Goal: Transaction & Acquisition: Purchase product/service

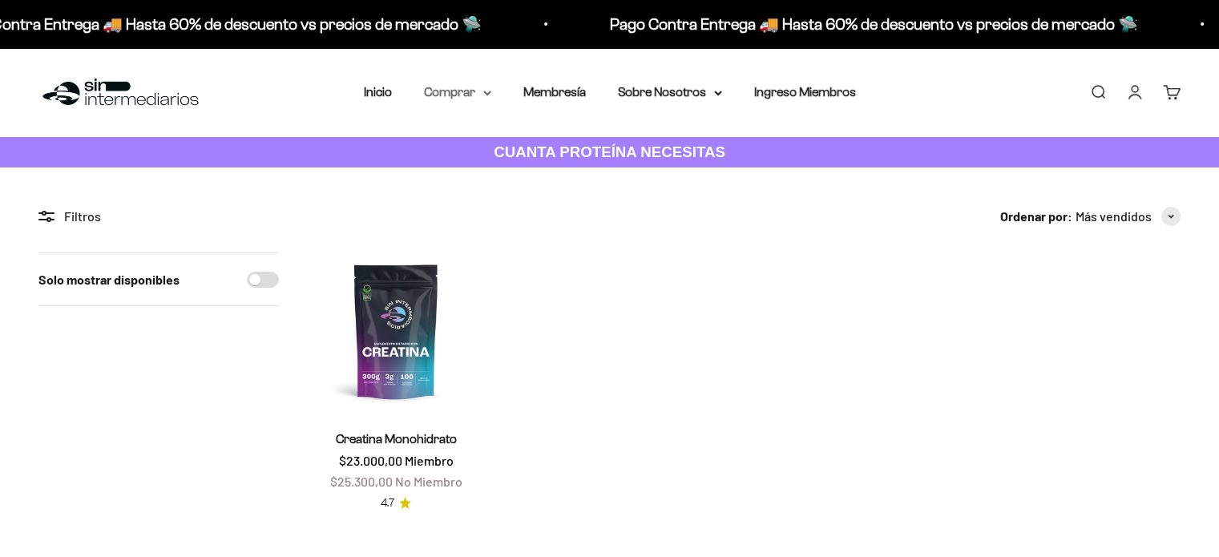
click at [458, 95] on summary "Comprar" at bounding box center [457, 92] width 67 height 21
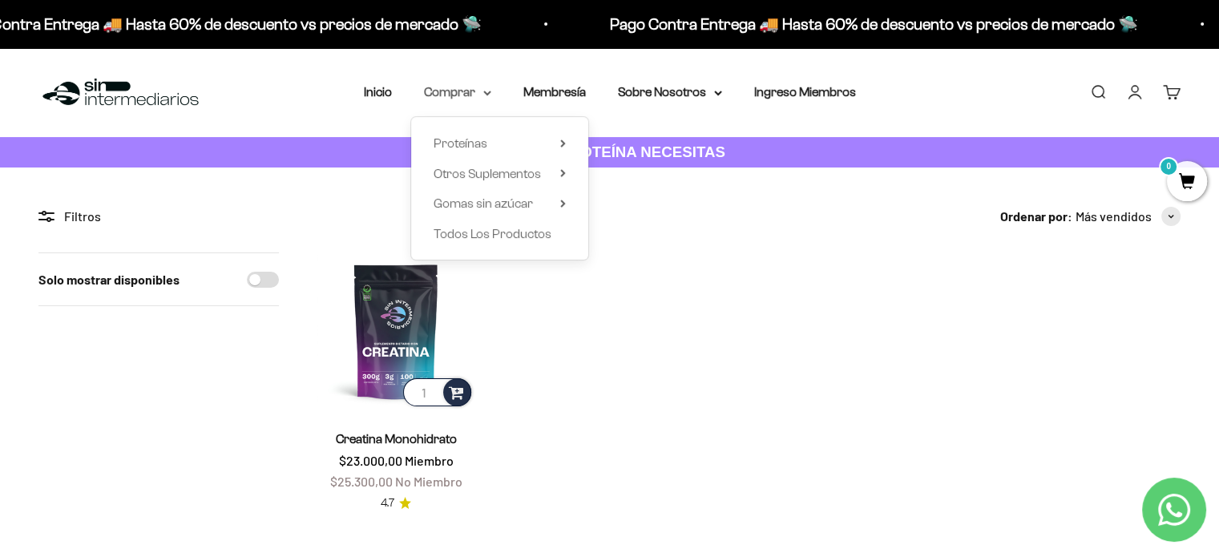
click at [453, 90] on summary "Comprar" at bounding box center [457, 92] width 67 height 21
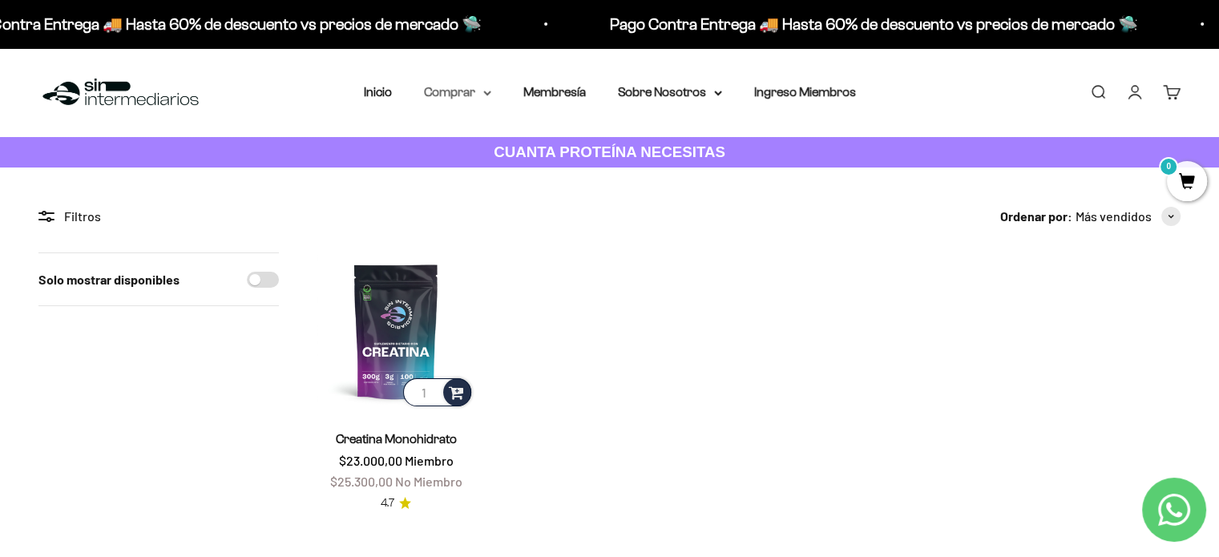
click at [453, 90] on summary "Comprar" at bounding box center [457, 92] width 67 height 21
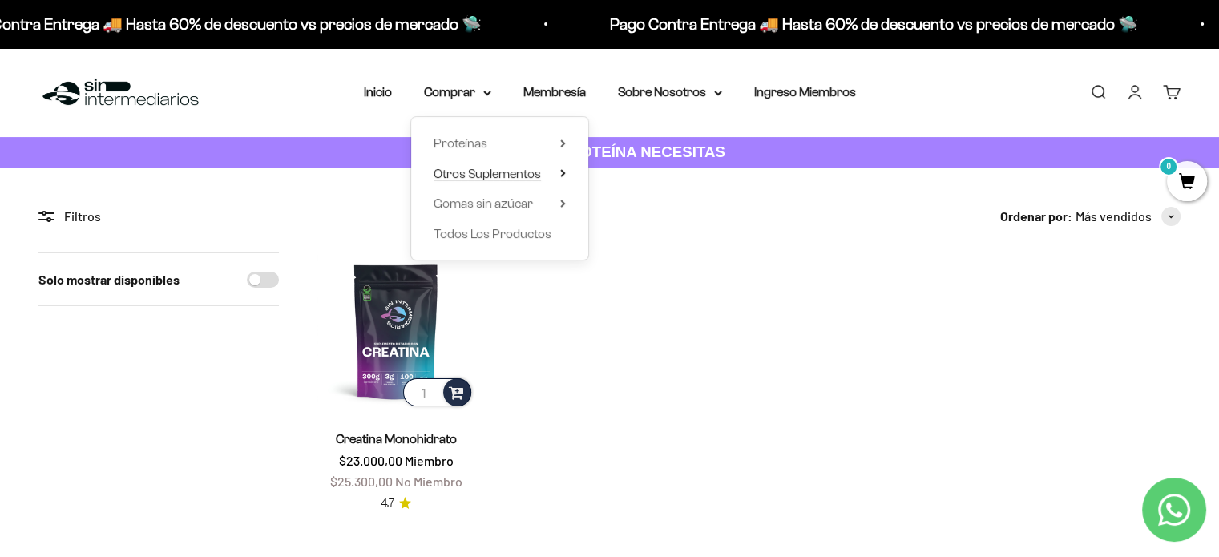
click at [564, 171] on icon at bounding box center [563, 173] width 6 height 8
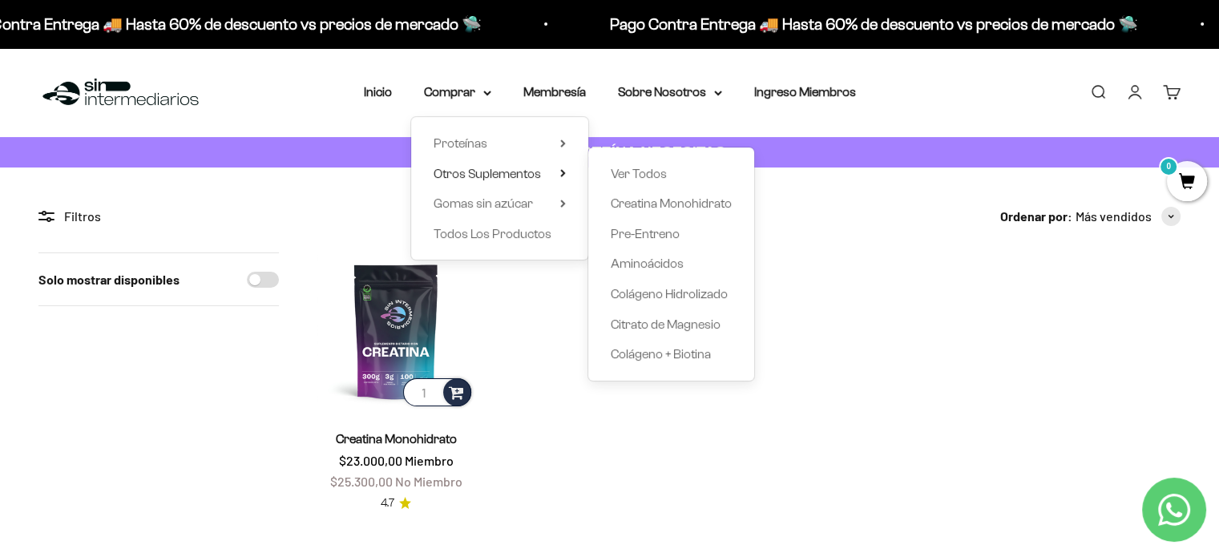
click at [379, 101] on li "Inicio" at bounding box center [378, 92] width 28 height 21
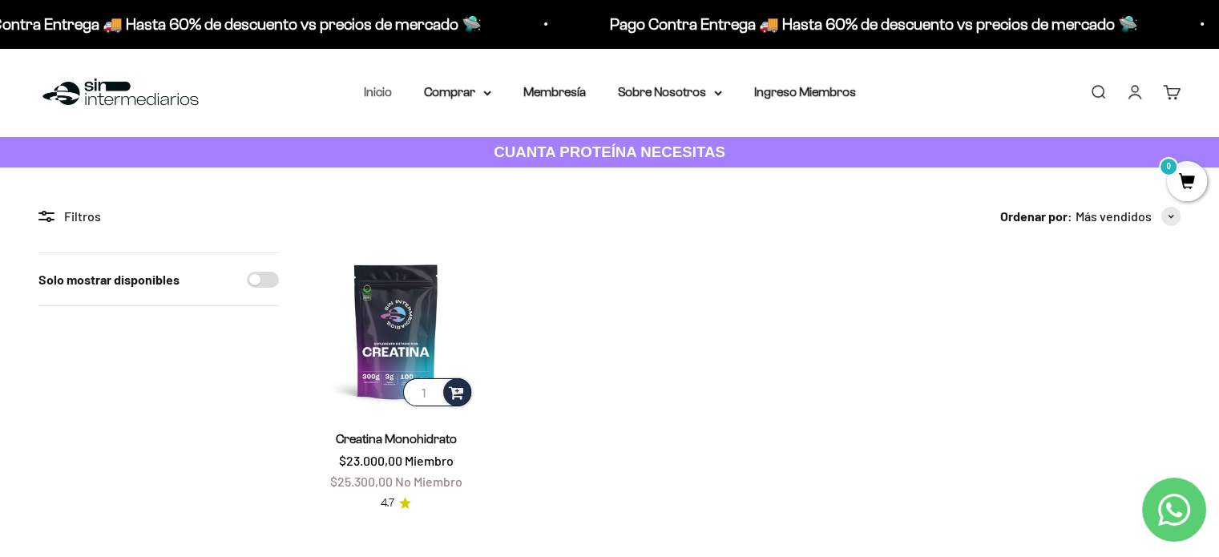
click at [384, 95] on link "Inicio" at bounding box center [378, 92] width 28 height 14
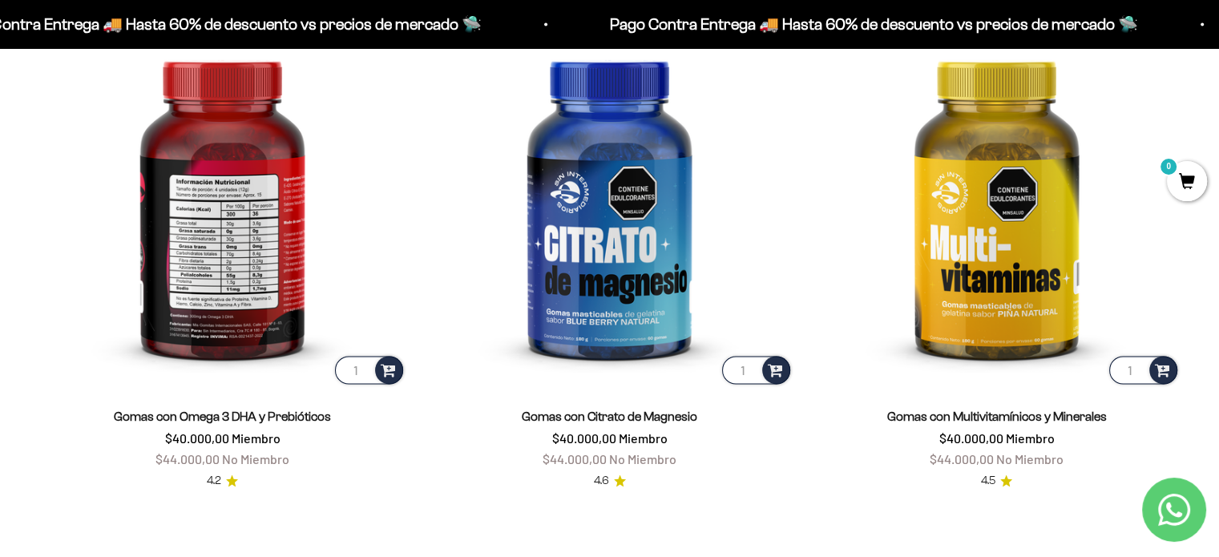
scroll to position [2404, 0]
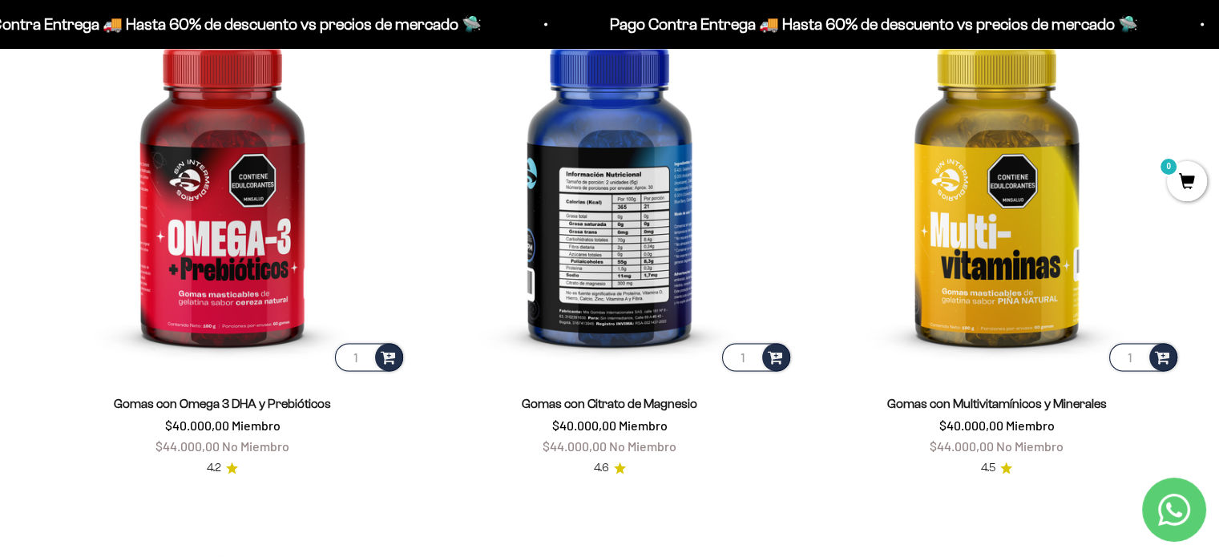
click at [653, 219] on img at bounding box center [609, 190] width 368 height 368
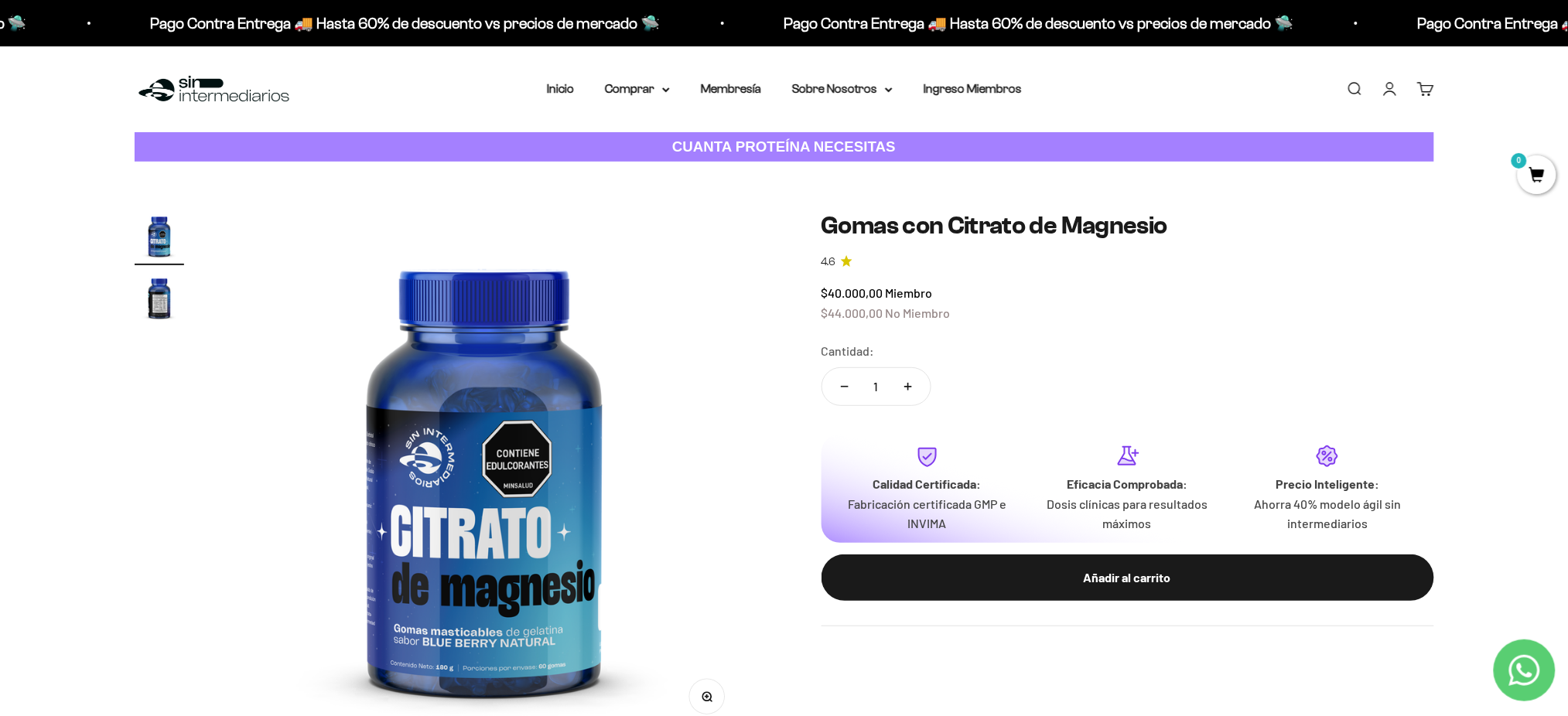
scroll to position [103, 0]
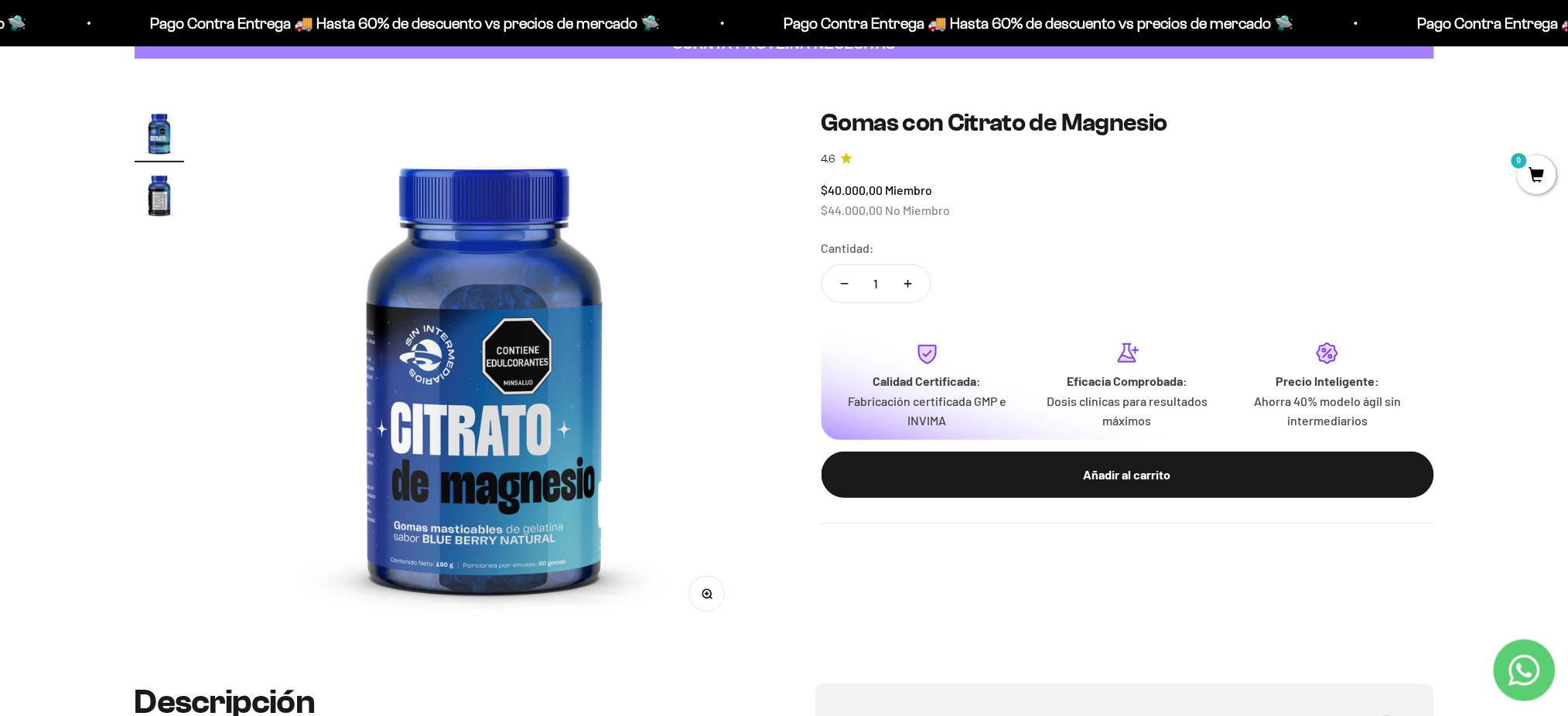
click at [1074, 204] on div "$40.000,00 Miembro $44.000,00 No Miembro" at bounding box center [1128, 200] width 613 height 40
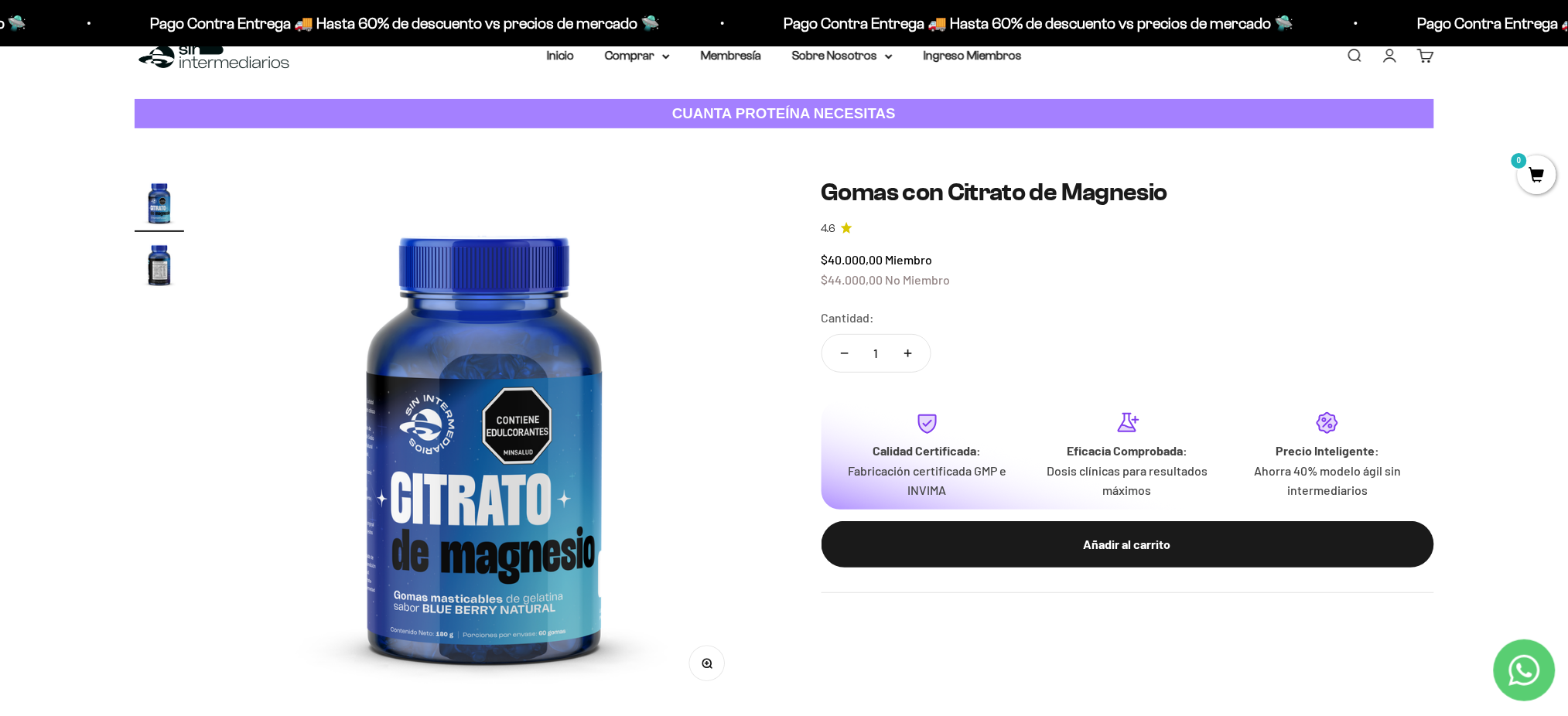
scroll to position [0, 0]
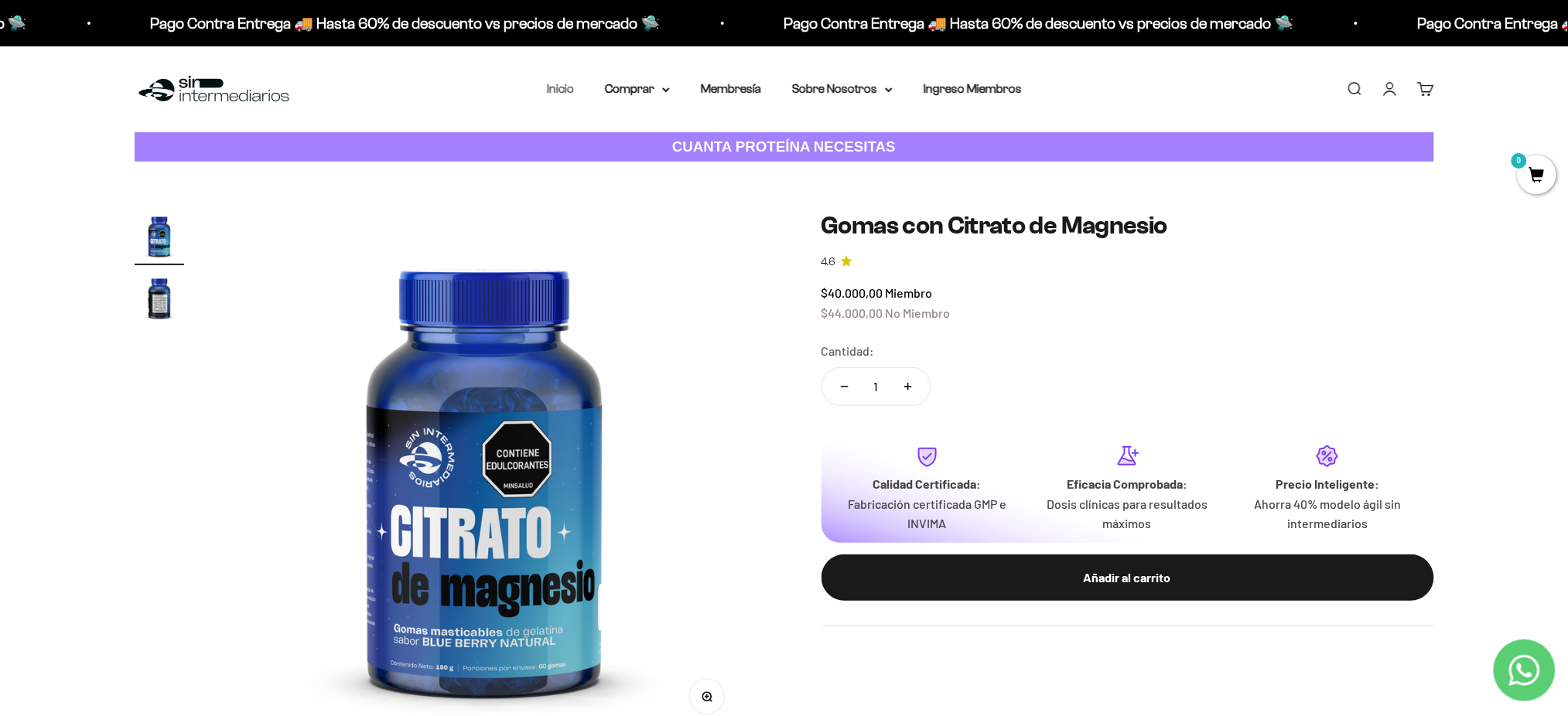
click at [570, 90] on link "Inicio" at bounding box center [560, 89] width 27 height 14
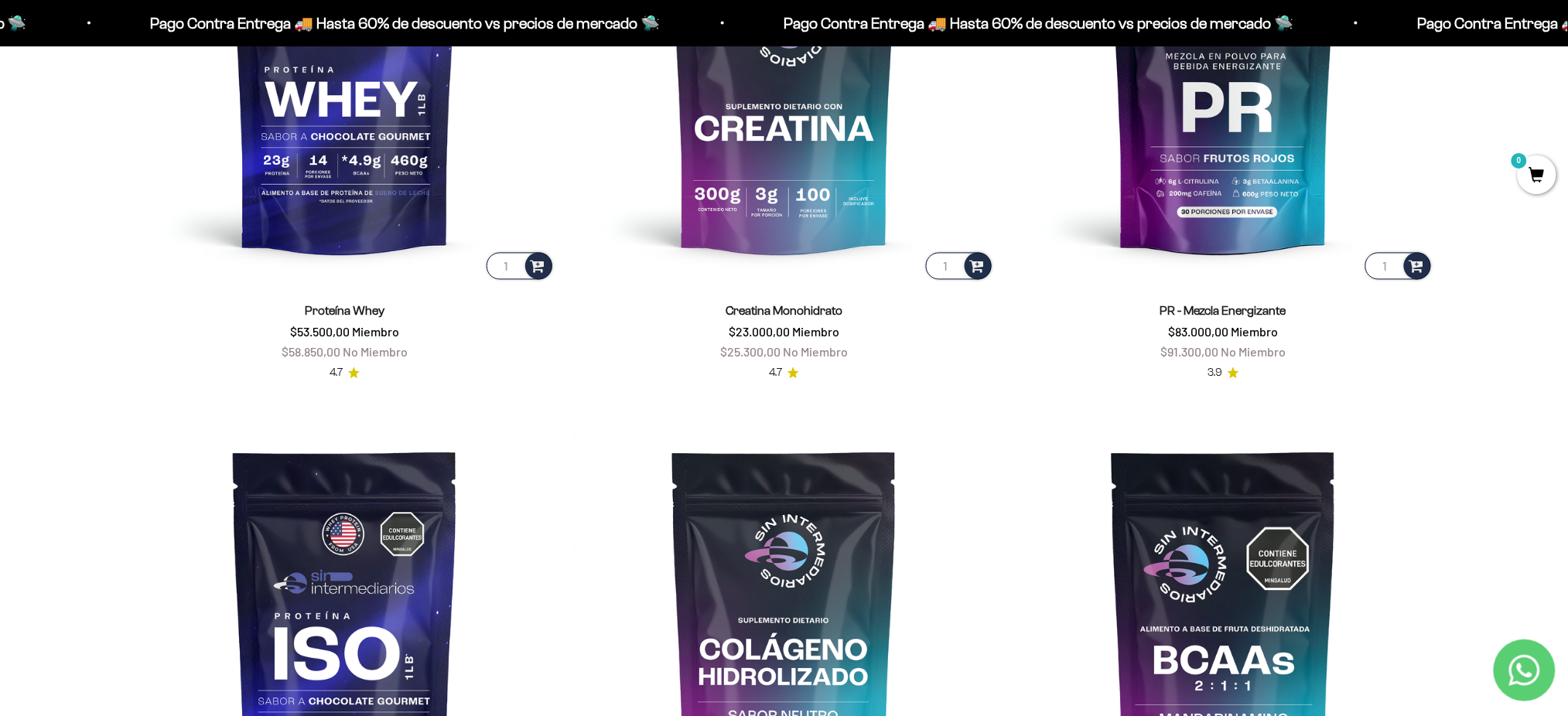
scroll to position [997, 0]
click at [8, 398] on scroll-carousel "1 Proteína Whey $53.500,00 Miembro $58.850,00 No Miembro 4.7 1 Creatina Monohid…" at bounding box center [784, 400] width 1553 height 1077
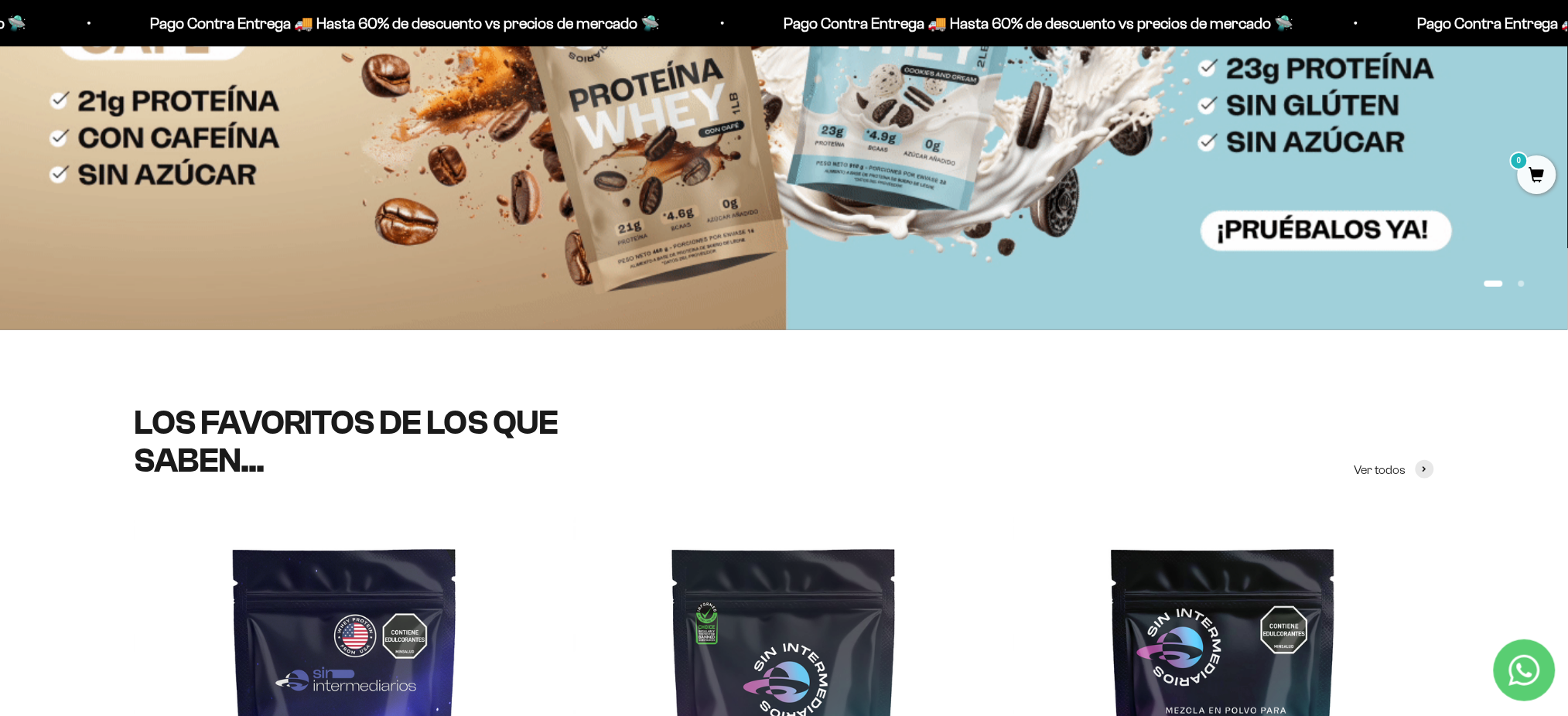
scroll to position [0, 0]
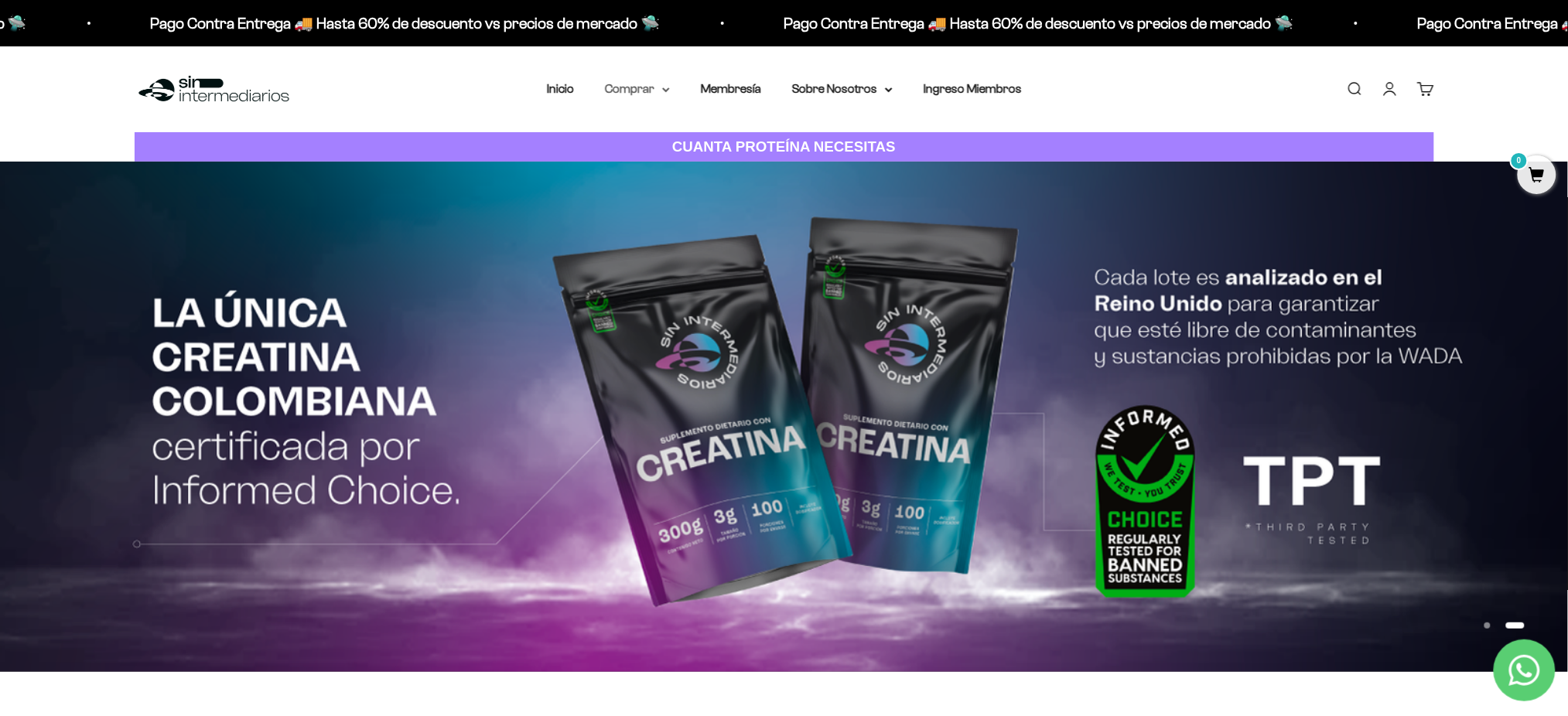
click at [662, 88] on icon at bounding box center [666, 91] width 8 height 6
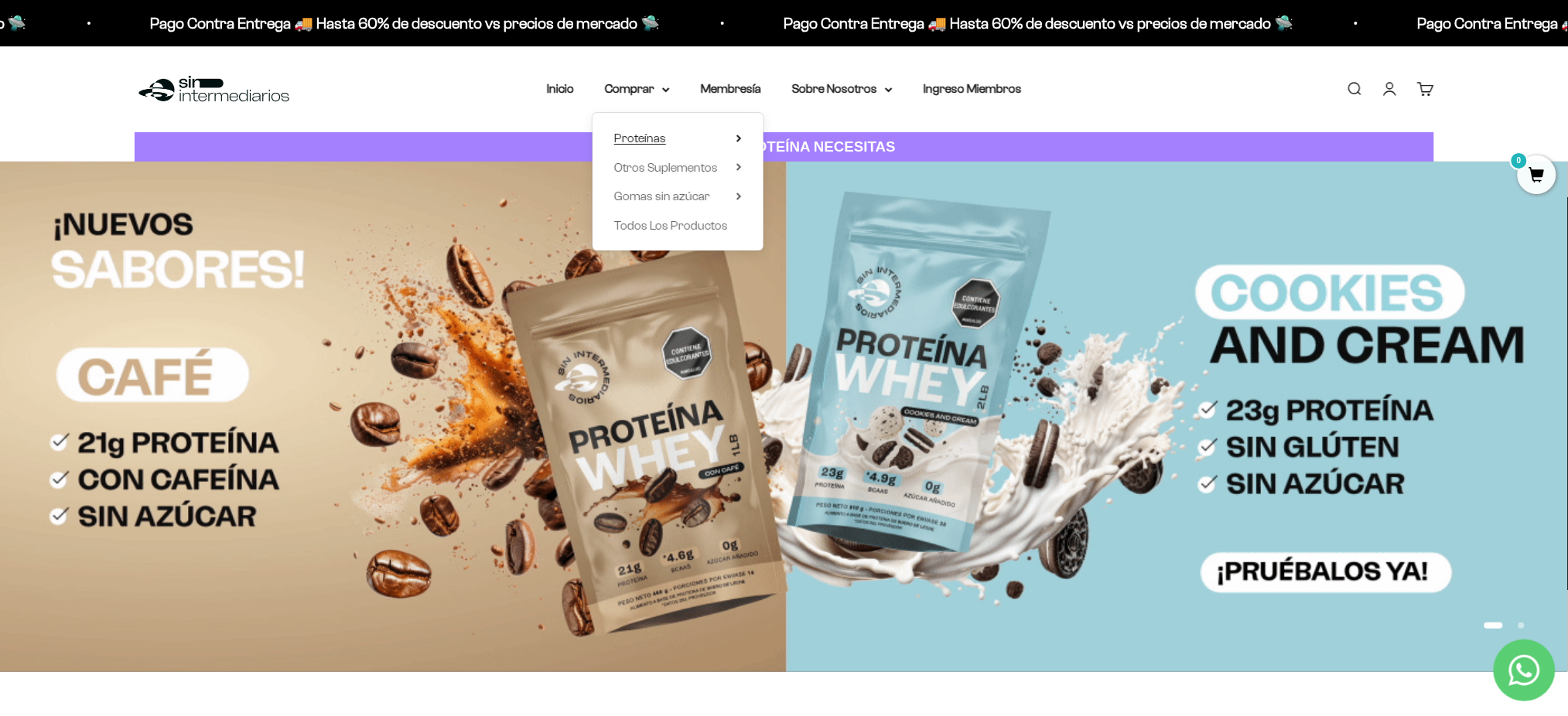
click at [738, 139] on div "Proteínas Ver Todos Whey Iso Vegan" at bounding box center [678, 181] width 171 height 138
click at [738, 139] on icon at bounding box center [739, 138] width 3 height 6
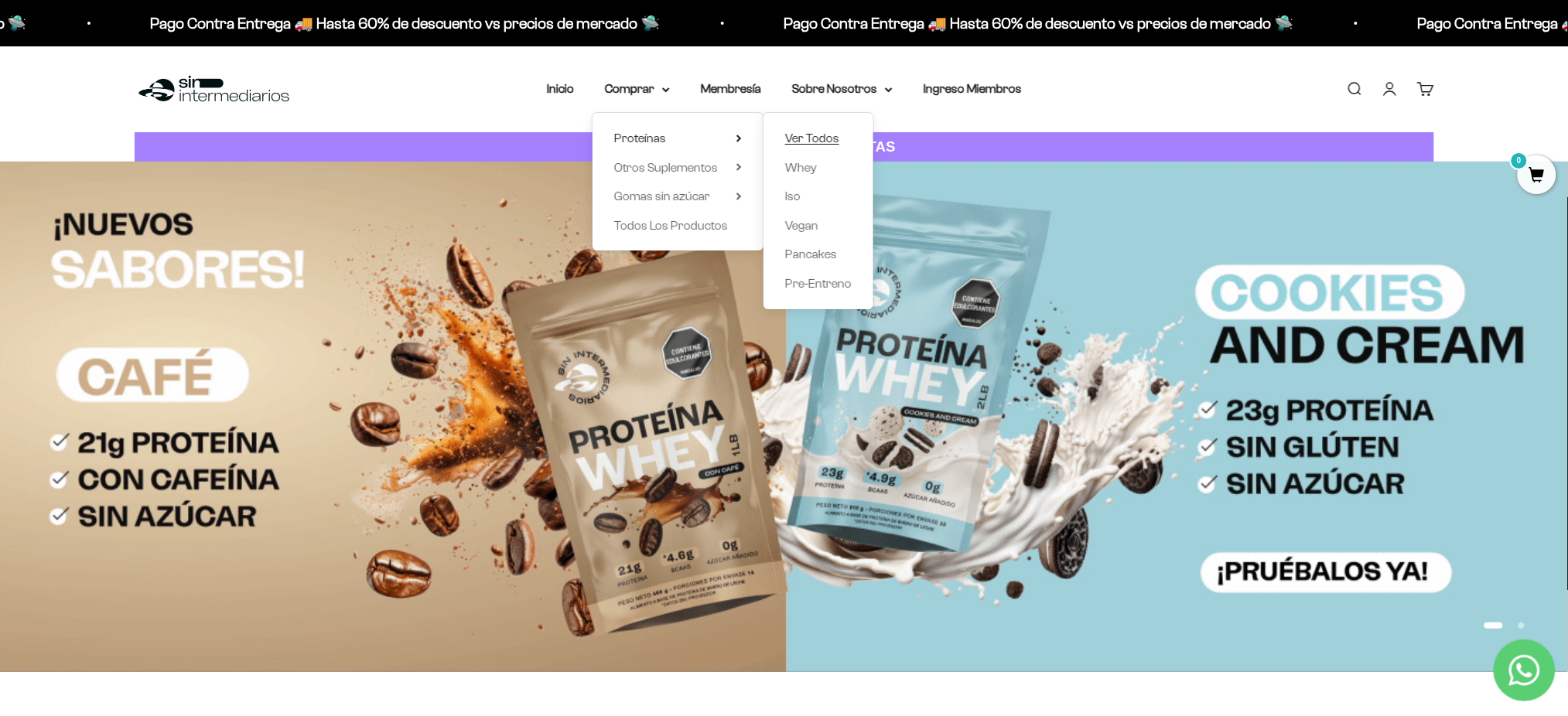
click at [810, 134] on span "Ver Todos" at bounding box center [812, 138] width 54 height 14
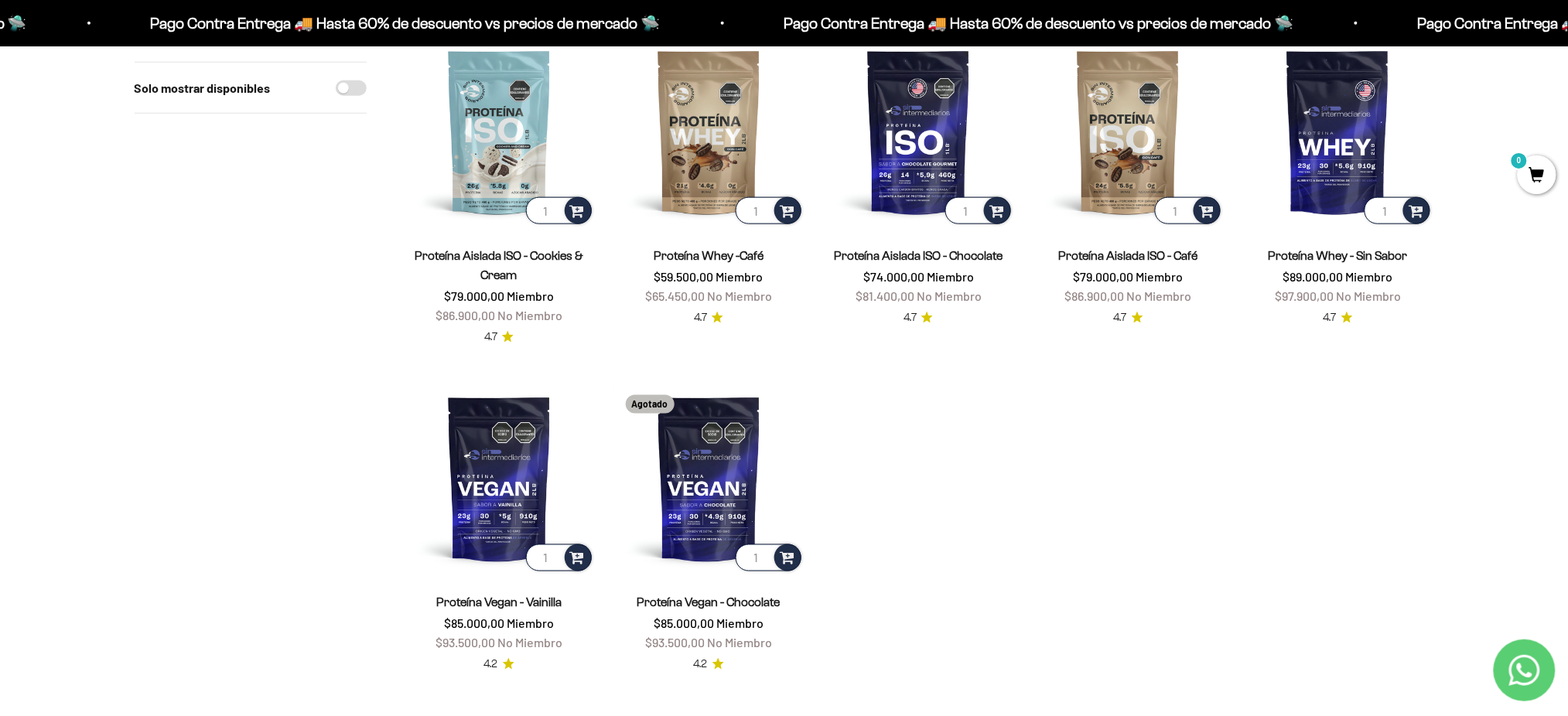
scroll to position [542, 0]
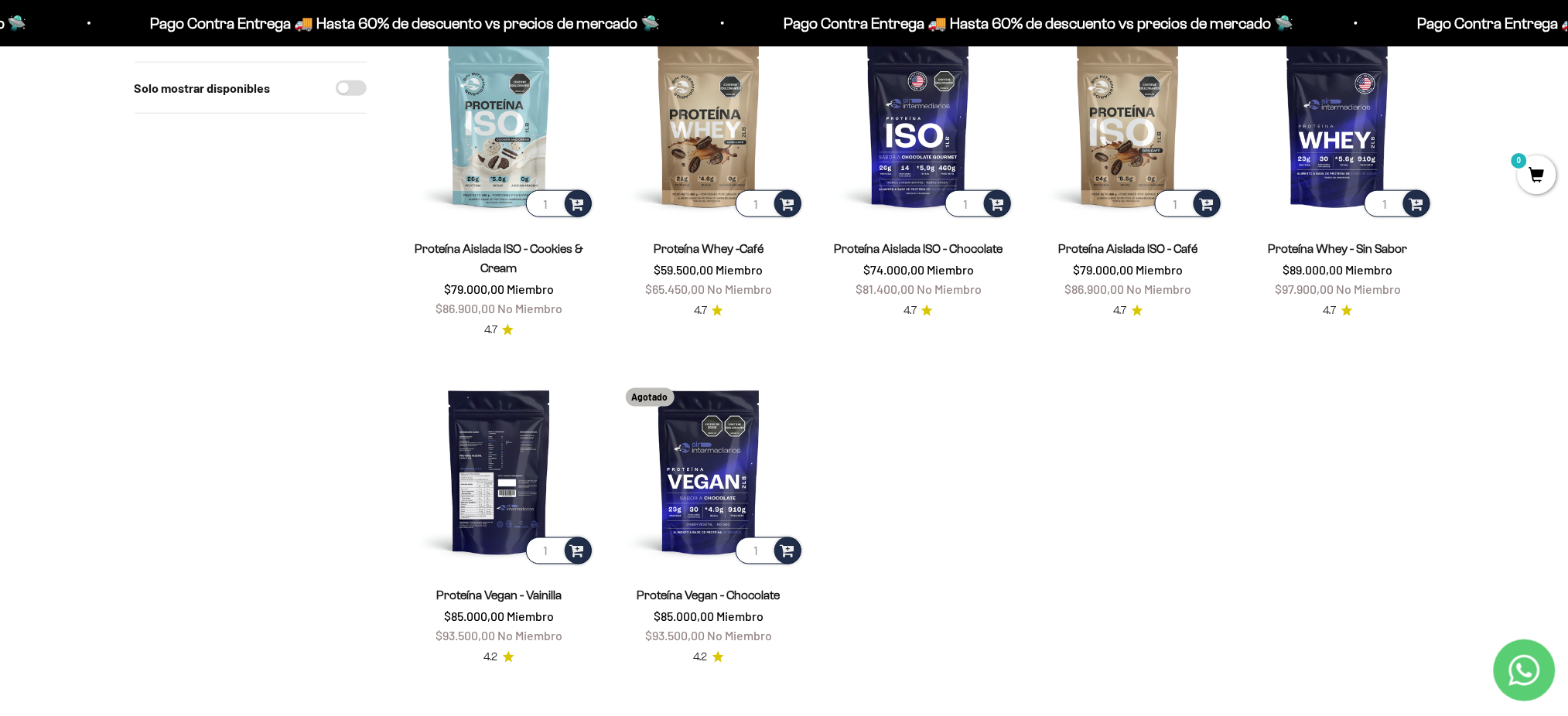
click at [516, 439] on img at bounding box center [499, 471] width 191 height 191
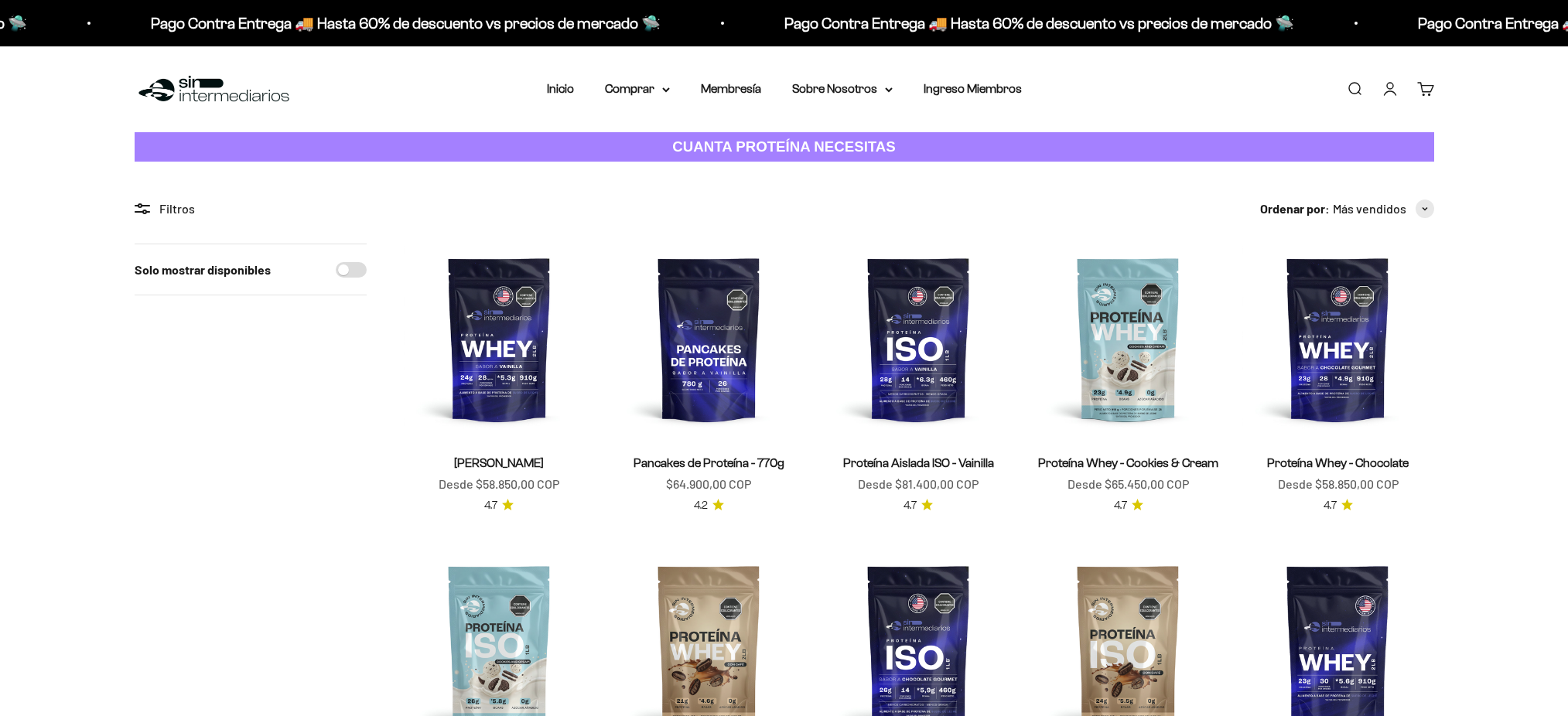
scroll to position [542, 0]
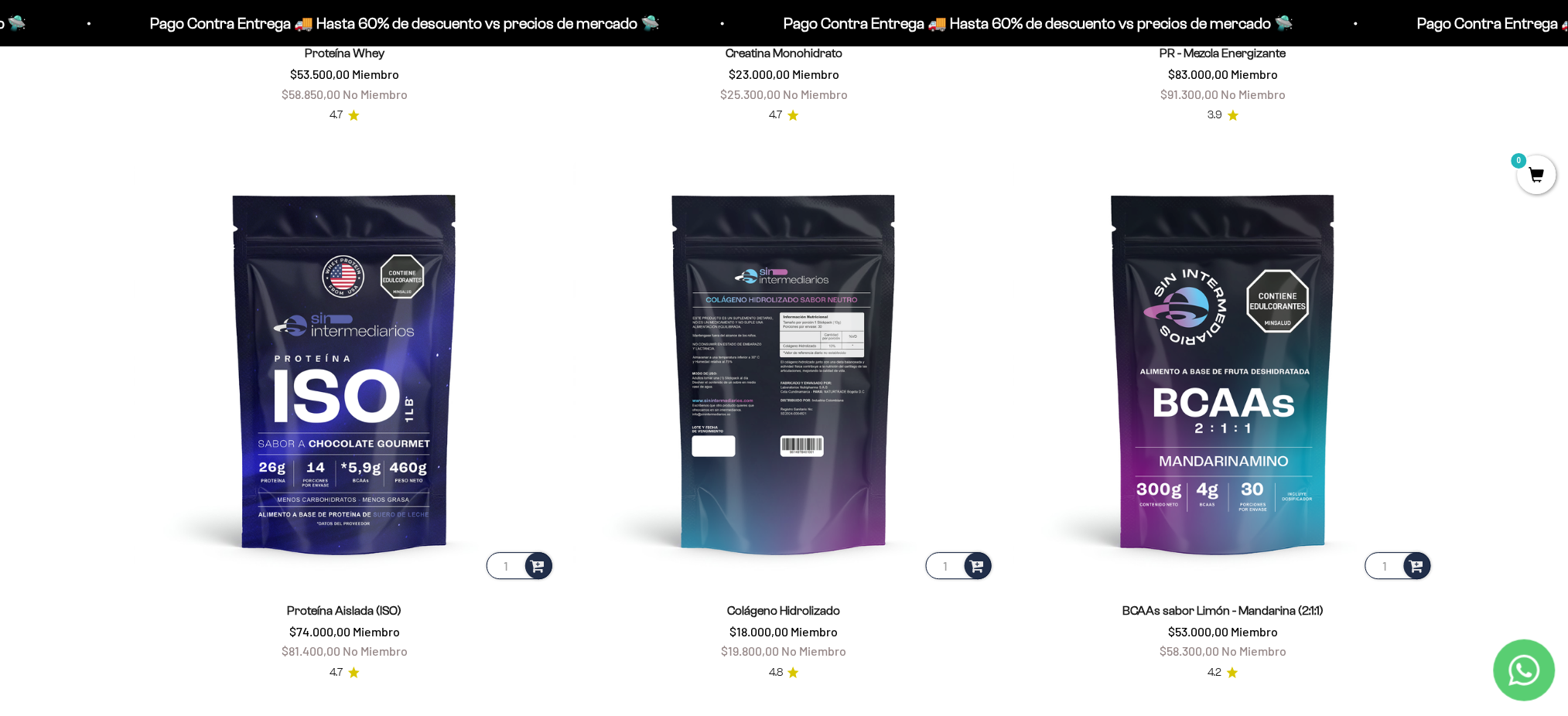
scroll to position [1254, 0]
click at [761, 321] on img at bounding box center [784, 372] width 421 height 421
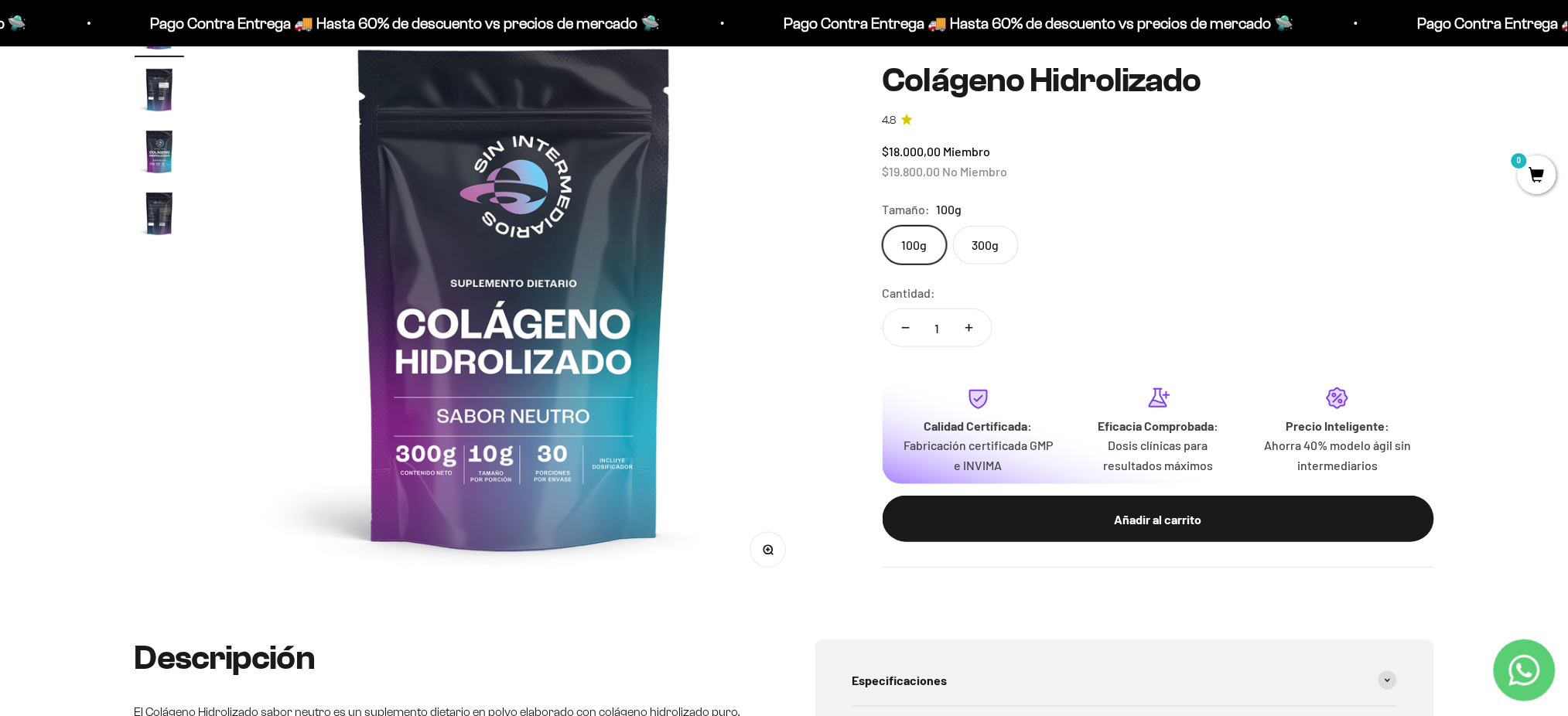
scroll to position [201, 0]
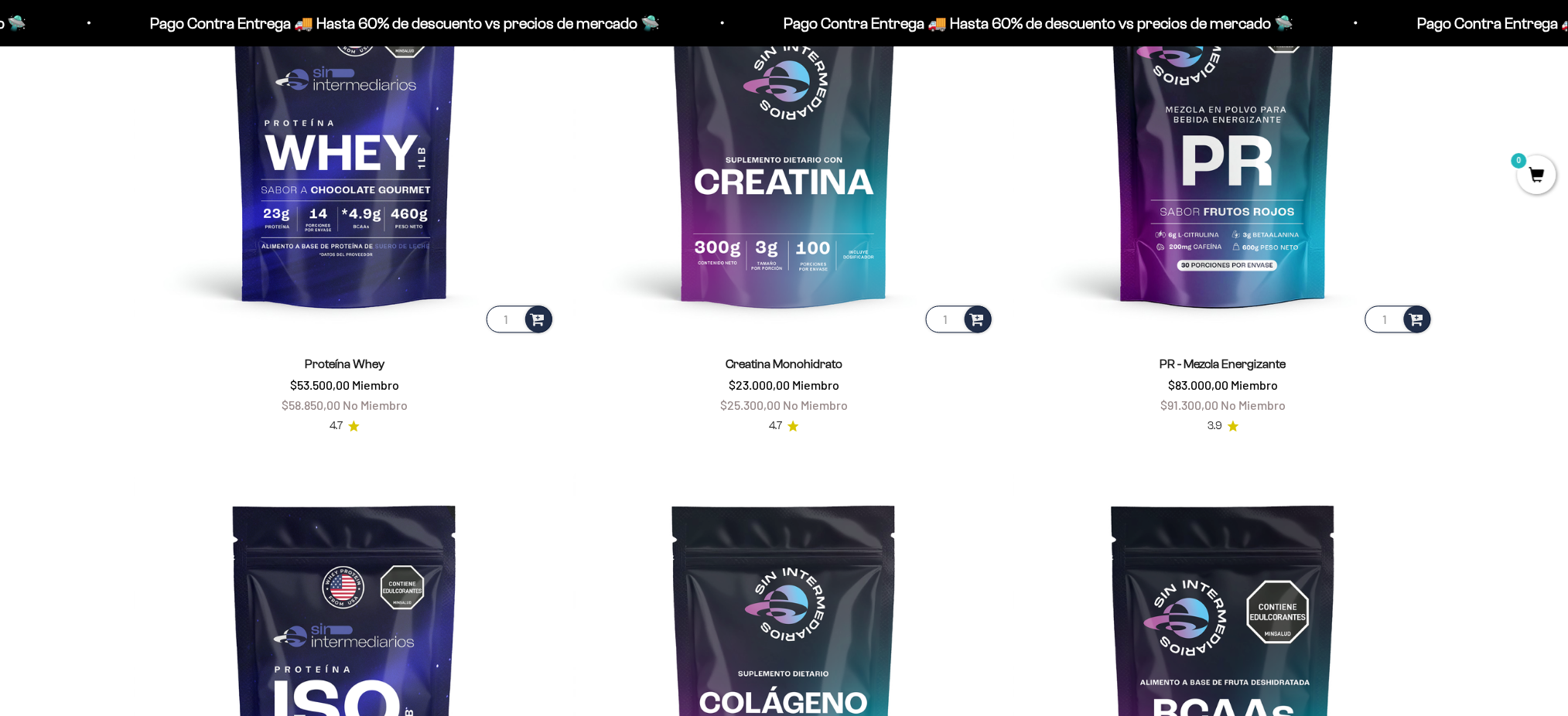
scroll to position [916, 0]
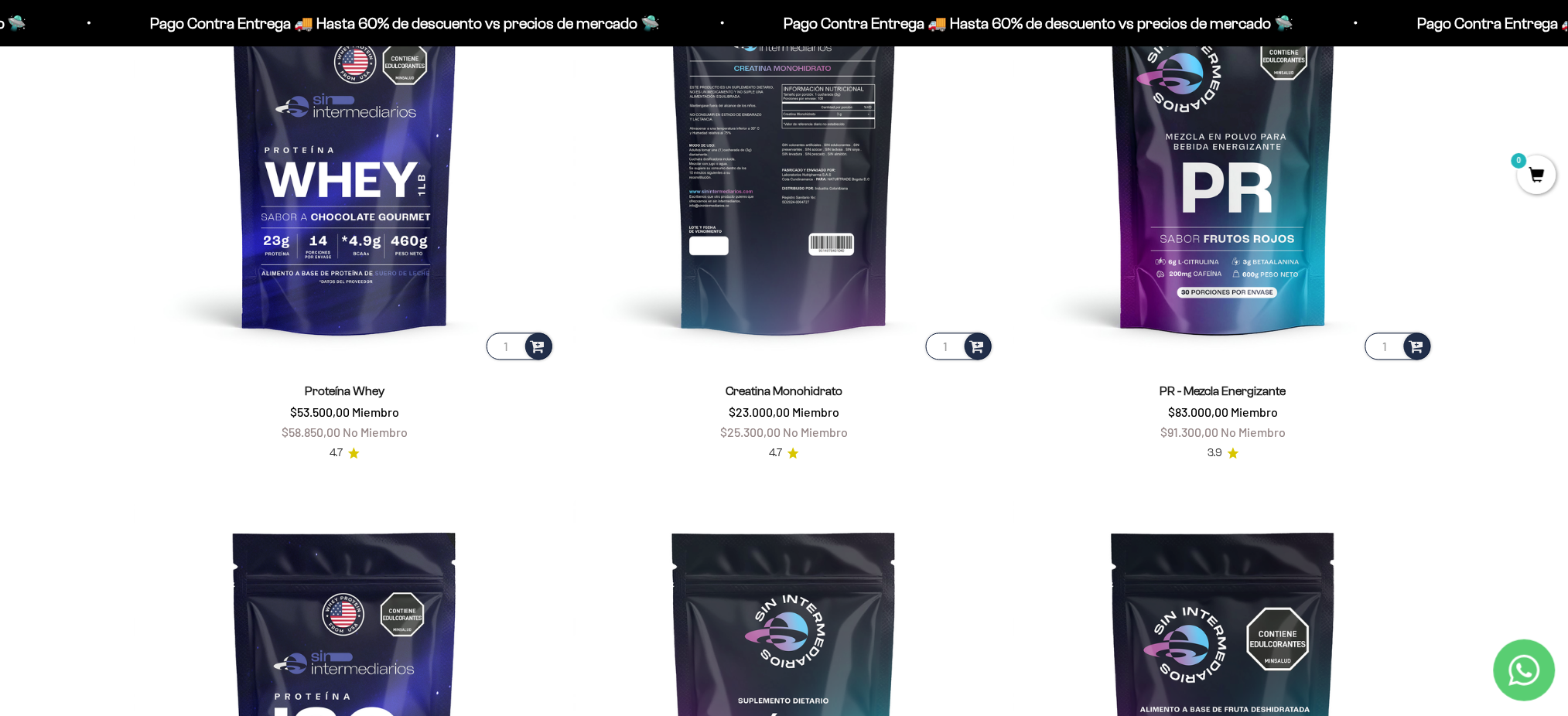
click at [758, 233] on img at bounding box center [784, 153] width 421 height 421
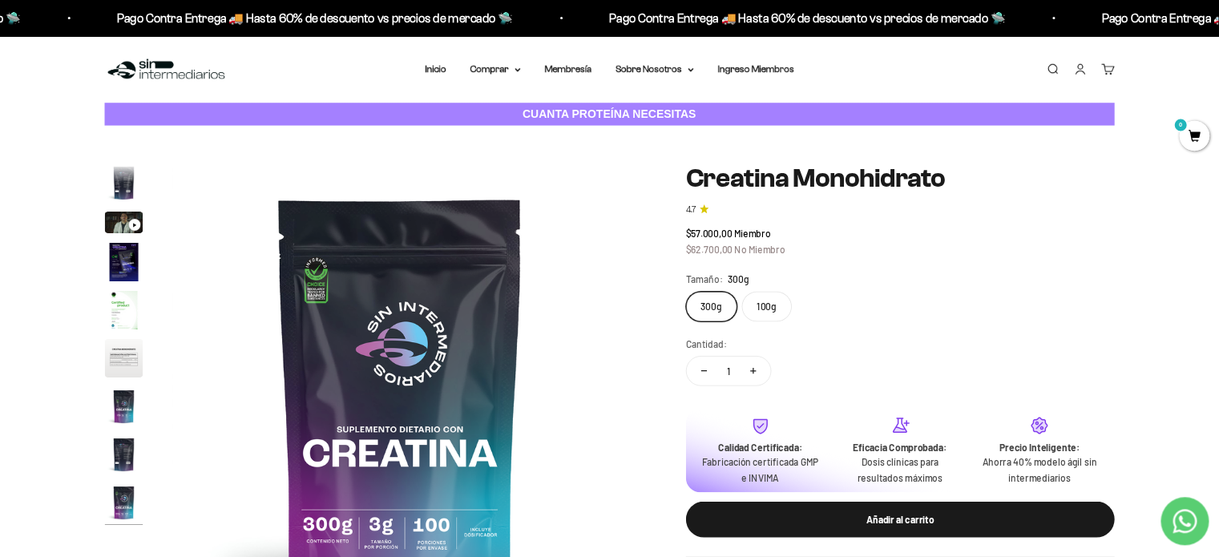
scroll to position [64, 0]
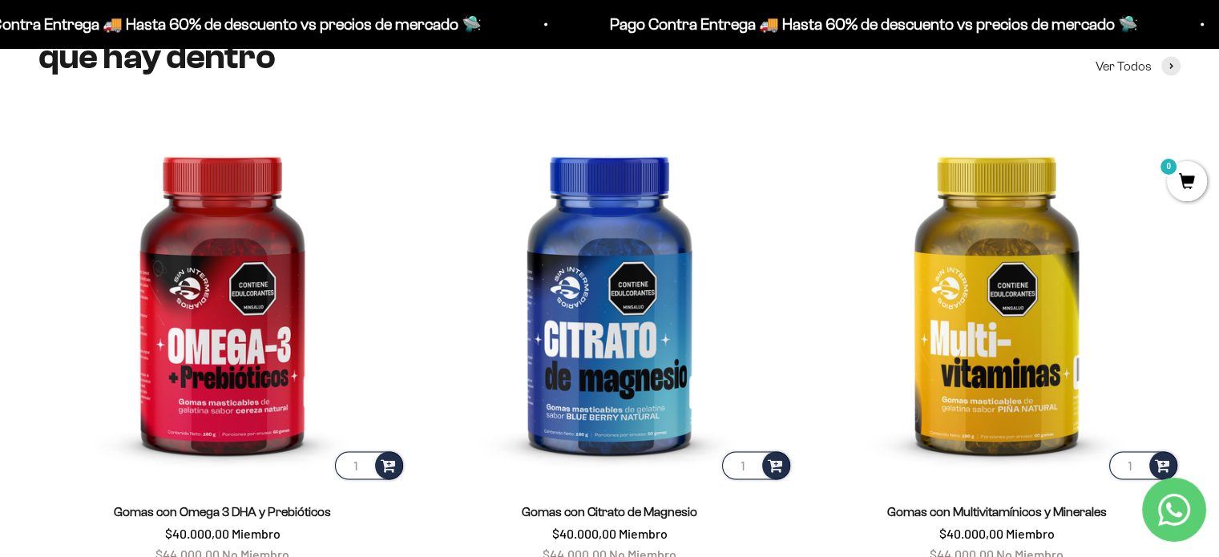
scroll to position [2323, 0]
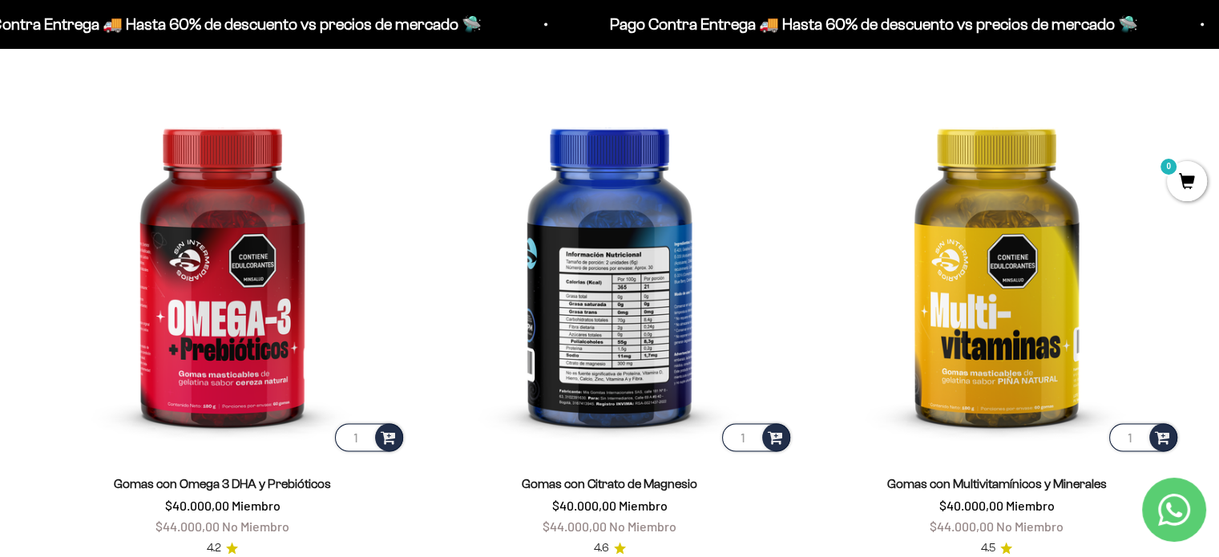
click at [616, 320] on img at bounding box center [609, 271] width 368 height 368
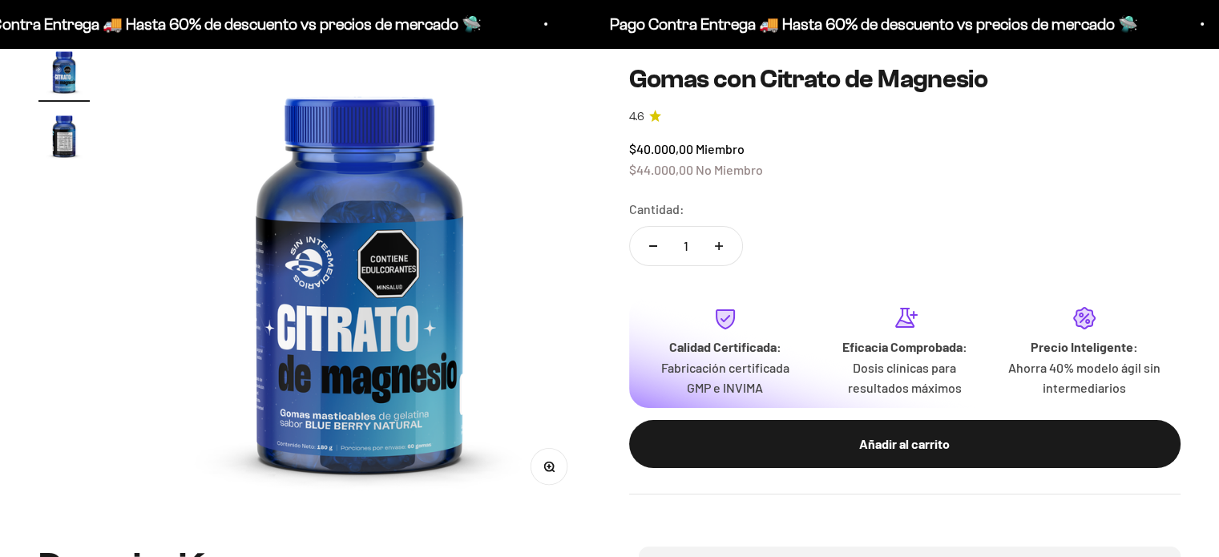
scroll to position [160, 0]
click at [61, 133] on img "Ir al artículo 2" at bounding box center [63, 135] width 51 height 51
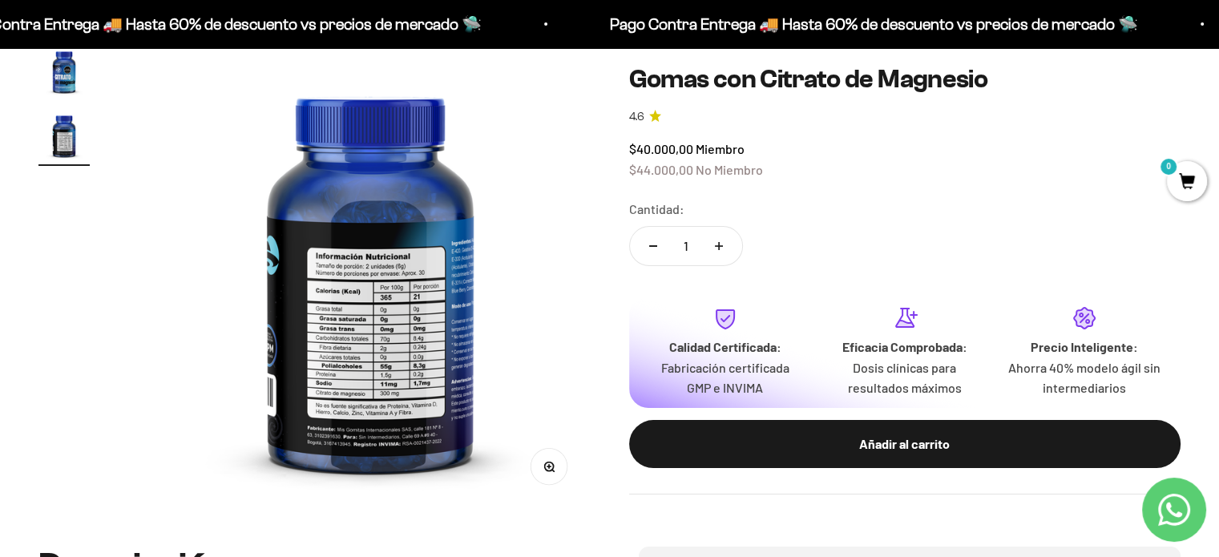
scroll to position [0, 481]
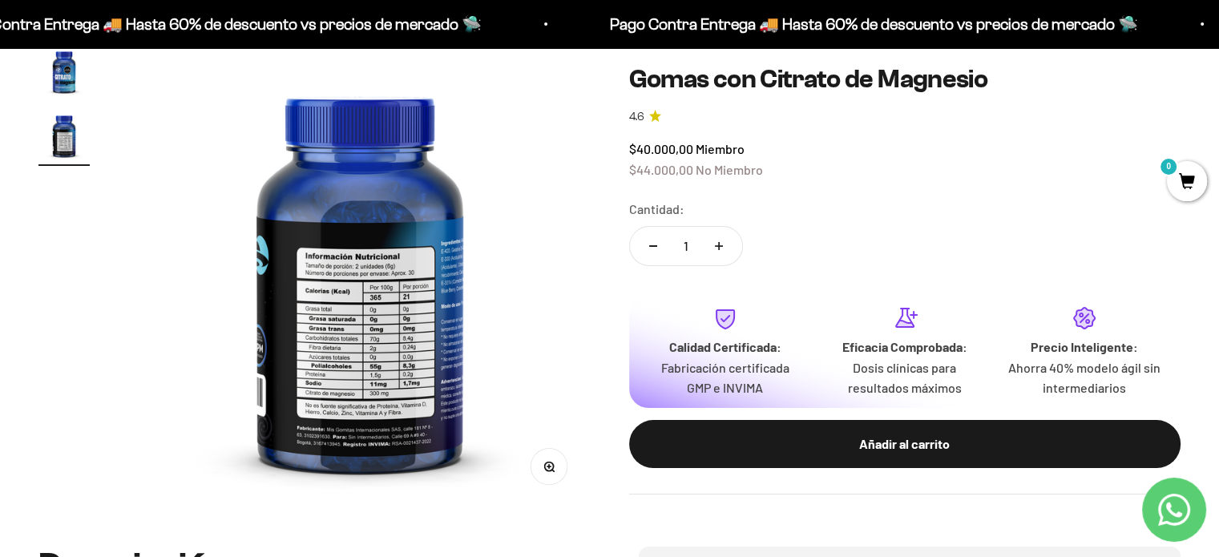
click at [276, 259] on img at bounding box center [360, 277] width 462 height 462
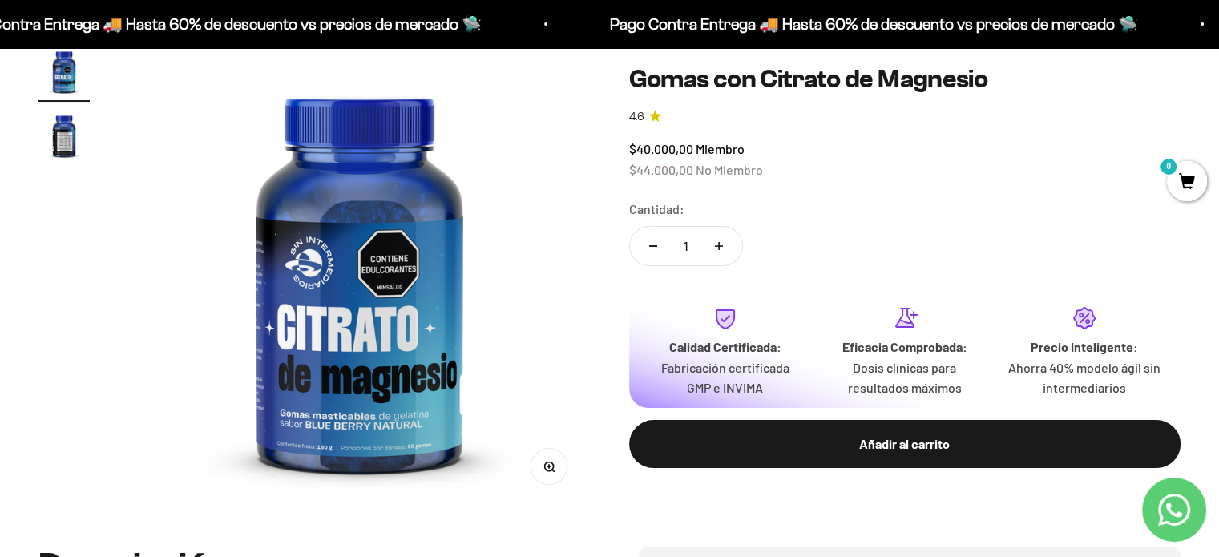
scroll to position [0, 0]
click at [58, 135] on img "Ir al artículo 2" at bounding box center [63, 135] width 51 height 51
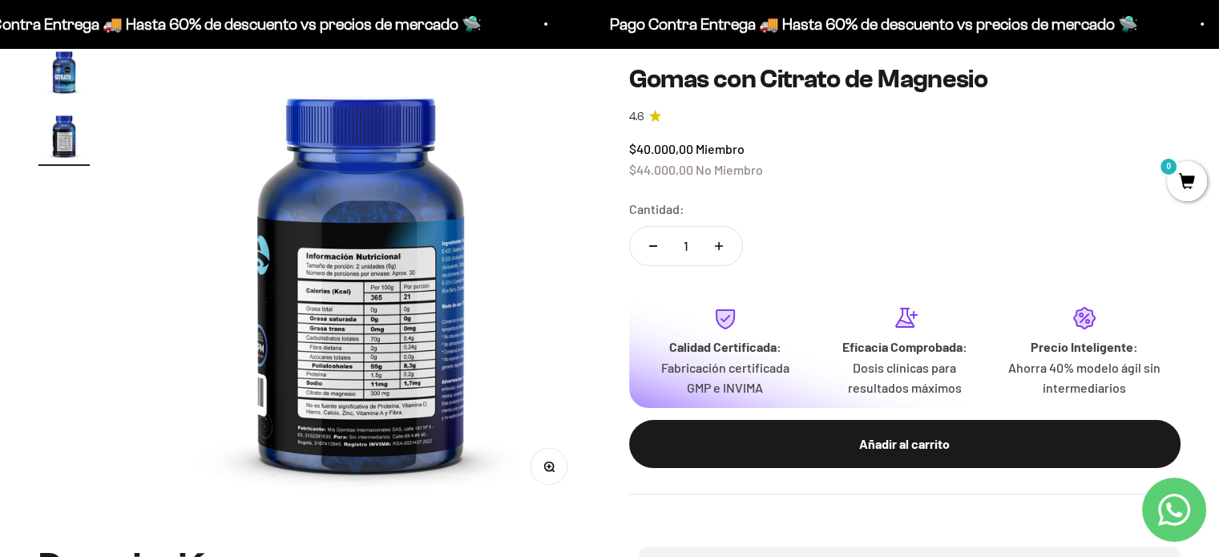
scroll to position [0, 481]
click at [543, 466] on icon "button" at bounding box center [548, 466] width 11 height 11
click at [70, 73] on img "Ir al artículo 1" at bounding box center [63, 71] width 51 height 51
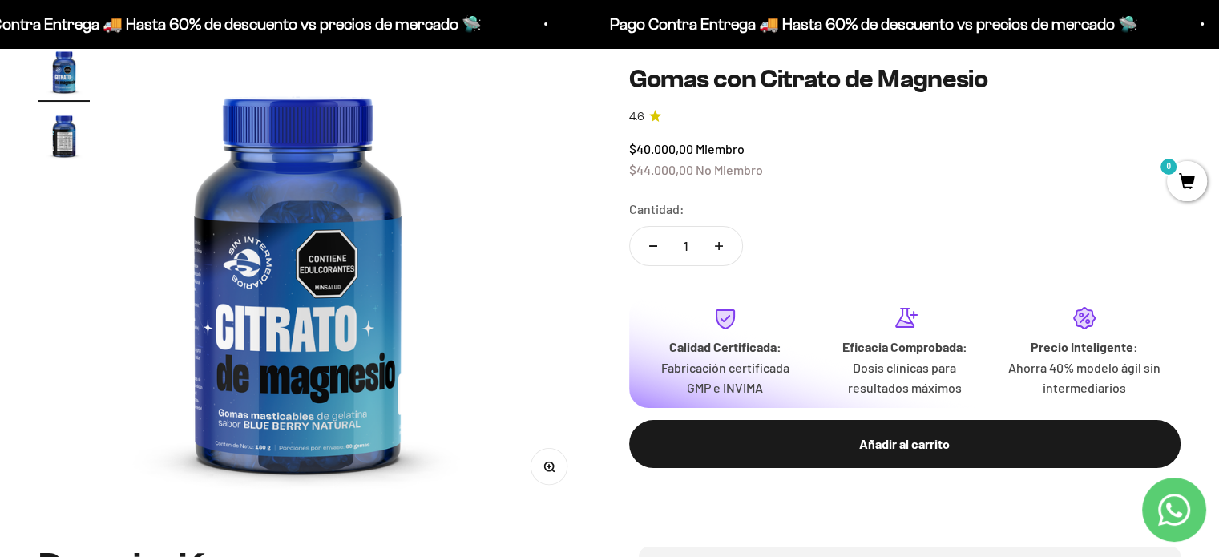
scroll to position [0, 0]
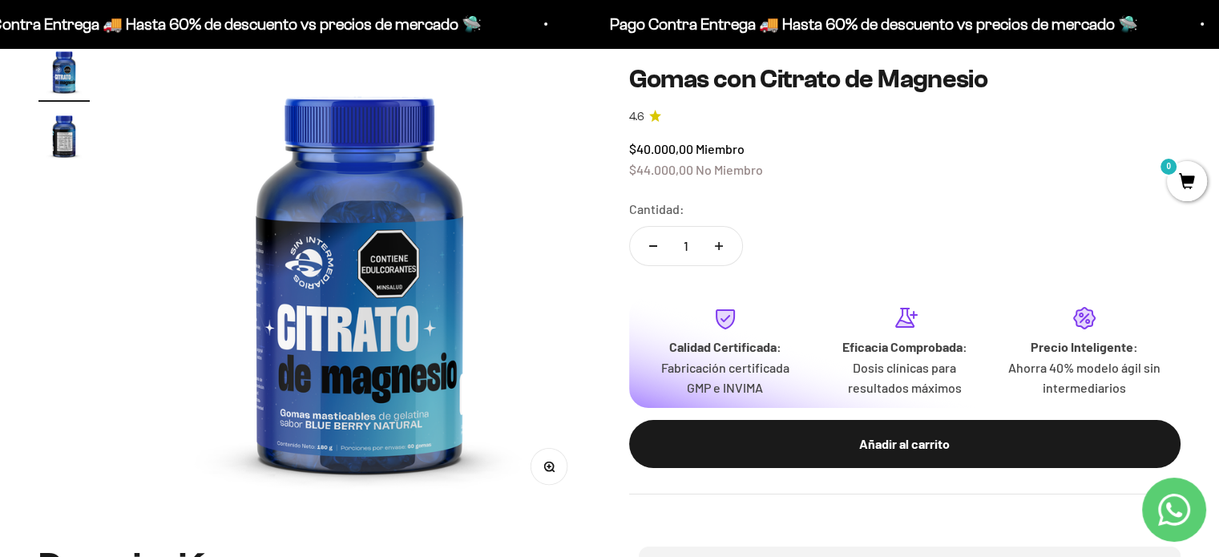
click at [68, 139] on img "Ir al artículo 2" at bounding box center [63, 135] width 51 height 51
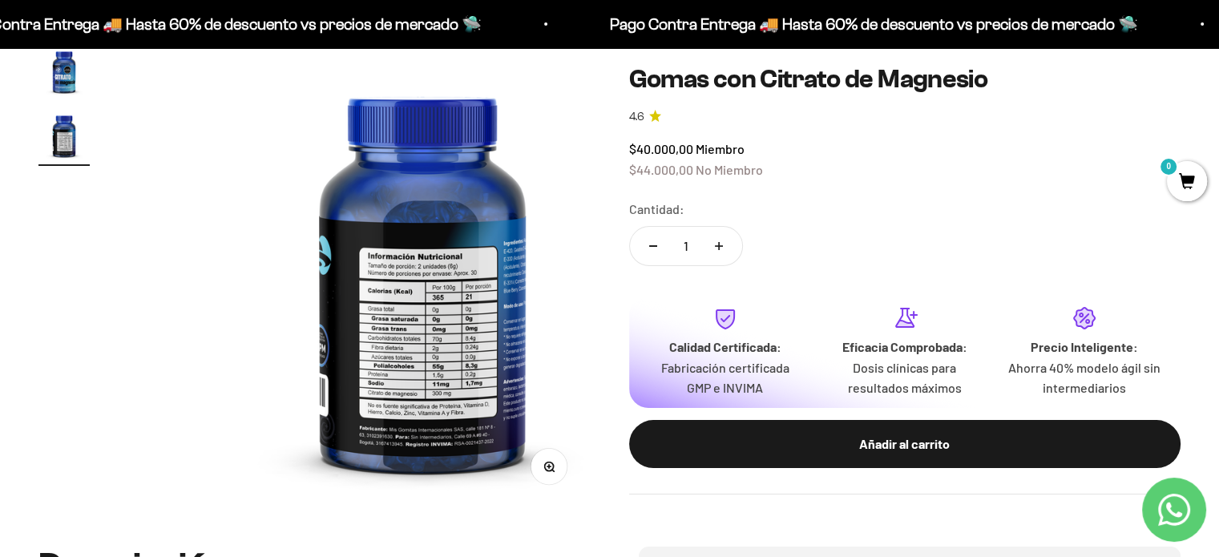
scroll to position [0, 481]
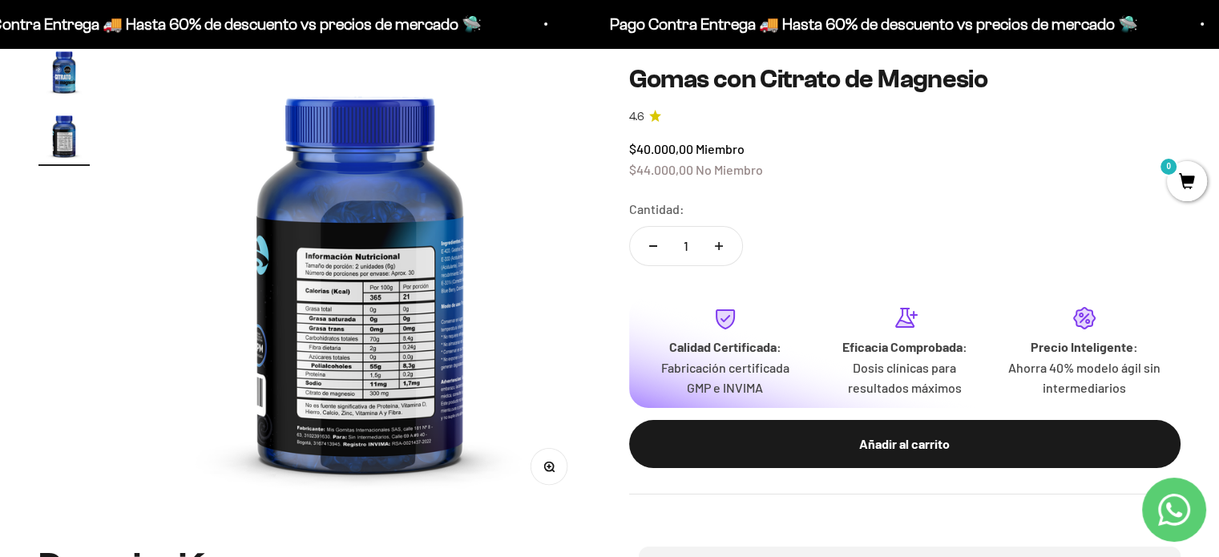
click at [361, 290] on img at bounding box center [360, 277] width 462 height 462
click at [551, 474] on button "Zoom" at bounding box center [548, 466] width 36 height 36
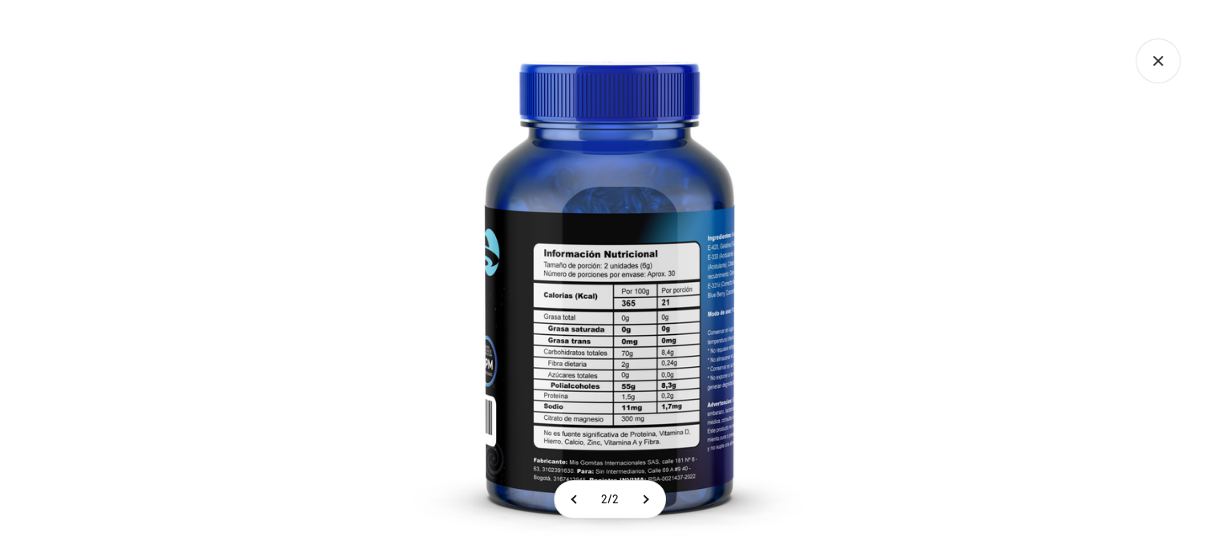
click at [897, 300] on div at bounding box center [609, 278] width 1219 height 557
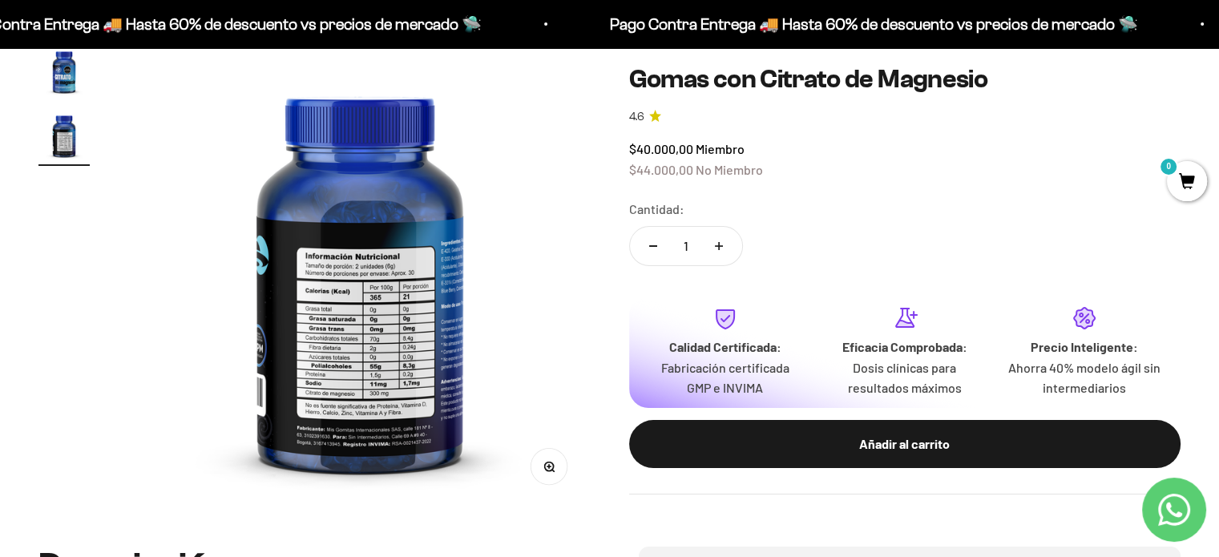
click at [67, 79] on img "Ir al artículo 1" at bounding box center [63, 71] width 51 height 51
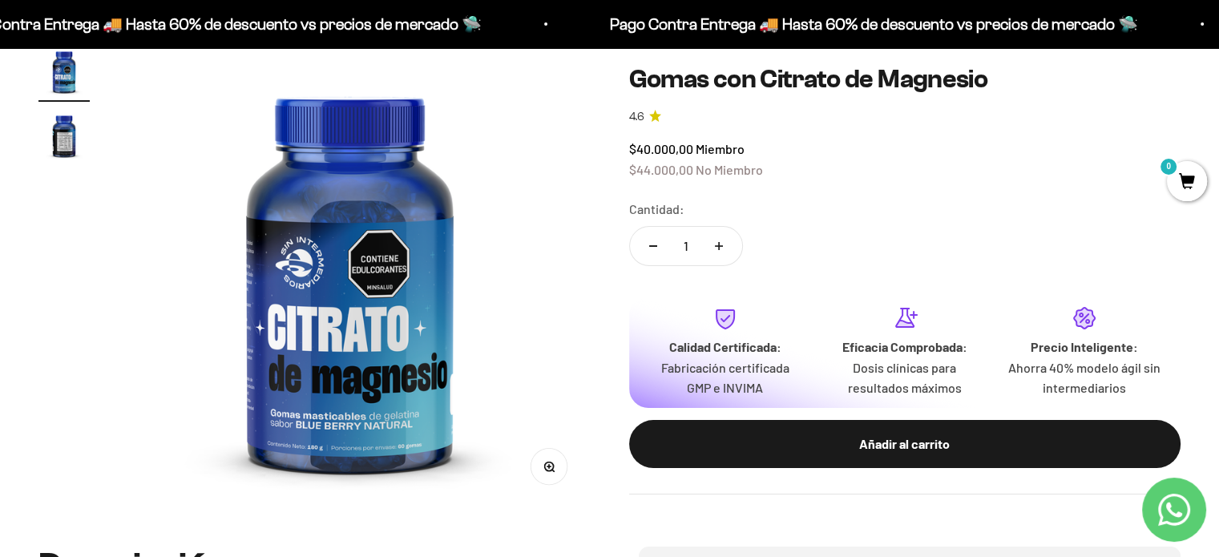
scroll to position [0, 0]
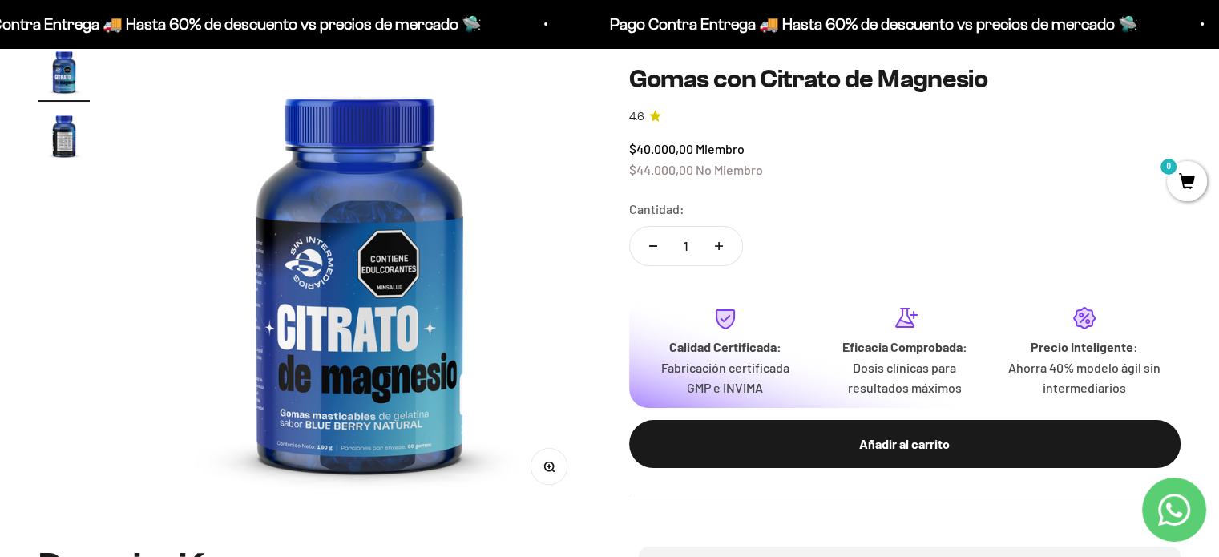
click at [340, 259] on img at bounding box center [359, 277] width 462 height 462
click at [373, 268] on img at bounding box center [359, 277] width 462 height 462
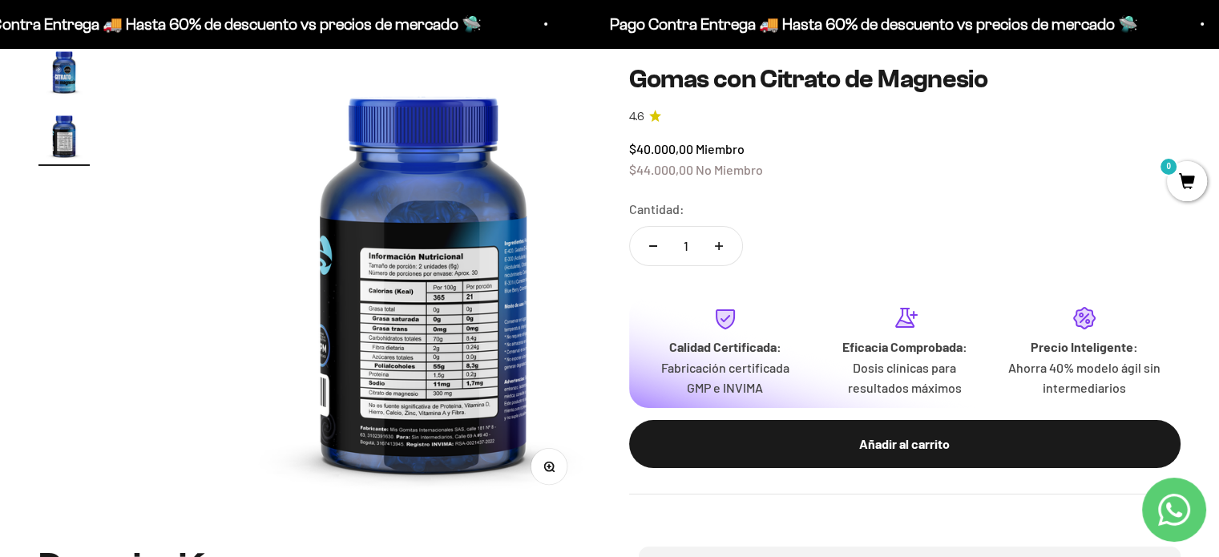
scroll to position [0, 481]
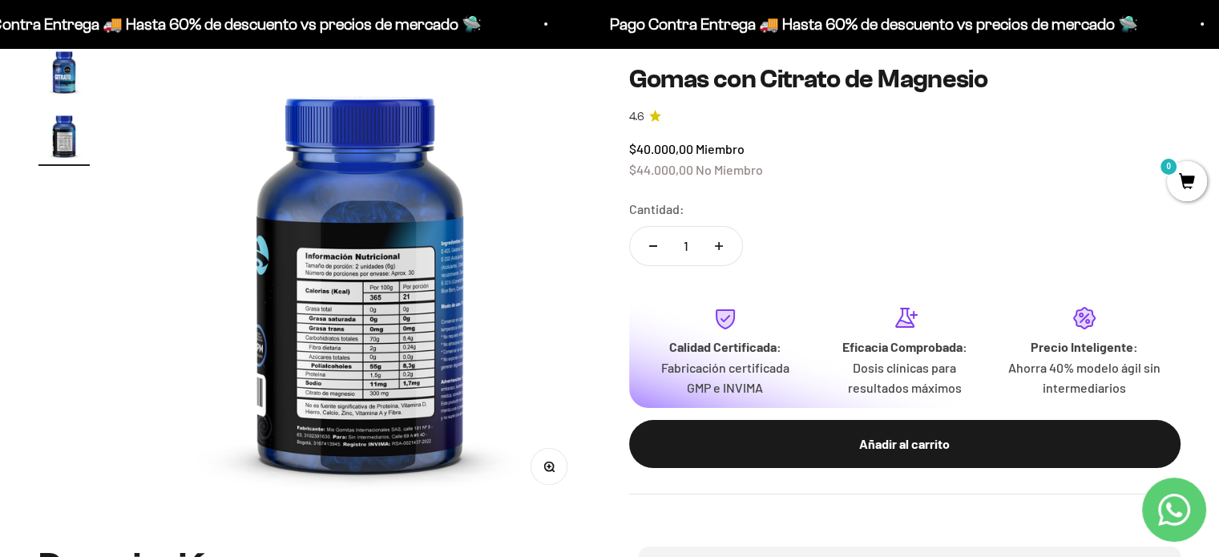
click at [77, 66] on img "Ir al artículo 1" at bounding box center [63, 71] width 51 height 51
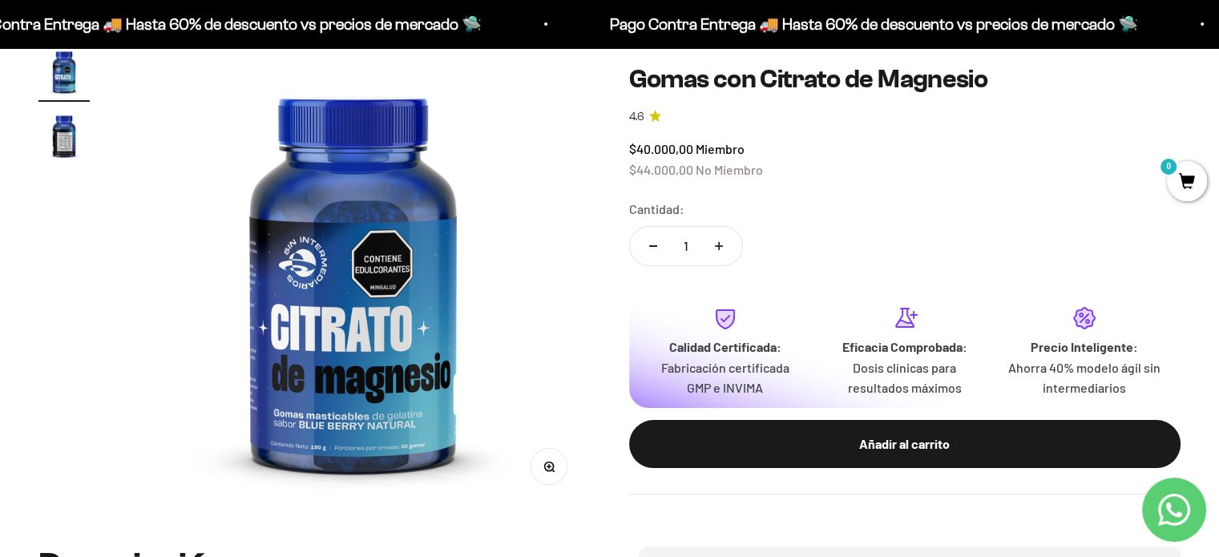
scroll to position [0, 0]
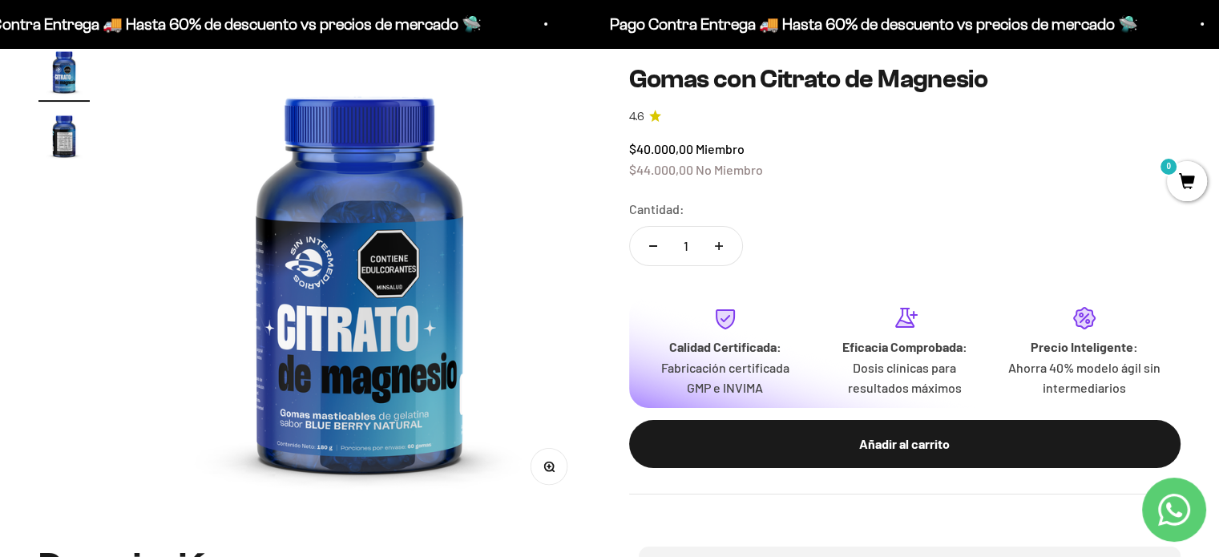
click at [551, 479] on button "Zoom" at bounding box center [548, 466] width 36 height 36
click at [1188, 102] on div "Zoom Ir al artículo 1 Ir al artículo 2 Gomas con Citrato de Magnesio 4.6 $40.00…" at bounding box center [609, 276] width 1219 height 539
click at [34, 422] on div "Zoom Ir al artículo 1 Ir al artículo 2 Gomas con Citrato de Magnesio 4.6 $40.00…" at bounding box center [609, 276] width 1219 height 539
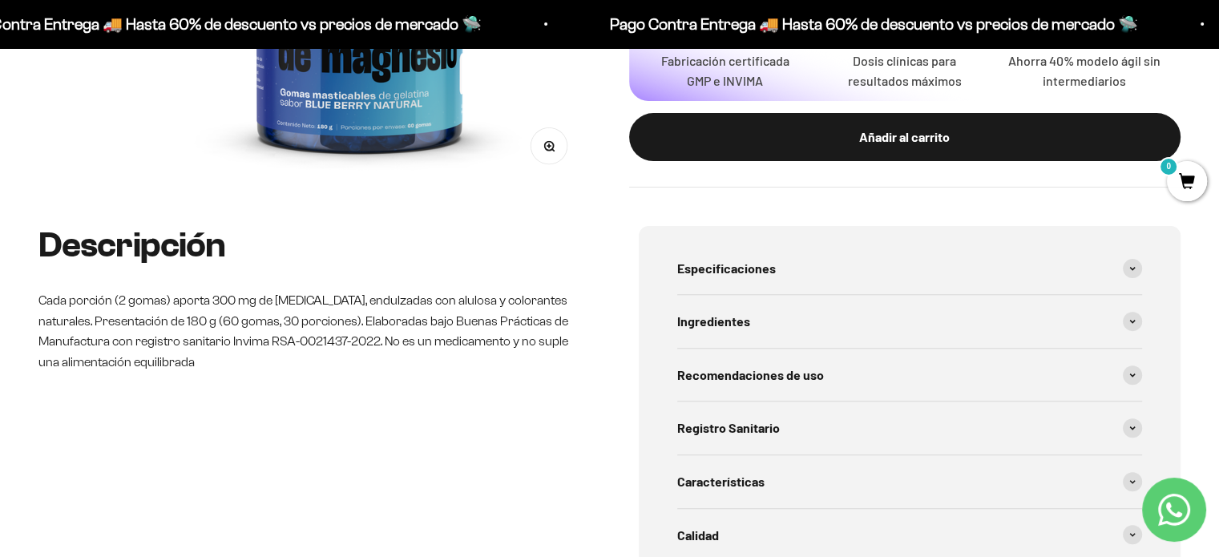
scroll to position [80, 0]
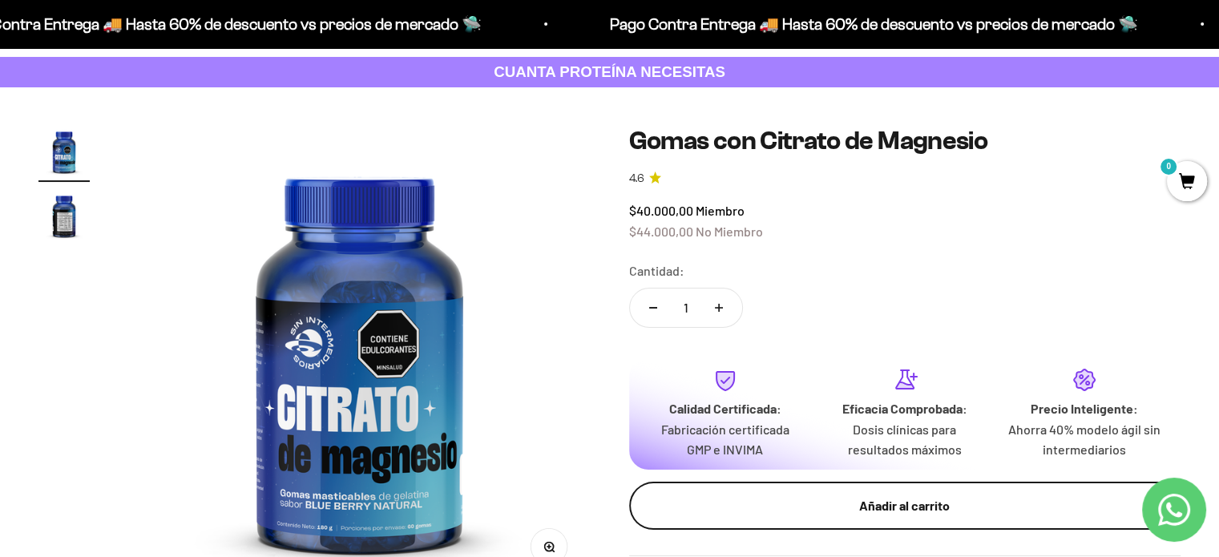
click at [897, 512] on div "Añadir al carrito" at bounding box center [905, 505] width 488 height 21
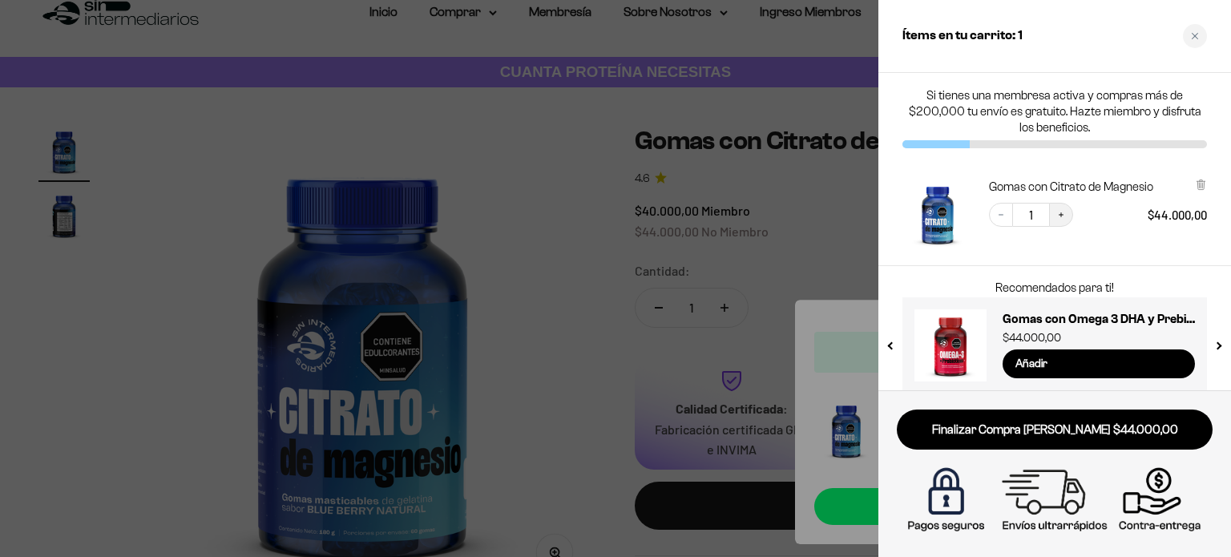
click at [1063, 208] on button "Increase quantity" at bounding box center [1061, 215] width 24 height 24
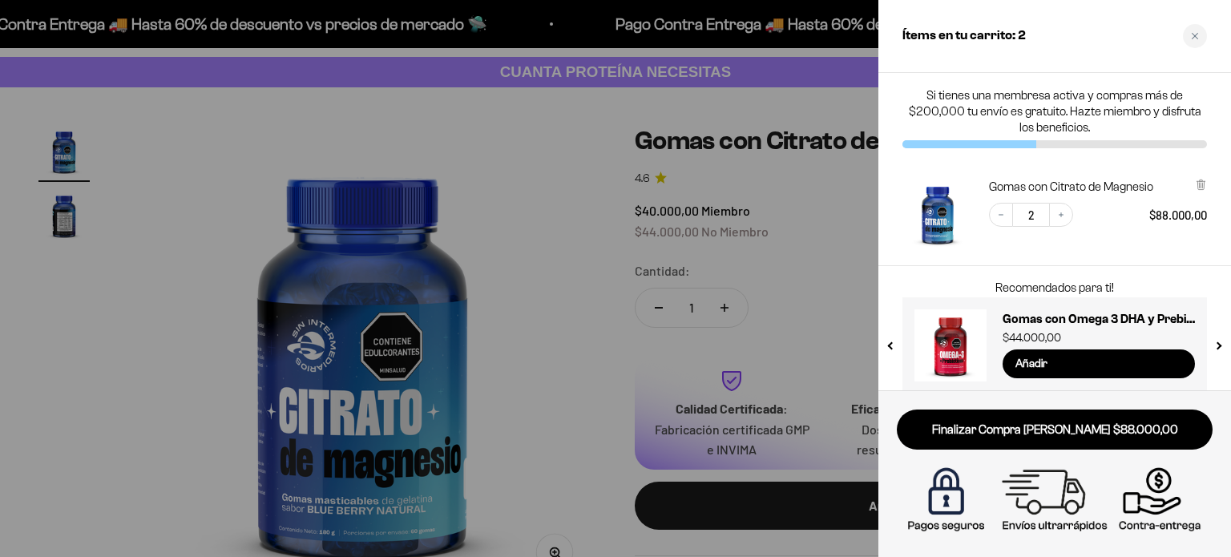
click at [316, 102] on div at bounding box center [615, 278] width 1231 height 557
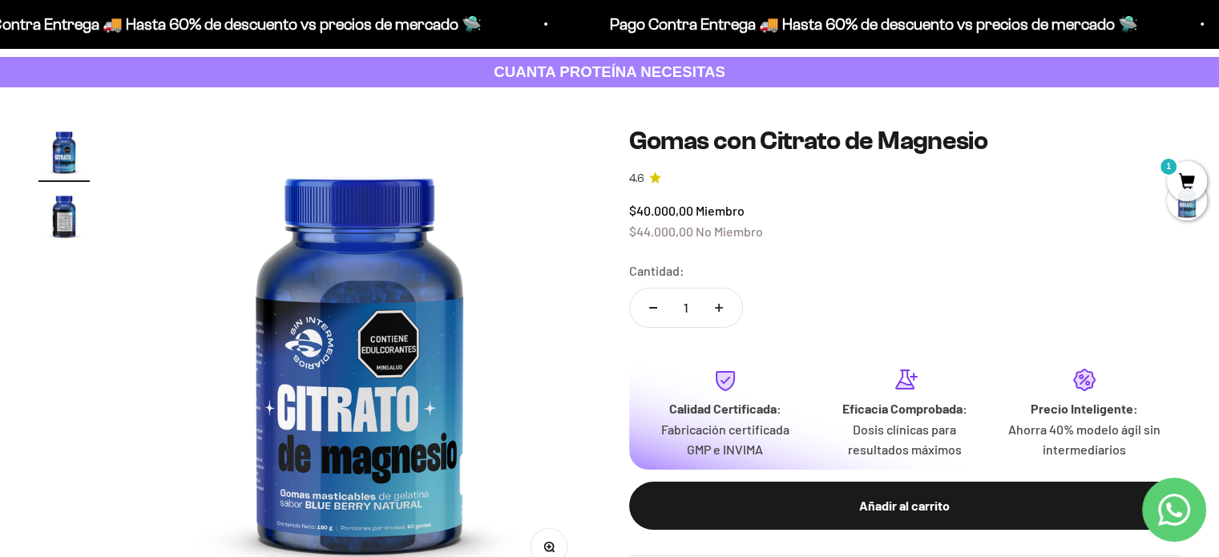
click at [611, 64] on strong "CUANTA PROTEÍNA NECESITAS" at bounding box center [610, 71] width 232 height 17
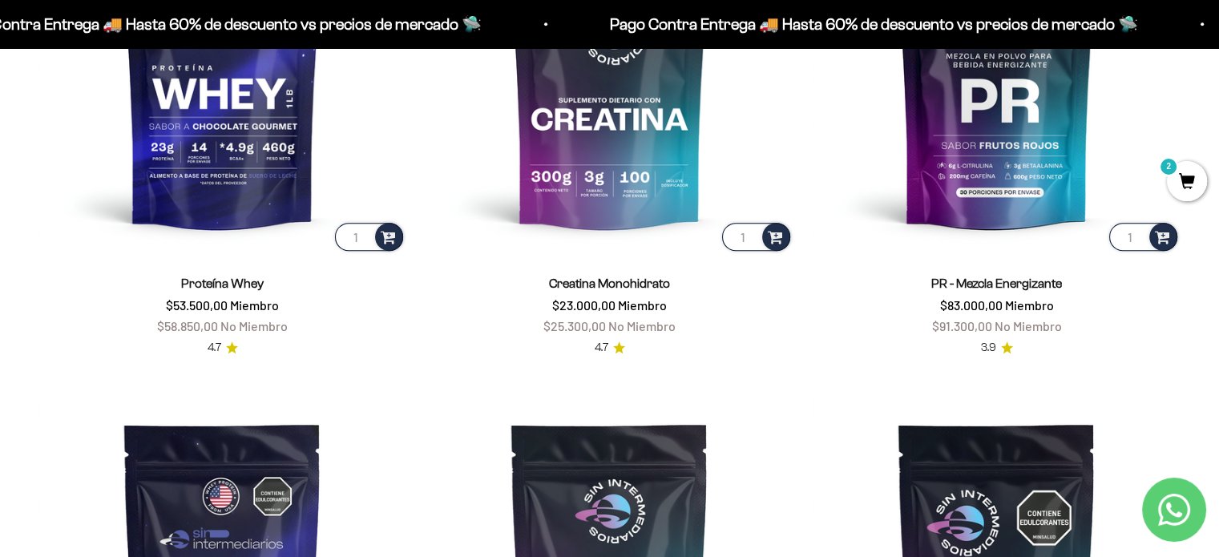
scroll to position [881, 0]
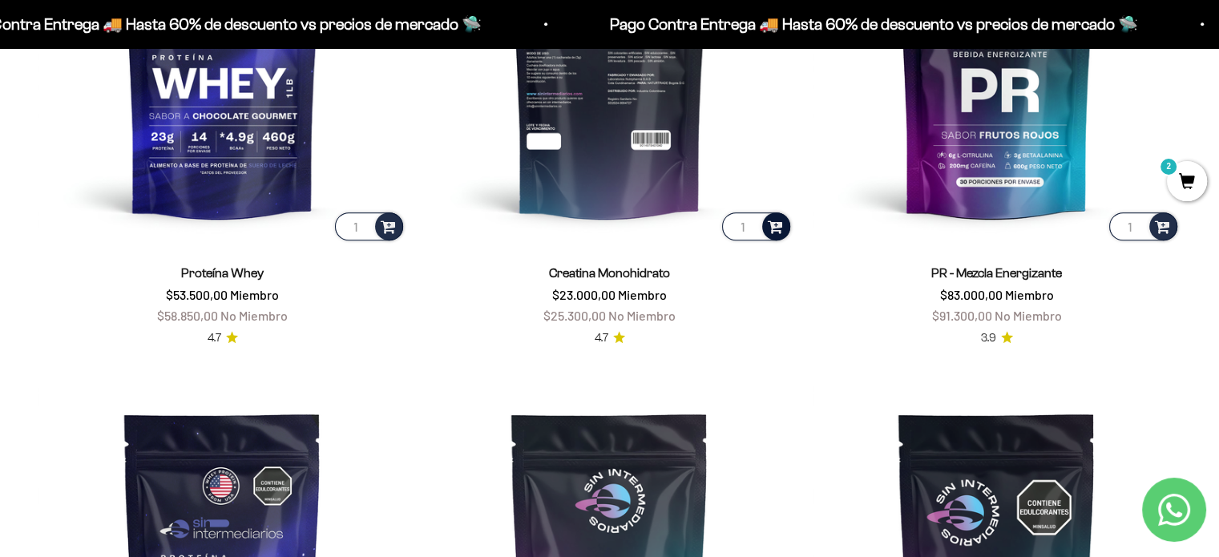
click at [772, 224] on span at bounding box center [775, 225] width 15 height 18
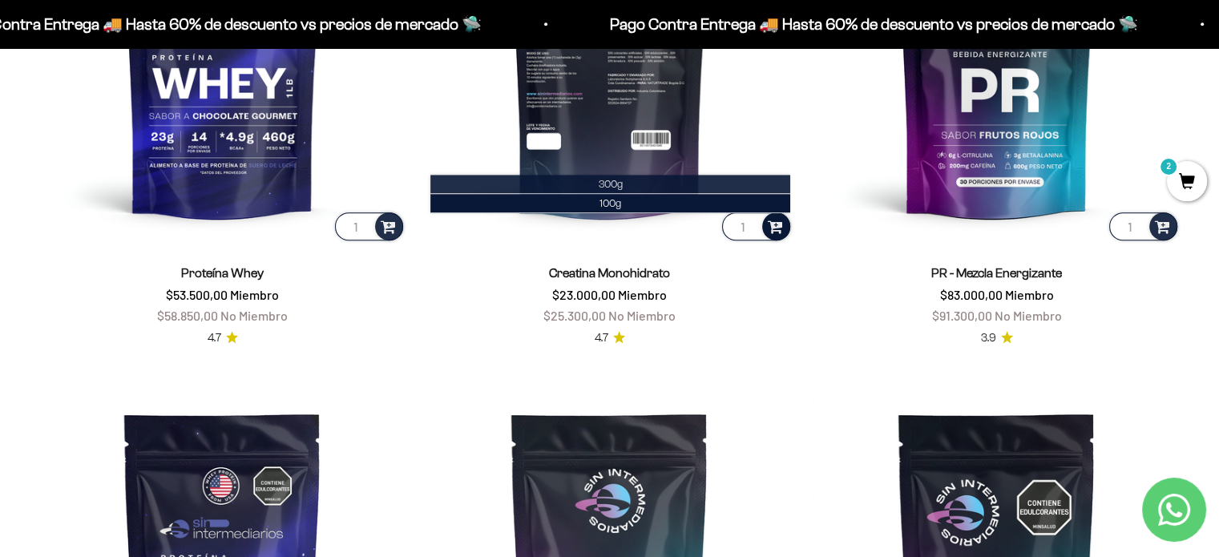
click at [623, 185] on li "300g" at bounding box center [610, 184] width 360 height 19
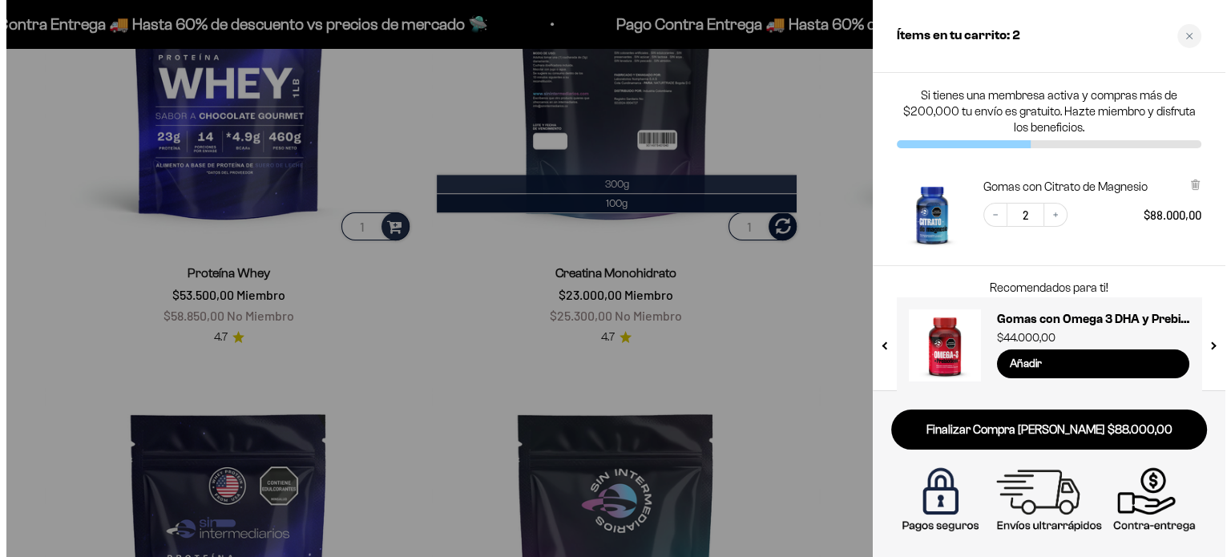
scroll to position [885, 0]
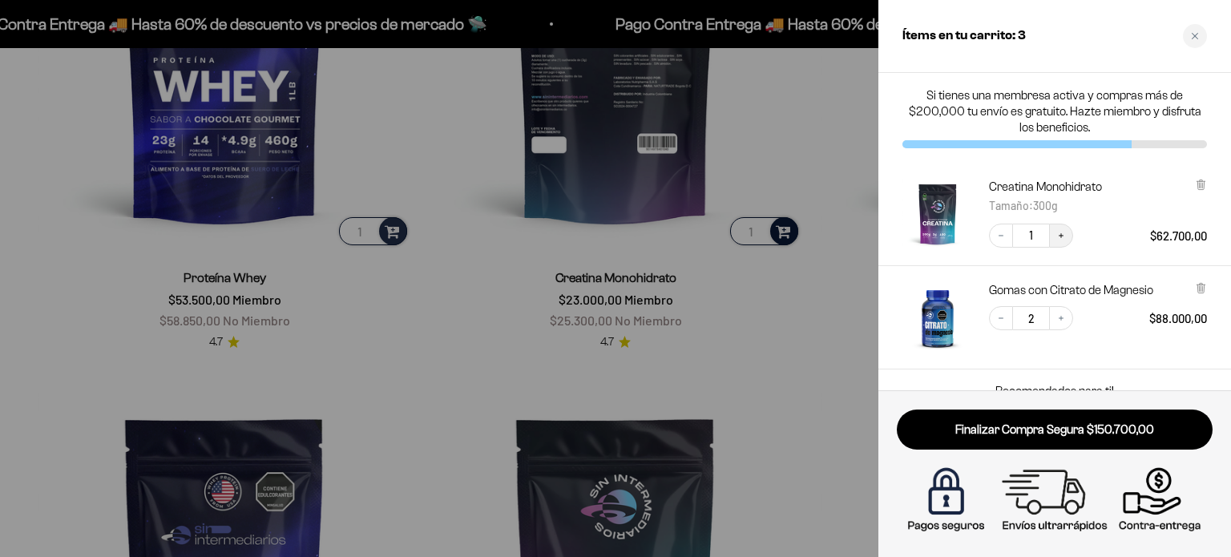
click at [1069, 233] on button "Increase quantity" at bounding box center [1061, 236] width 24 height 24
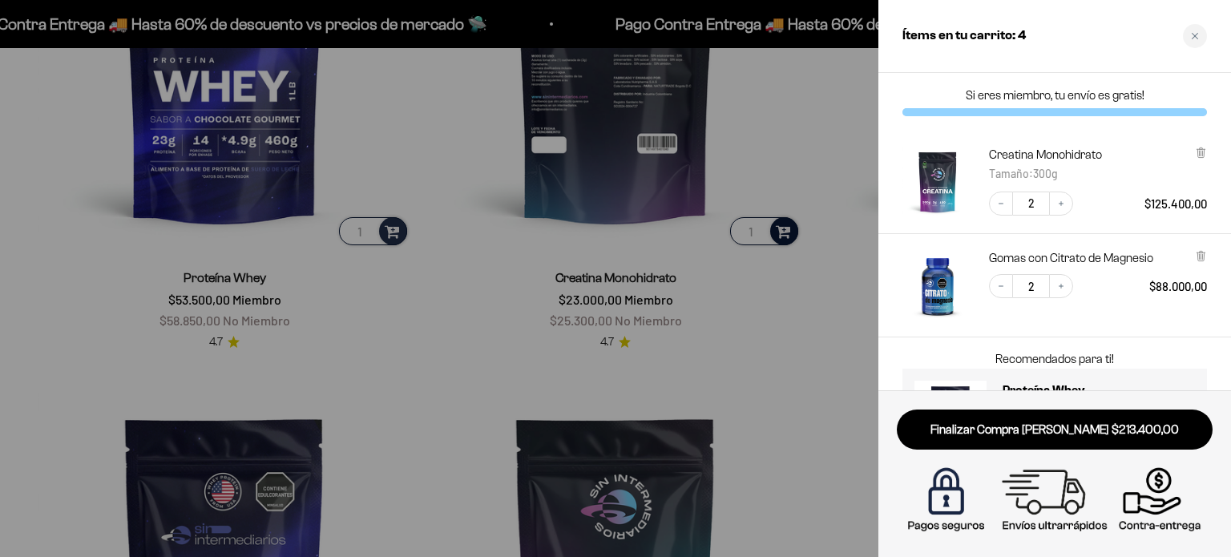
click at [623, 307] on div at bounding box center [615, 278] width 1231 height 557
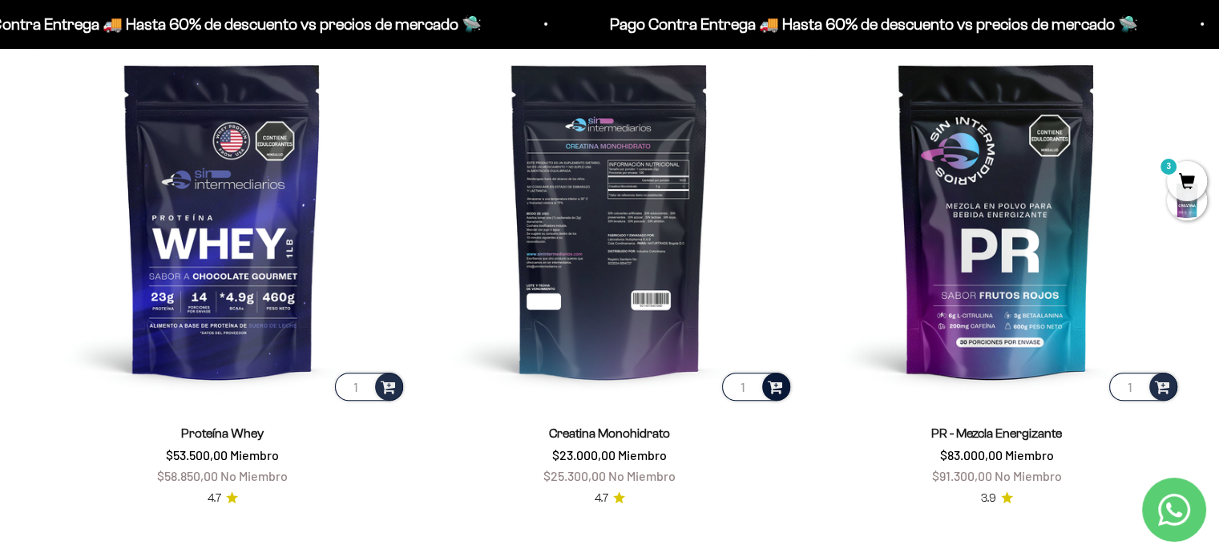
scroll to position [561, 0]
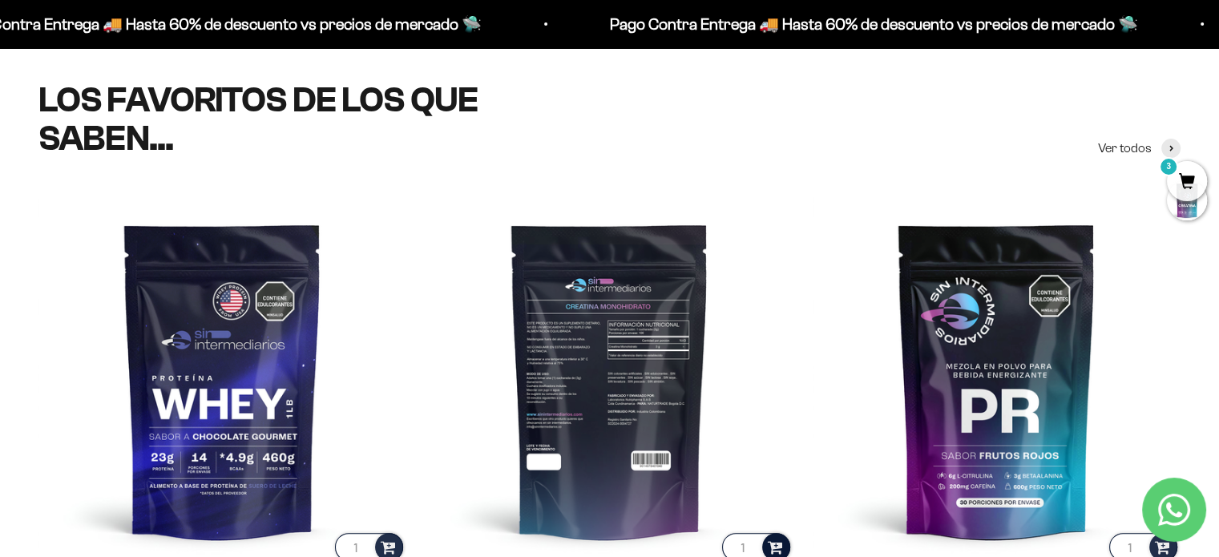
click at [586, 294] on img at bounding box center [609, 380] width 368 height 368
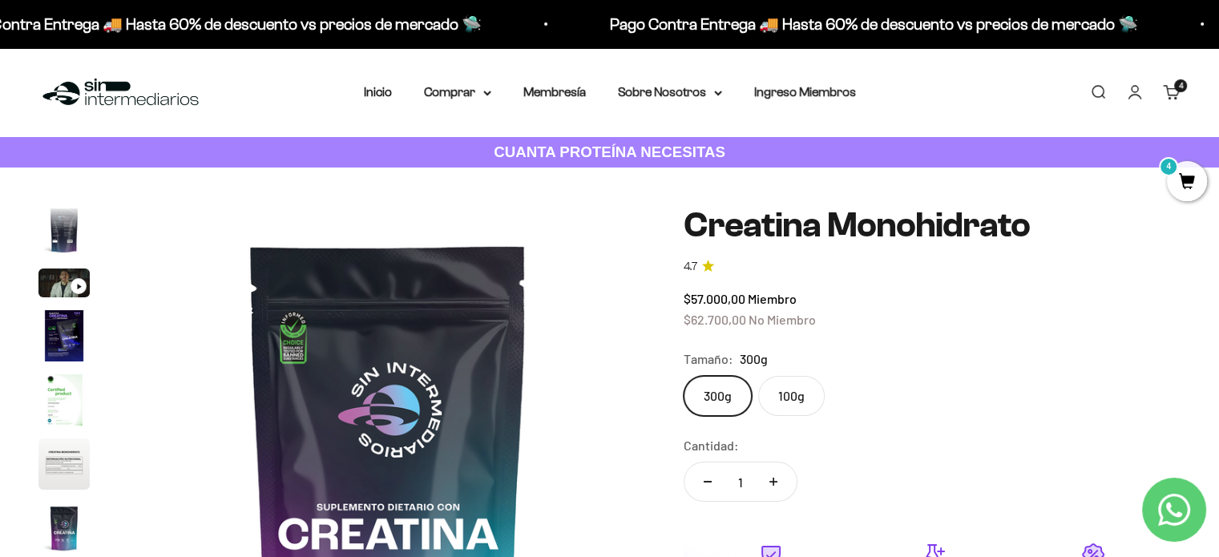
click at [801, 401] on label "100g" at bounding box center [791, 396] width 66 height 40
click at [683, 376] on input "100g" at bounding box center [683, 375] width 1 height 1
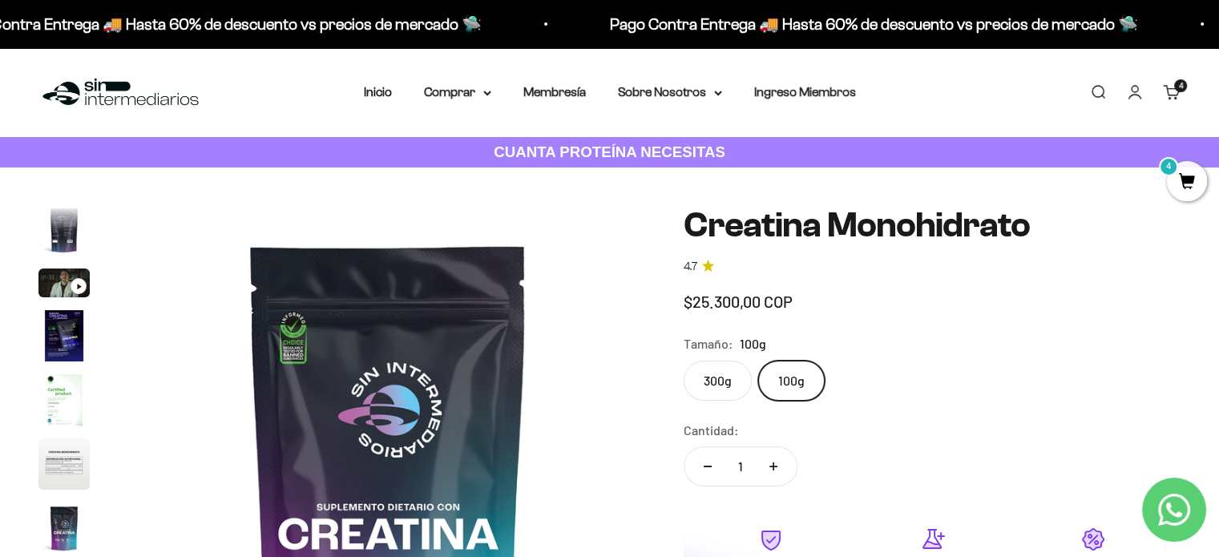
scroll to position [0, 3217]
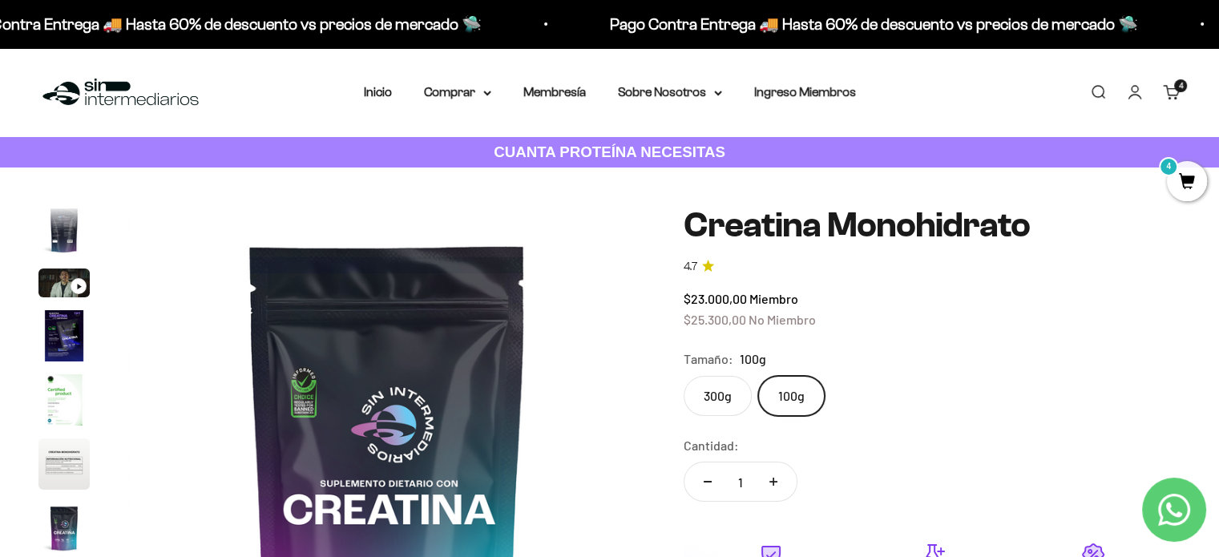
click at [724, 401] on label "300g" at bounding box center [717, 396] width 68 height 40
click at [683, 376] on input "300g" at bounding box center [683, 375] width 1 height 1
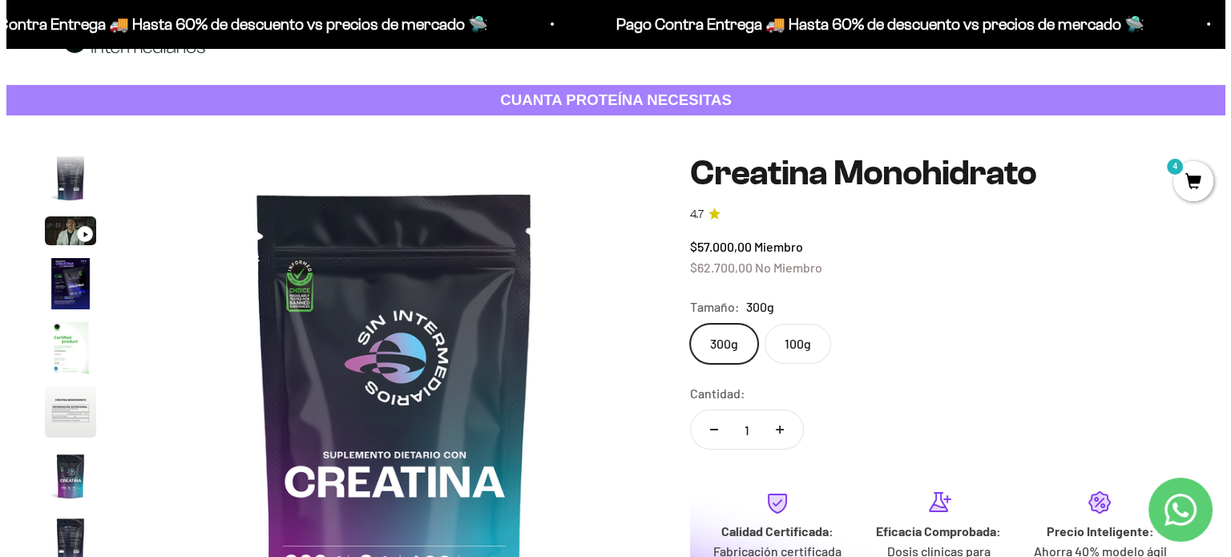
scroll to position [80, 0]
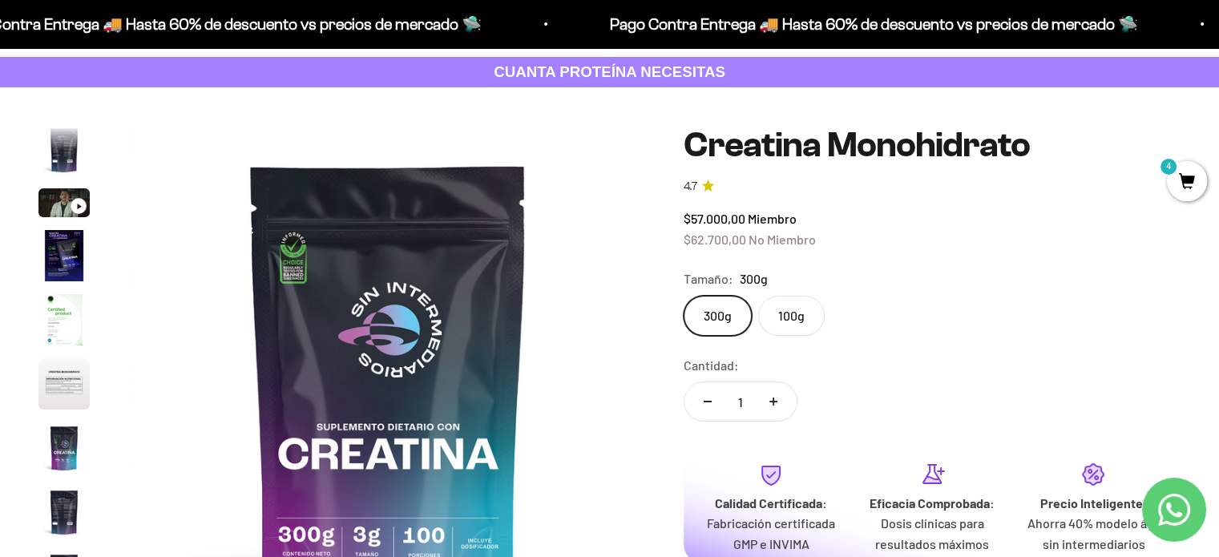
click at [771, 409] on button "Aumentar cantidad" at bounding box center [773, 401] width 46 height 38
type input "2"
click at [772, 409] on button "Aumentar cantidad" at bounding box center [773, 401] width 46 height 38
type input "3"
click at [1187, 188] on span "4" at bounding box center [1187, 181] width 40 height 40
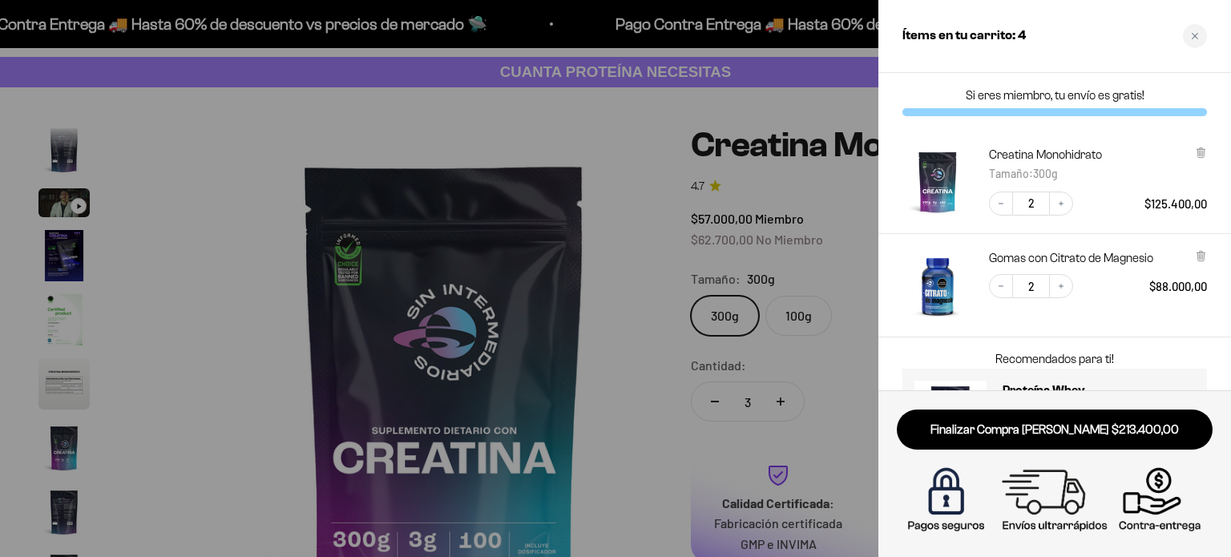
scroll to position [0, 4342]
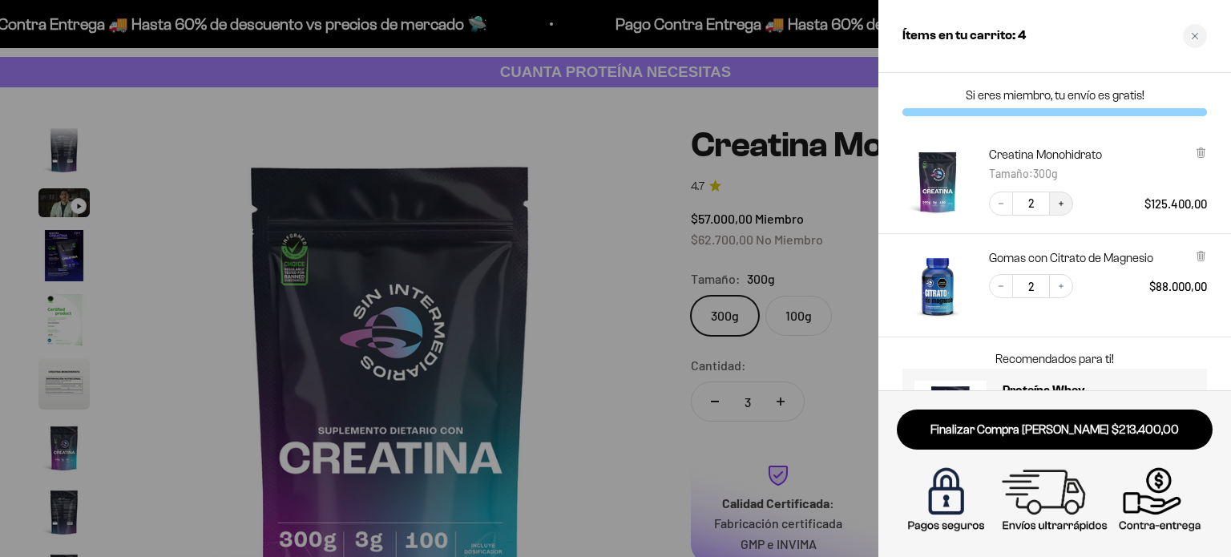
click at [1061, 205] on icon "Increase quantity" at bounding box center [1061, 204] width 10 height 10
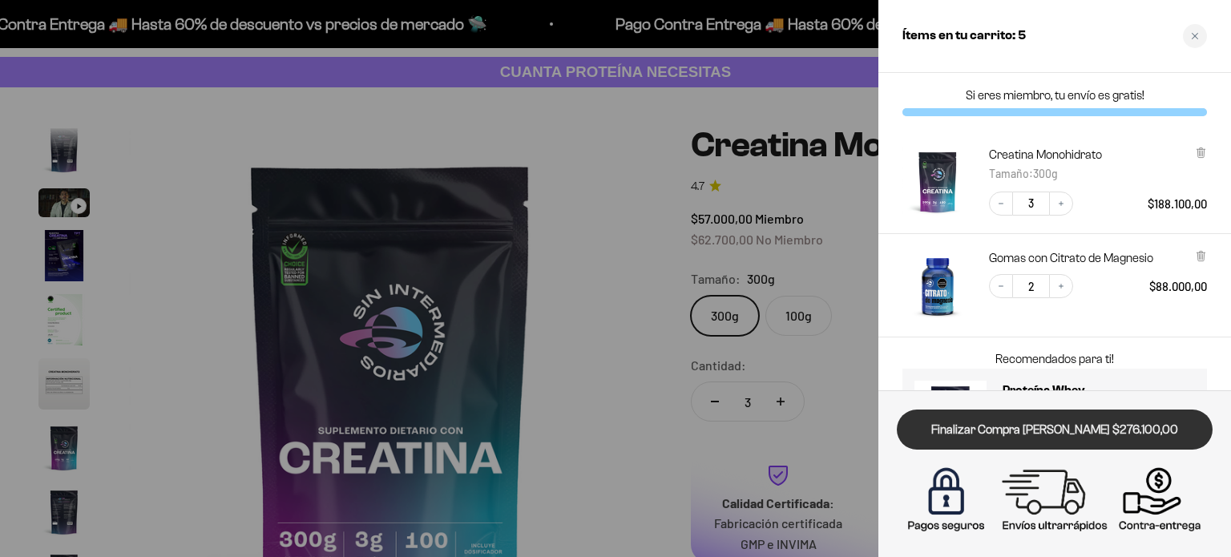
click at [1083, 433] on link "Finalizar Compra Segura $276.100,00" at bounding box center [1055, 429] width 316 height 41
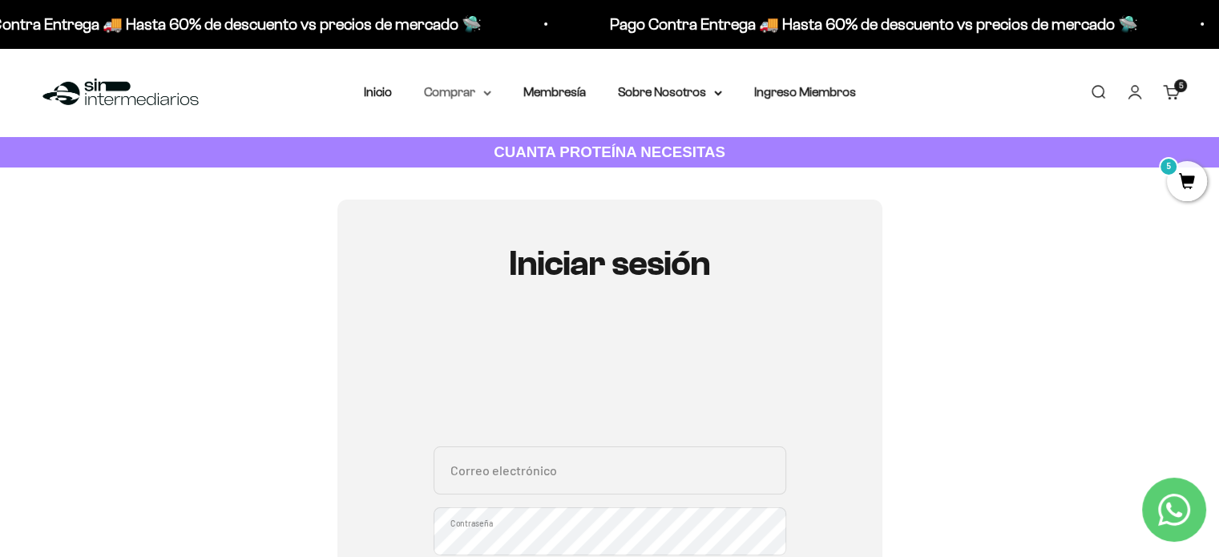
click at [471, 99] on summary "Comprar" at bounding box center [457, 92] width 67 height 21
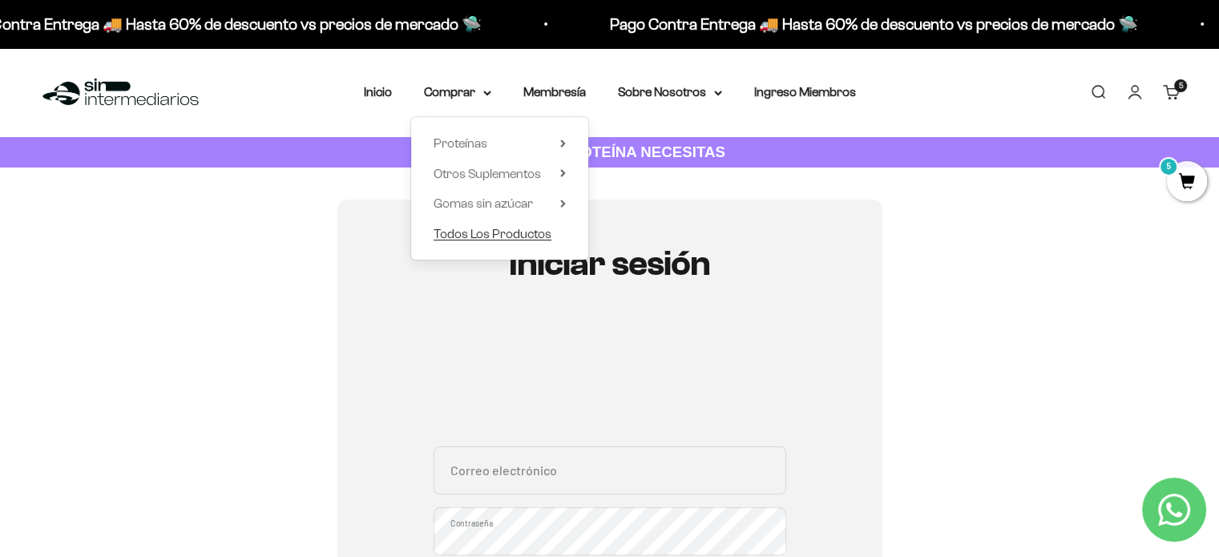
click at [474, 231] on span "Todos Los Productos" at bounding box center [492, 234] width 118 height 14
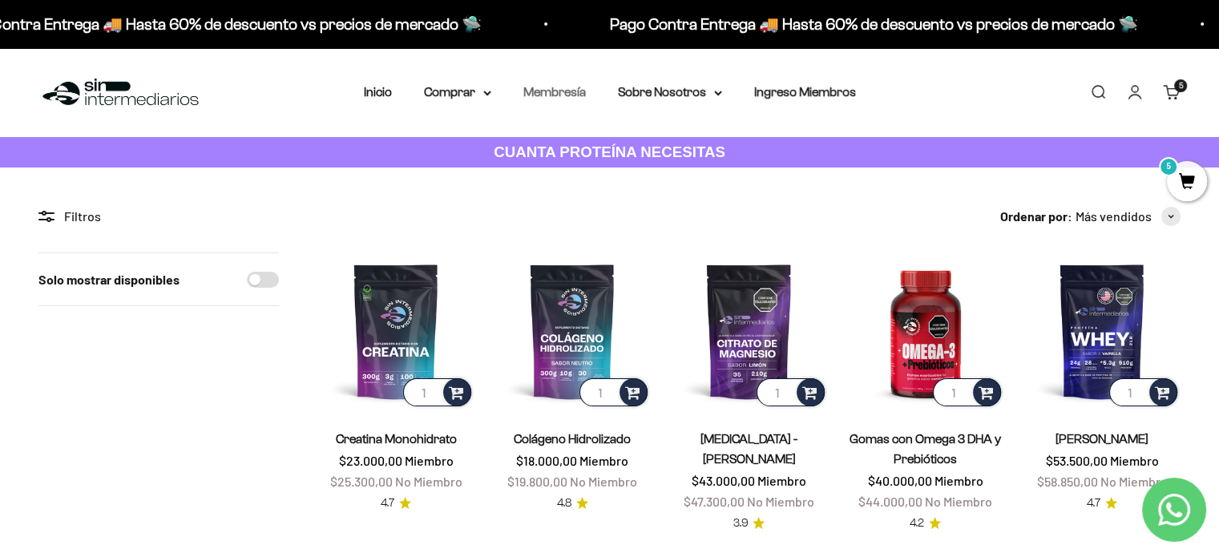
click at [559, 93] on link "Membresía" at bounding box center [554, 92] width 62 height 14
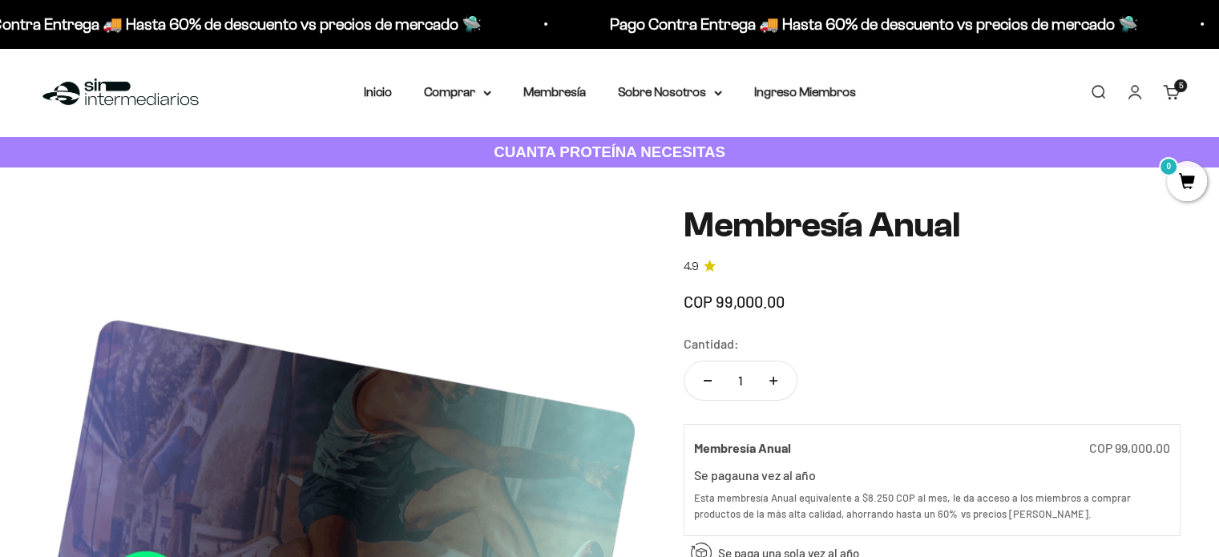
click at [772, 377] on icon "Aumentar cantidad" at bounding box center [773, 381] width 8 height 8
click at [707, 385] on button "Reducir cantidad" at bounding box center [707, 380] width 46 height 38
type input "1"
click at [1189, 184] on span "5" at bounding box center [1187, 181] width 40 height 40
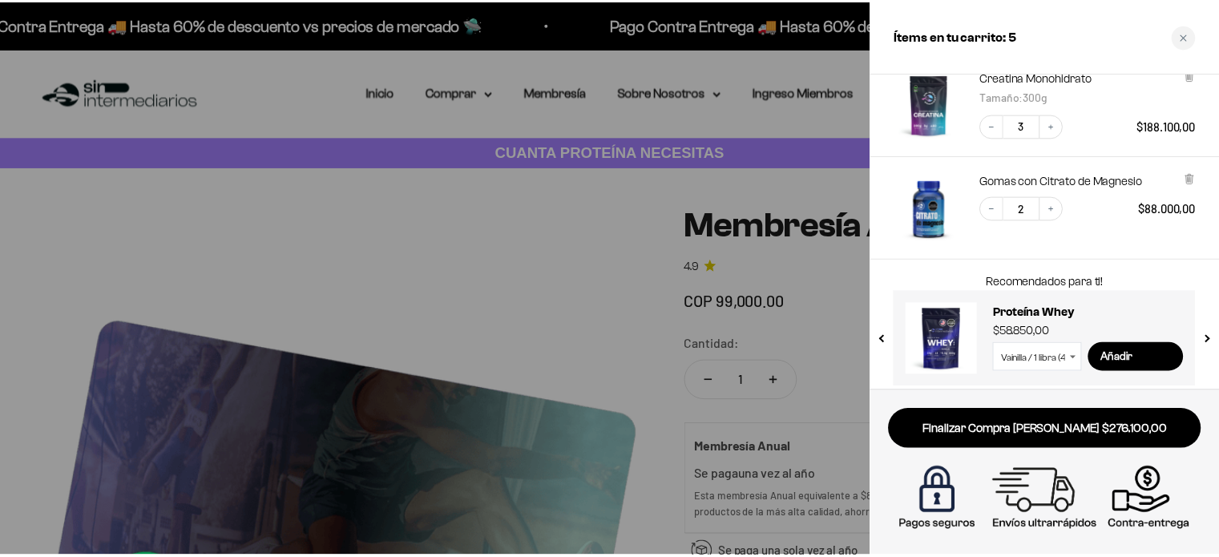
scroll to position [86, 0]
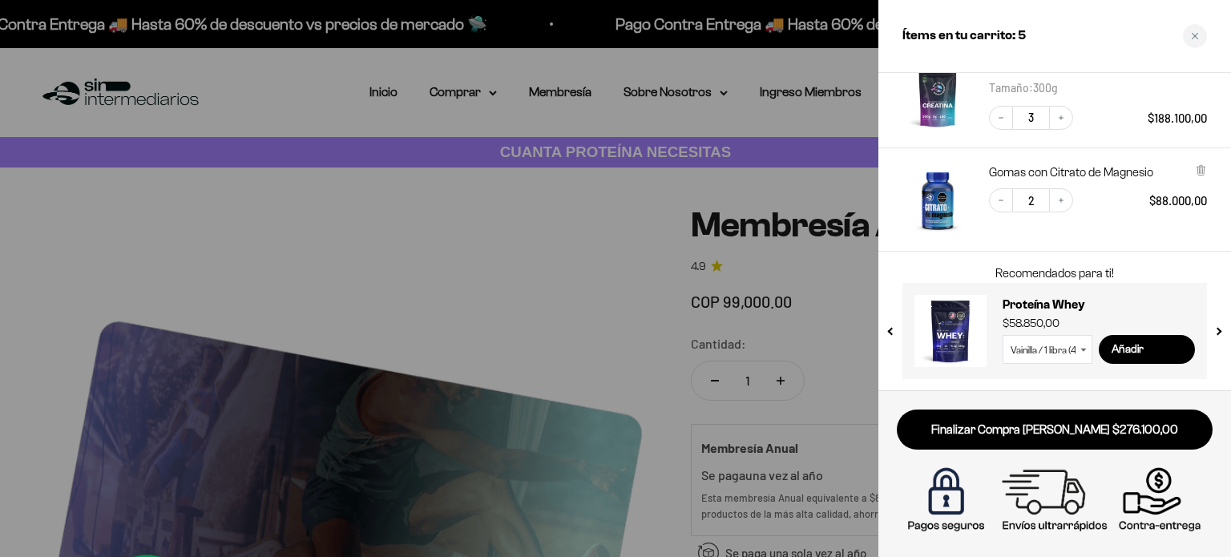
click at [542, 251] on div at bounding box center [615, 278] width 1231 height 557
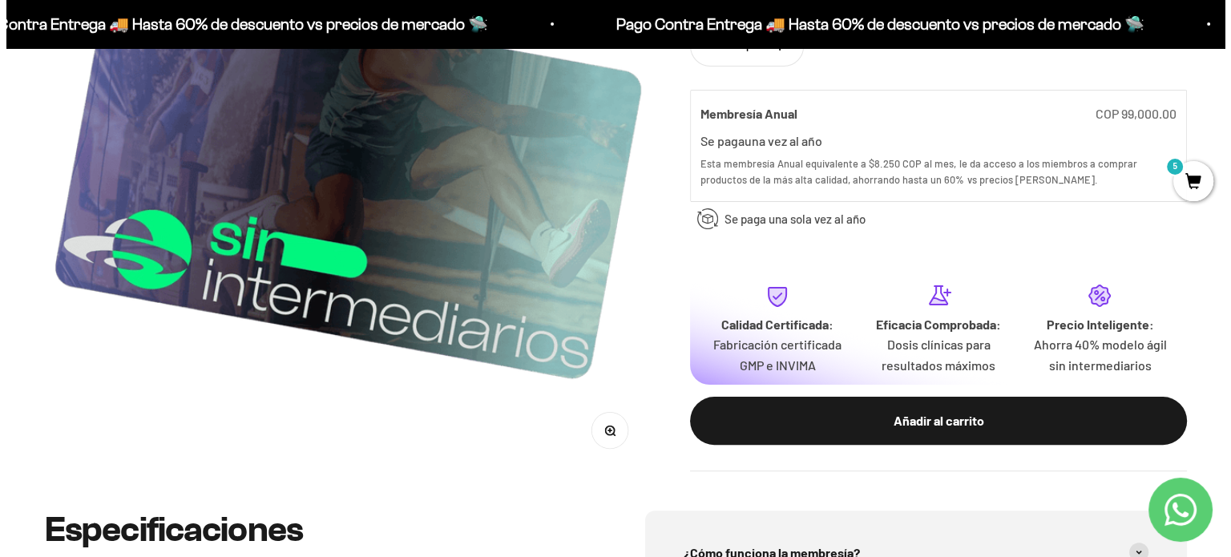
scroll to position [561, 0]
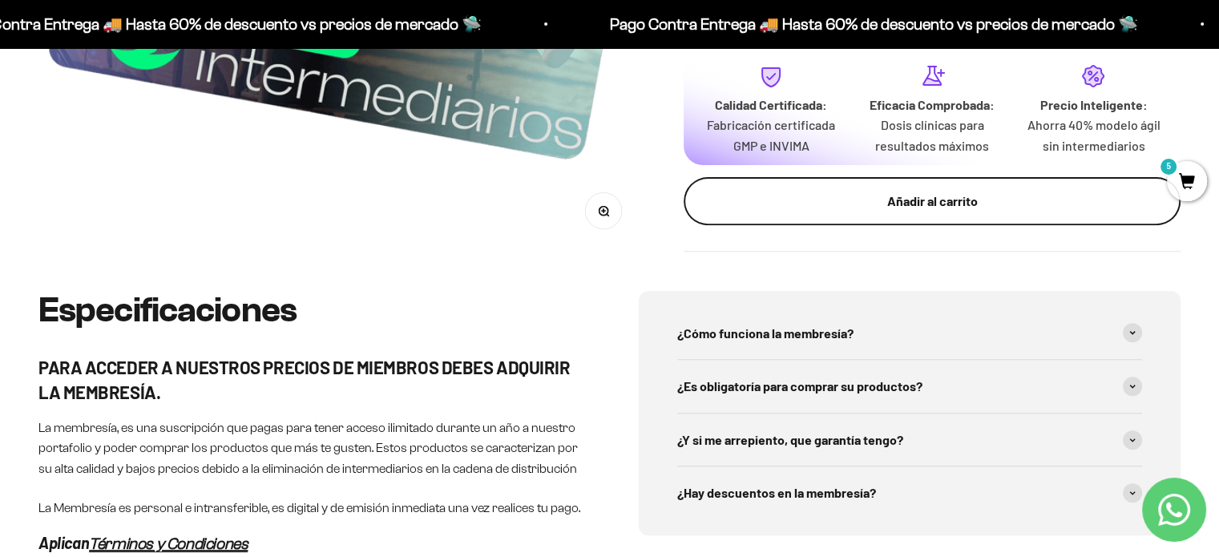
click at [937, 204] on div "Añadir al carrito" at bounding box center [931, 201] width 433 height 21
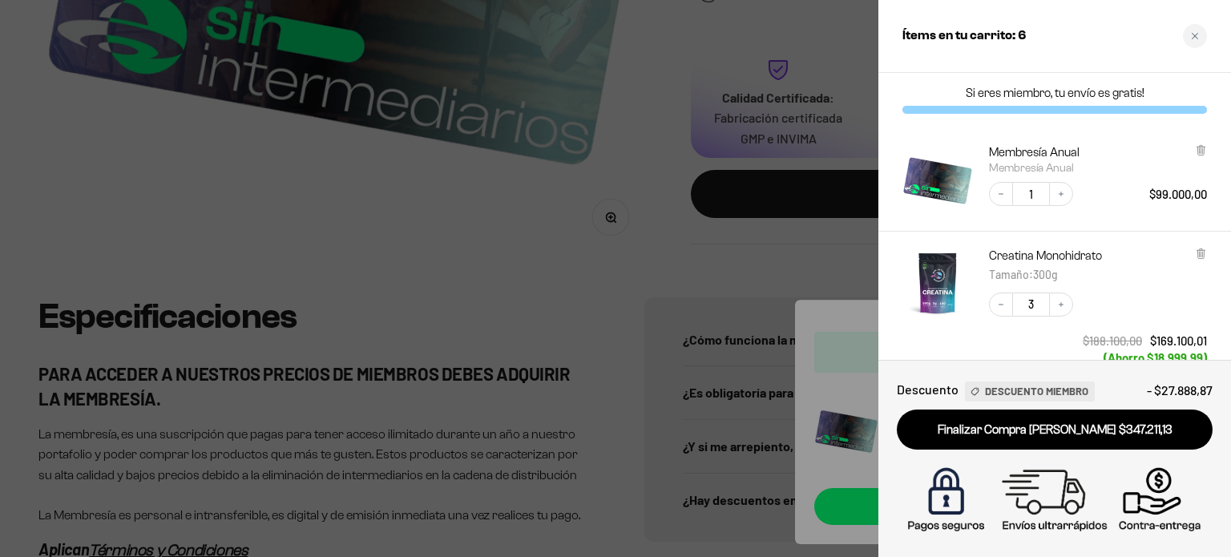
scroll to position [0, 0]
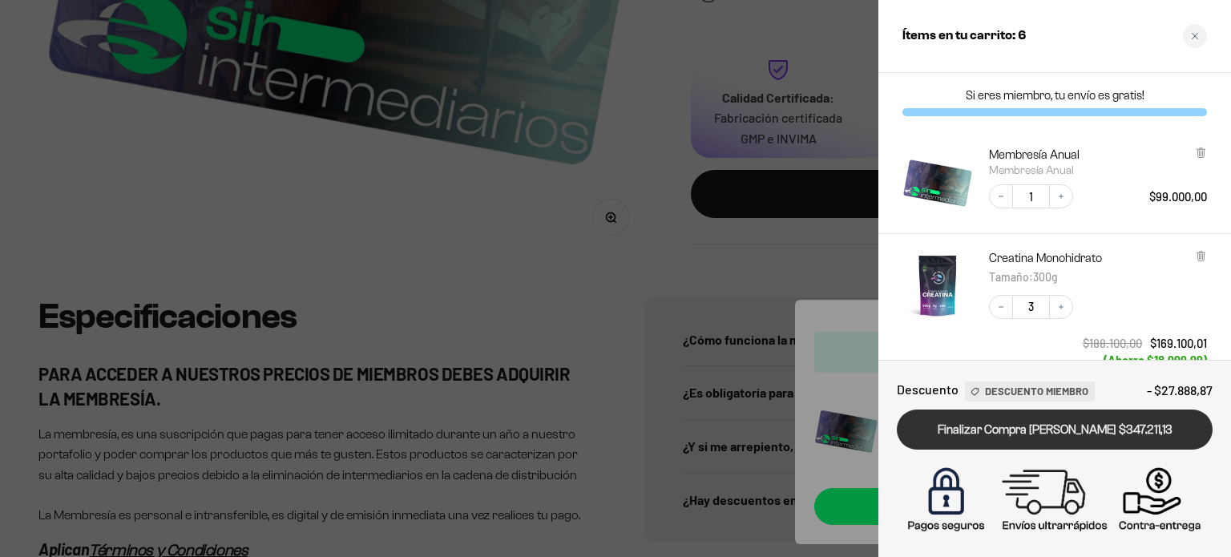
click at [1074, 426] on link "Finalizar Compra Segura $347.211,13" at bounding box center [1055, 429] width 316 height 41
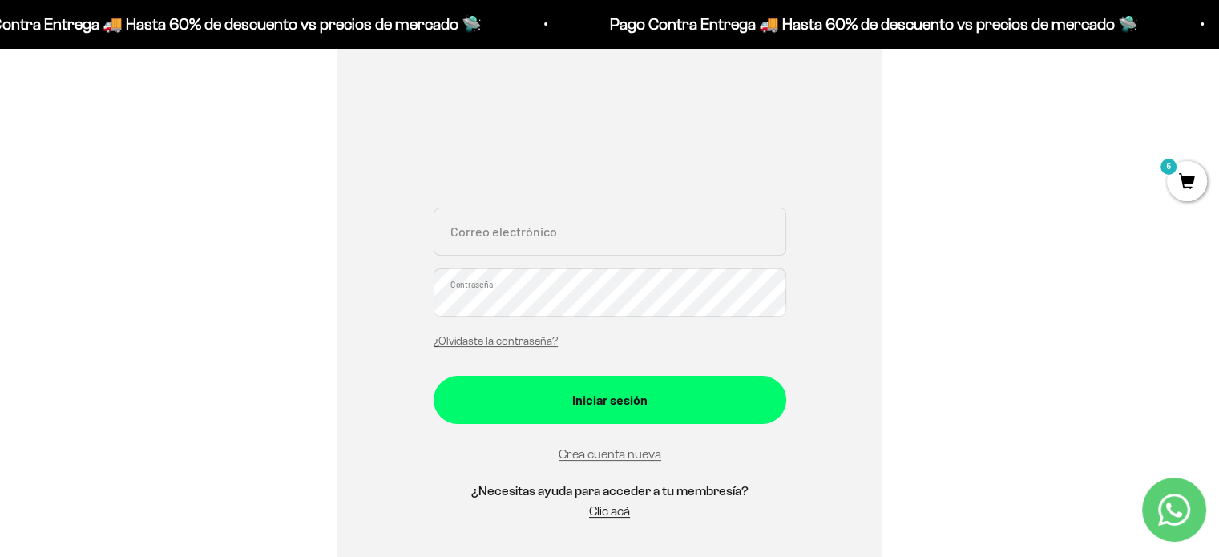
scroll to position [240, 0]
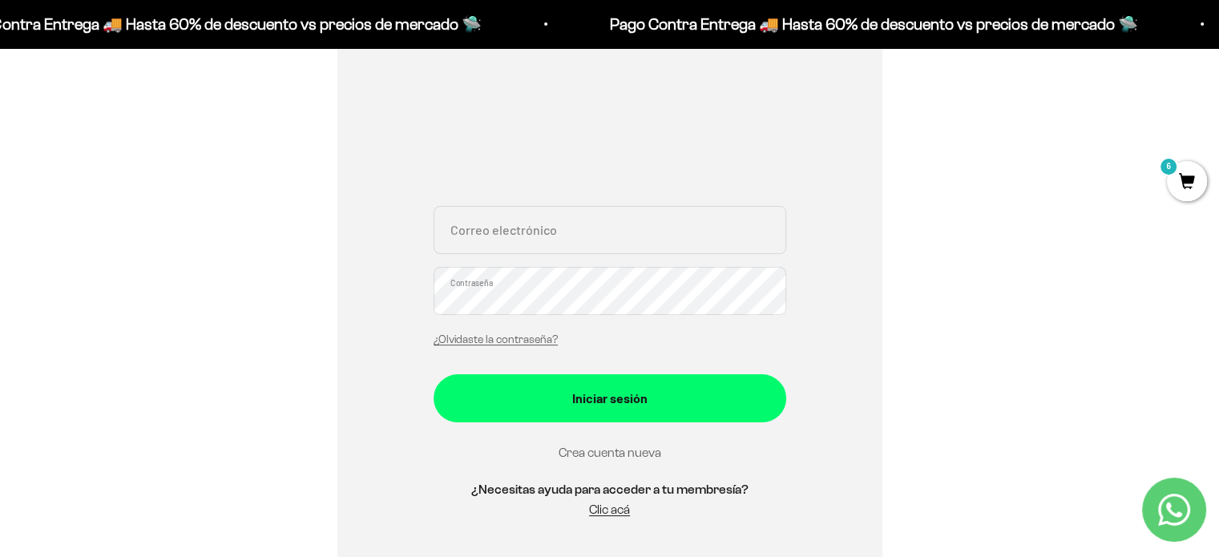
click at [628, 454] on link "Crea cuenta nueva" at bounding box center [609, 452] width 103 height 14
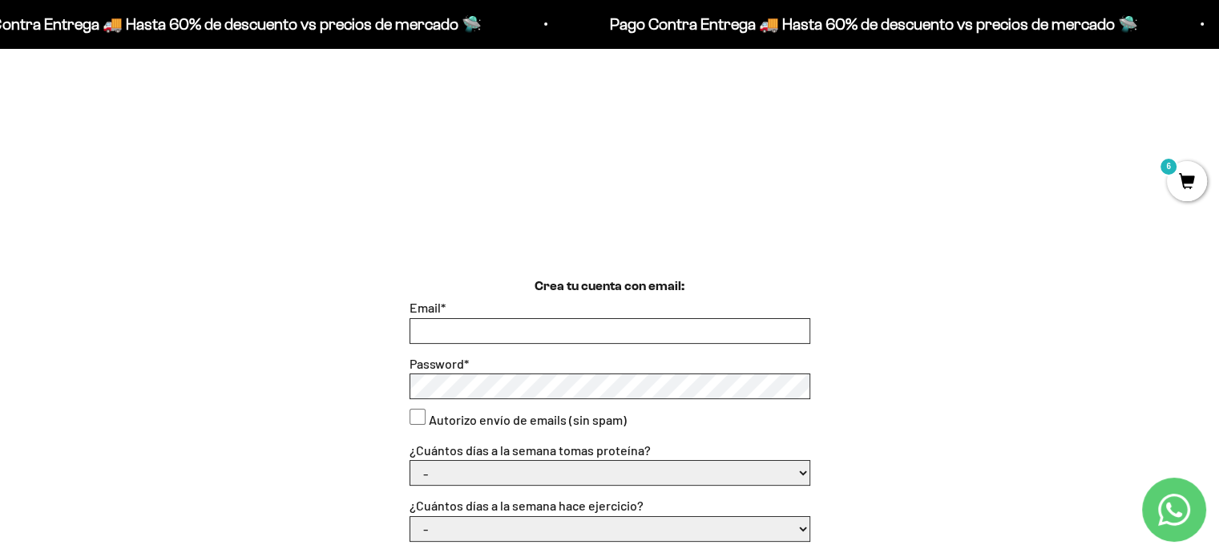
scroll to position [320, 0]
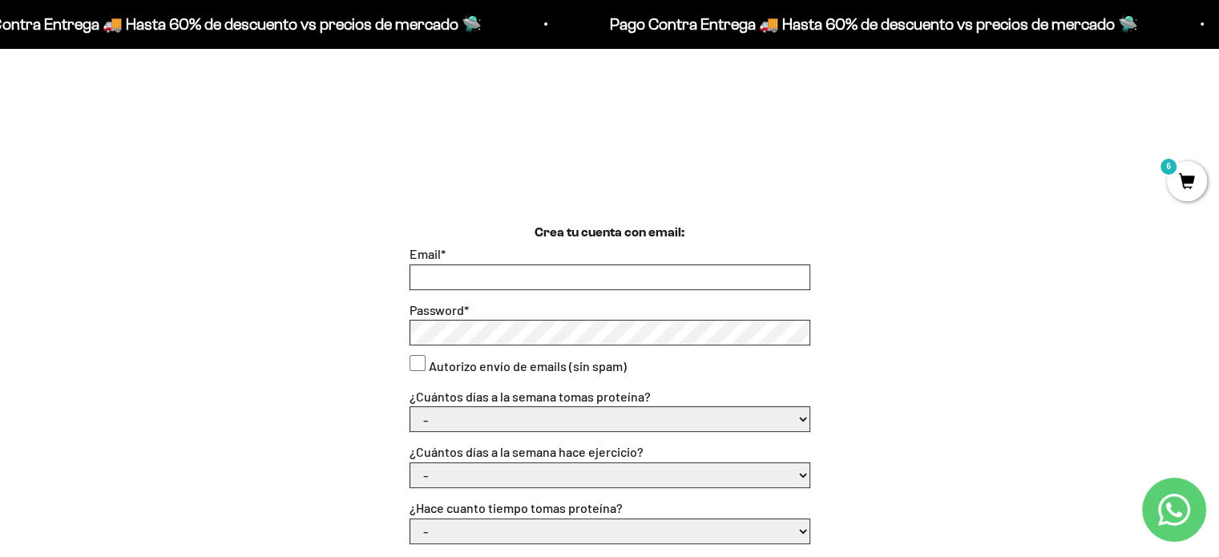
click at [423, 268] on input "Email *" at bounding box center [609, 277] width 399 height 24
type input "[EMAIL_ADDRESS][DOMAIN_NAME]"
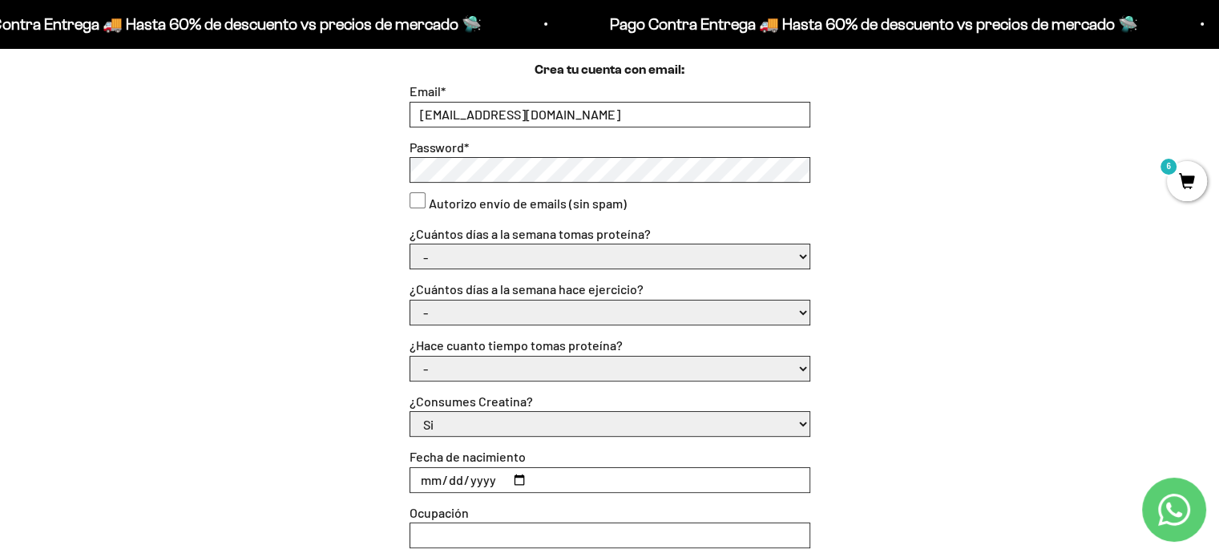
scroll to position [481, 0]
click at [811, 260] on div "Crea tu cuenta con email: Email * [EMAIL_ADDRESS][DOMAIN_NAME] Password * Autor…" at bounding box center [609, 363] width 1142 height 602
click at [796, 257] on select "- 1 o 2 3 a 5 6 o 7" at bounding box center [609, 259] width 399 height 24
select select "1 o 2"
click at [410, 247] on select "- 1 o 2 3 a 5 6 o 7" at bounding box center [609, 259] width 399 height 24
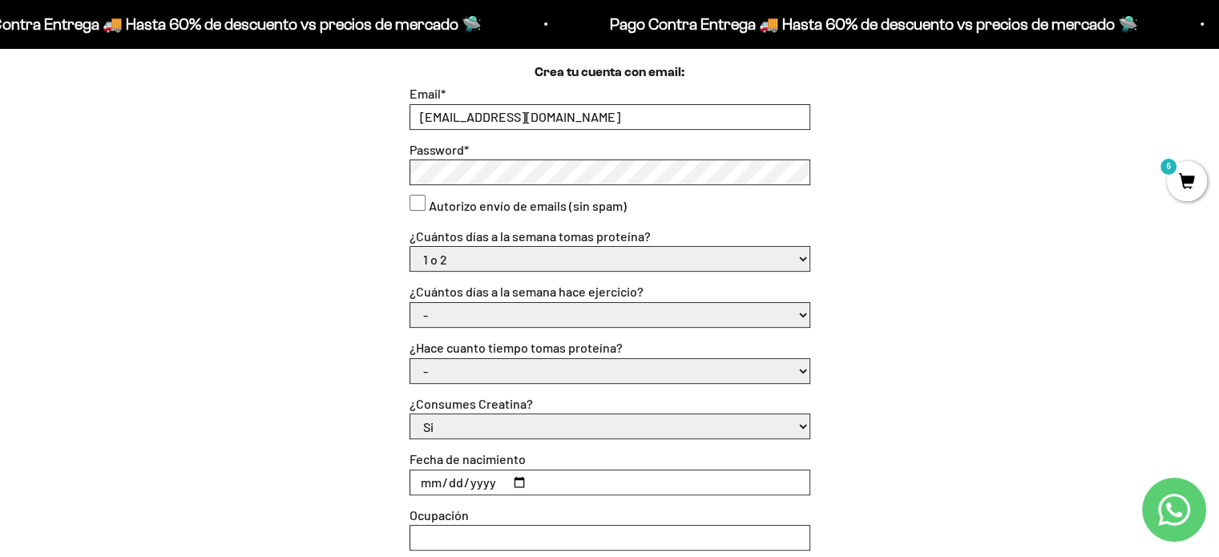
click at [799, 313] on select "- No hago 1 a 2 días 3 a 5 días 6 o 7 días" at bounding box center [609, 315] width 399 height 24
click at [410, 303] on select "- No hago 1 a 2 días 3 a 5 días 6 o 7 días" at bounding box center [609, 315] width 399 height 24
click at [798, 365] on select "- Apenas estoy empezando Menos de 6 meses Más de 6 meses Hace más de un año" at bounding box center [609, 371] width 399 height 24
select select "Apenas estoy empezando"
click at [410, 359] on select "- Apenas estoy empezando Menos de 6 meses Más de 6 meses Hace más de un año" at bounding box center [609, 371] width 399 height 24
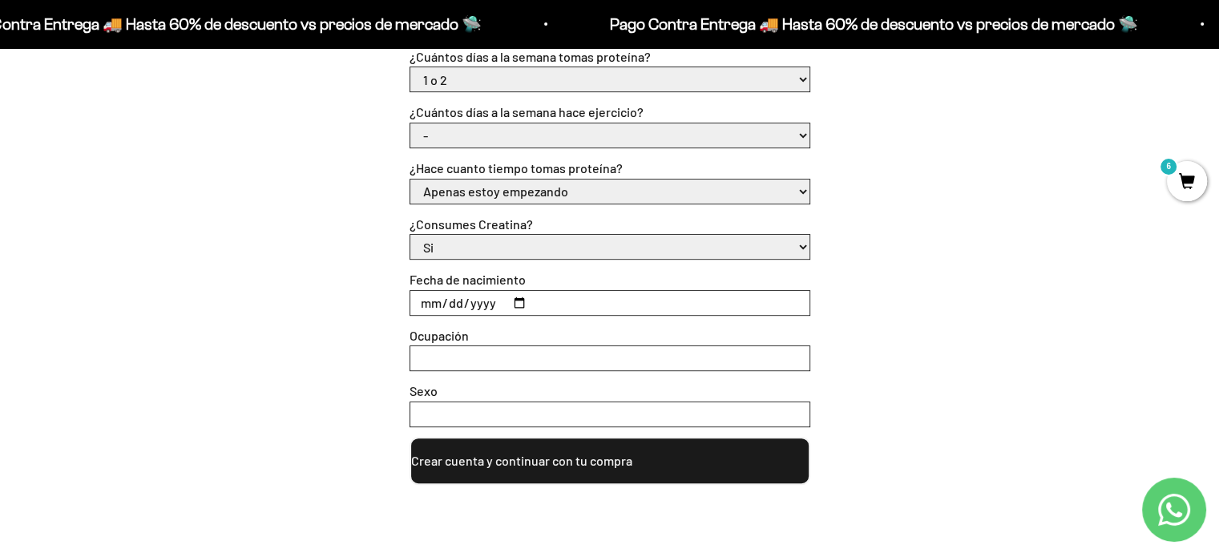
scroll to position [801, 0]
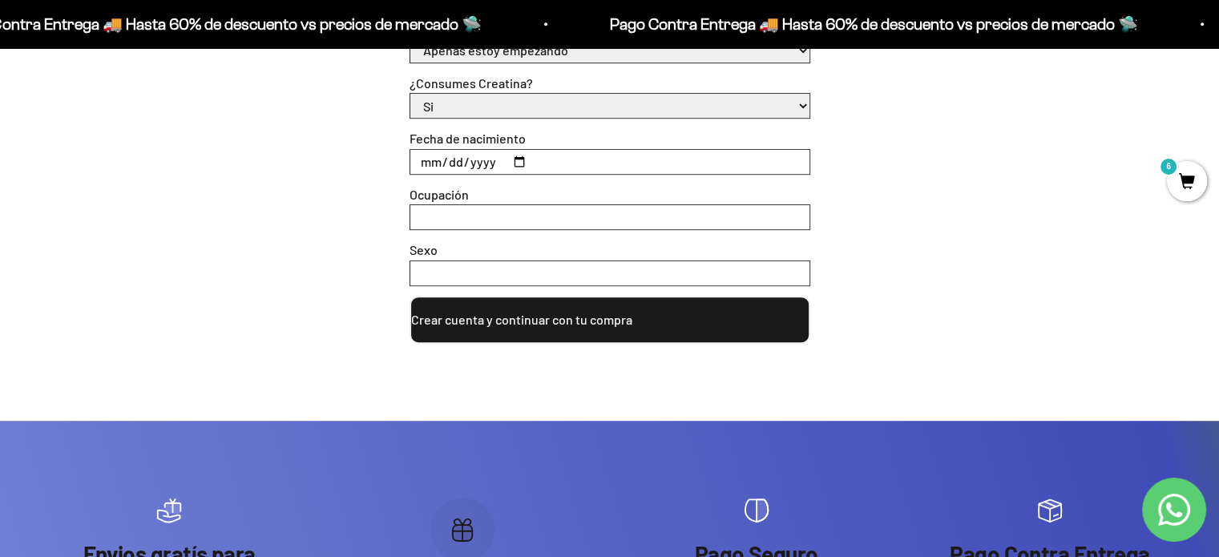
click at [534, 165] on input "Fecha de nacimiento" at bounding box center [609, 162] width 399 height 24
type input "[DATE]"
click at [465, 211] on input "Ocupación" at bounding box center [609, 217] width 399 height 24
click at [452, 268] on input "Sexo" at bounding box center [609, 273] width 399 height 24
click at [607, 324] on button "Crear cuenta y continuar con tu compra" at bounding box center [609, 320] width 401 height 48
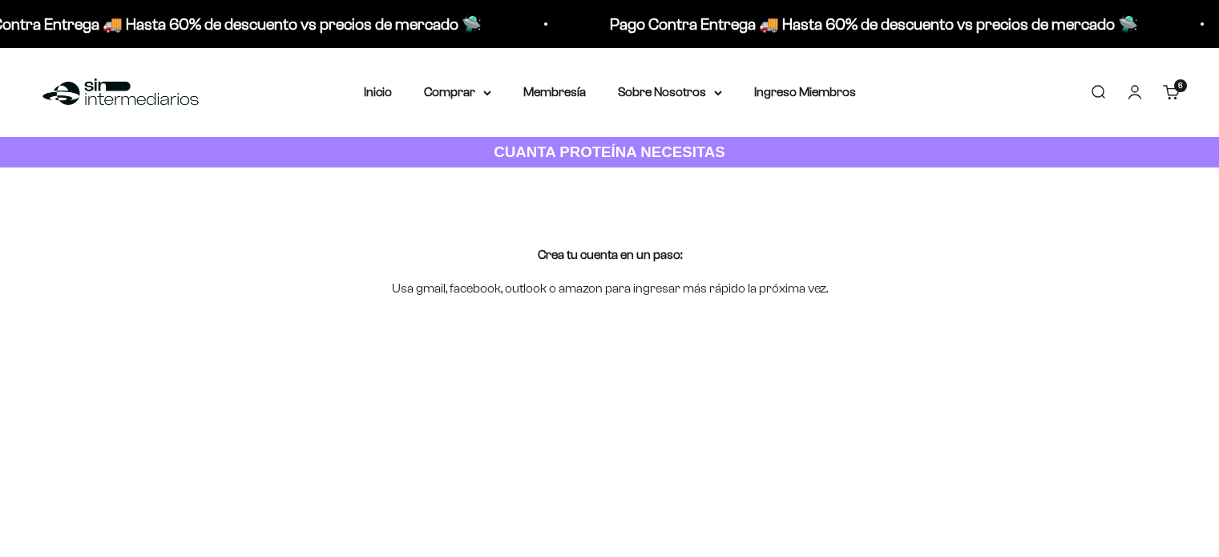
select select "1 o 2"
select select "Apenas estoy empezando"
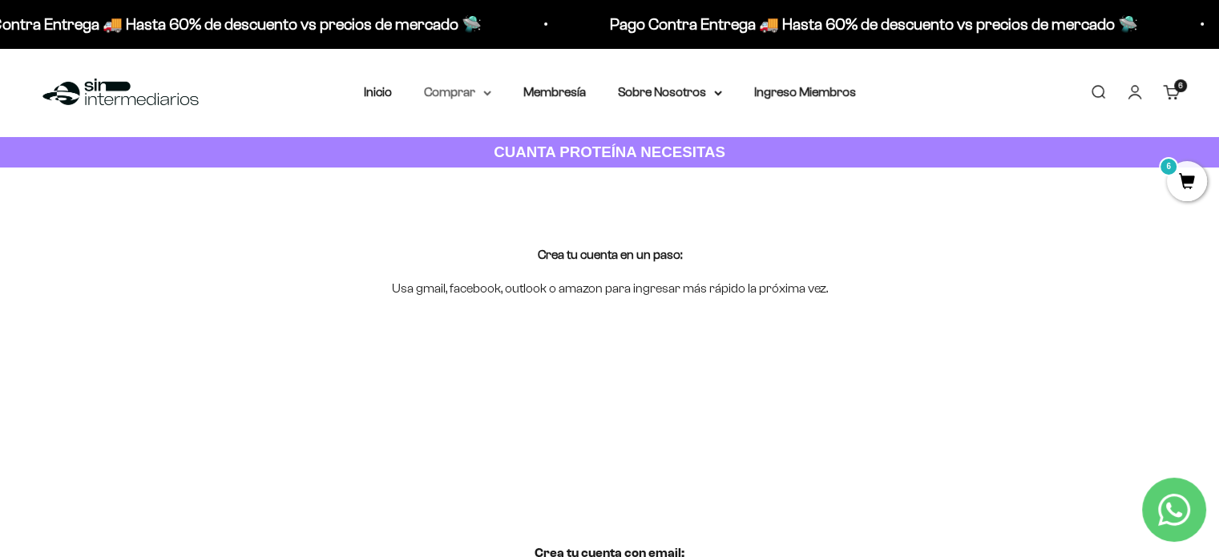
click at [482, 92] on summary "Comprar" at bounding box center [457, 92] width 67 height 21
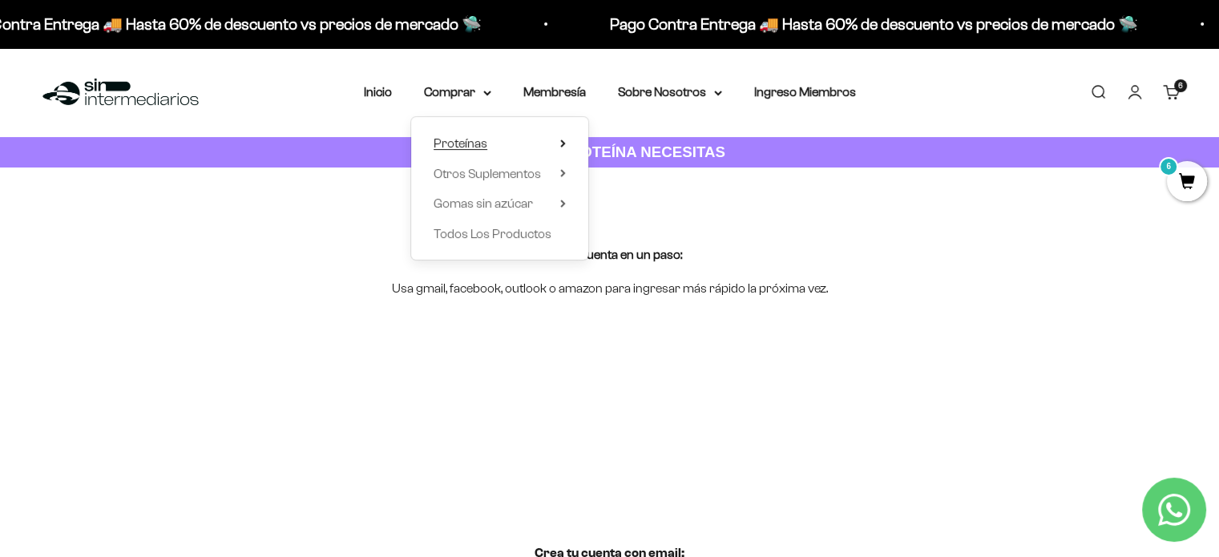
click at [449, 139] on span "Proteínas" at bounding box center [460, 143] width 54 height 14
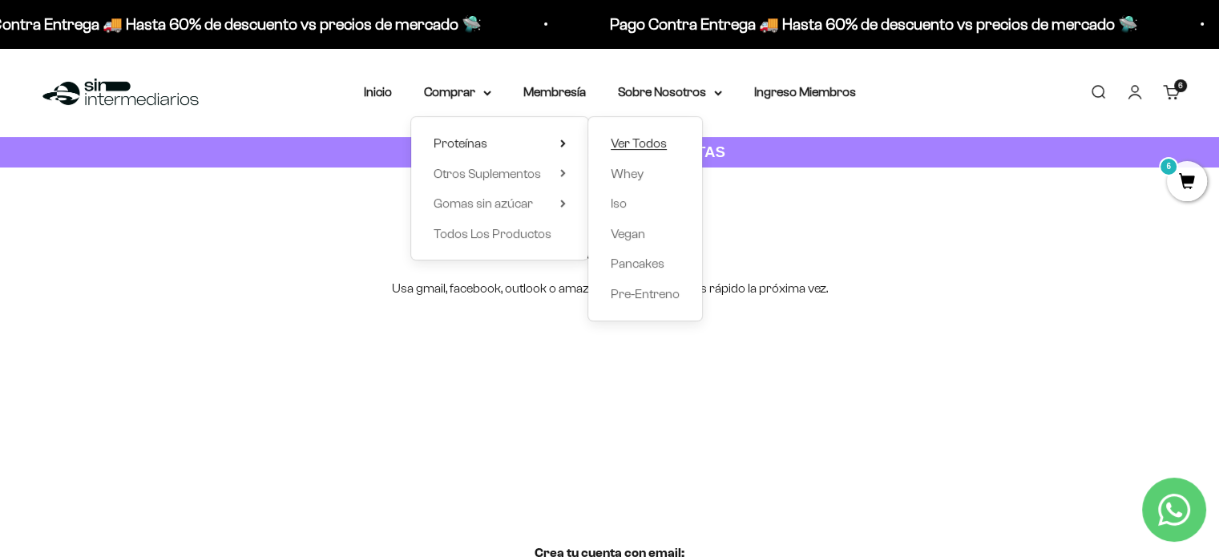
click at [644, 145] on span "Ver Todos" at bounding box center [639, 143] width 56 height 14
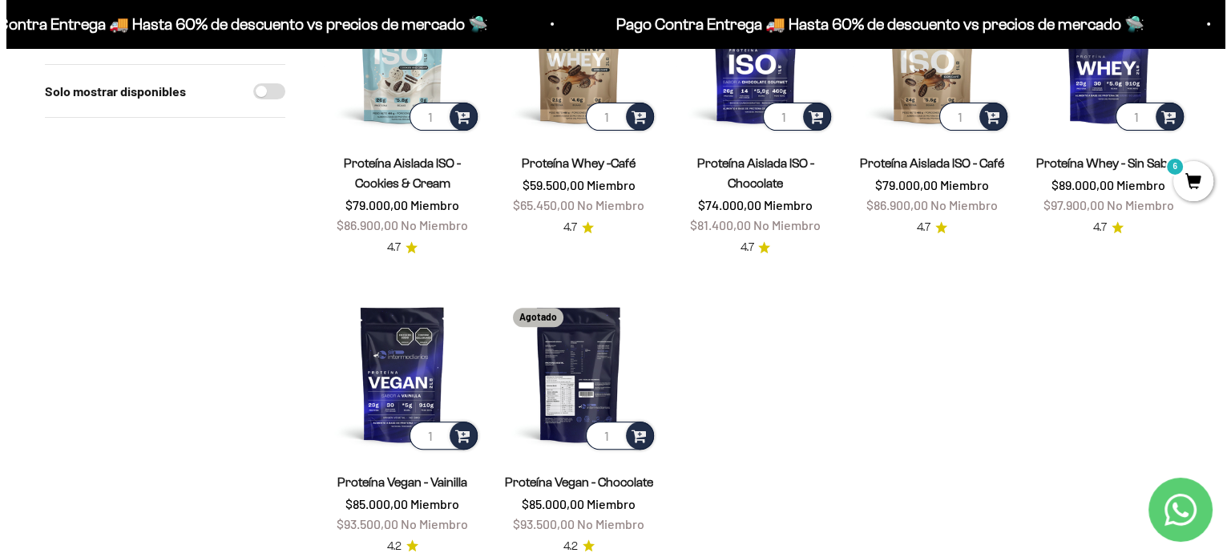
scroll to position [801, 0]
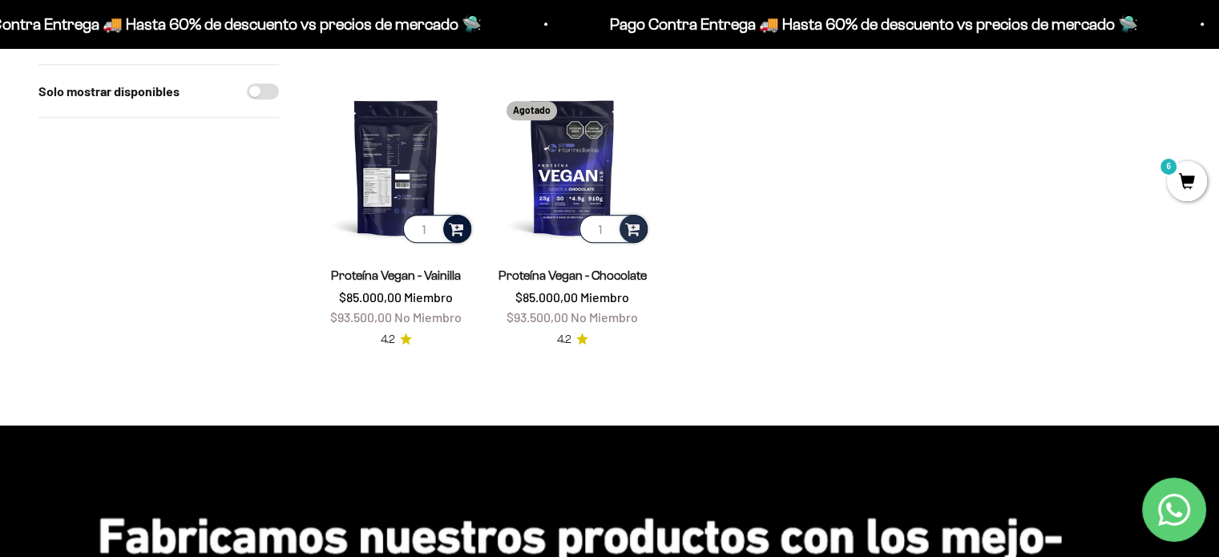
click at [463, 232] on span at bounding box center [456, 228] width 15 height 18
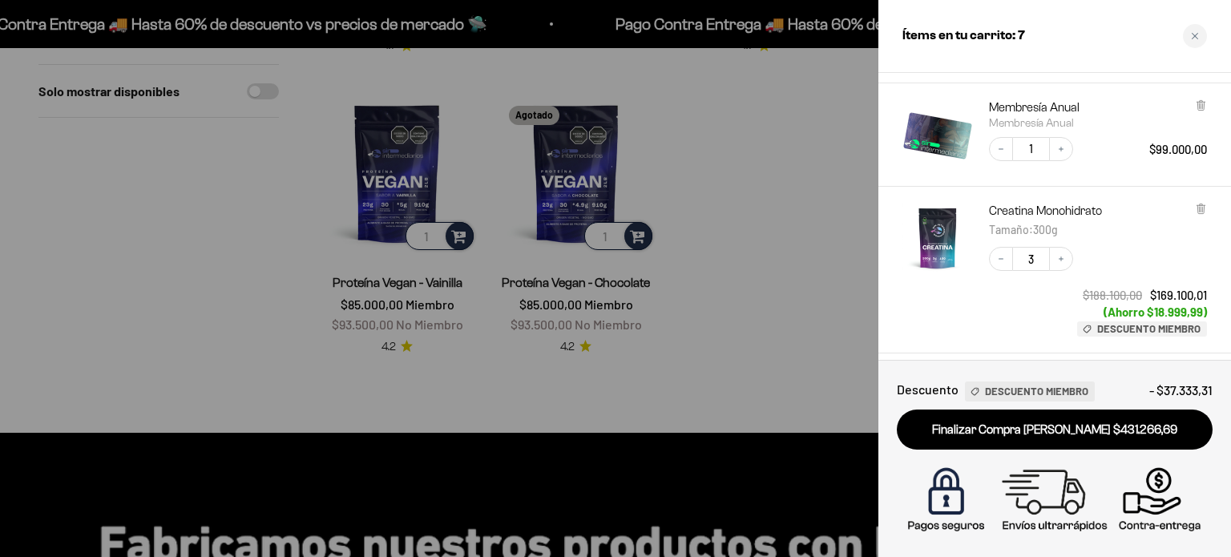
scroll to position [0, 0]
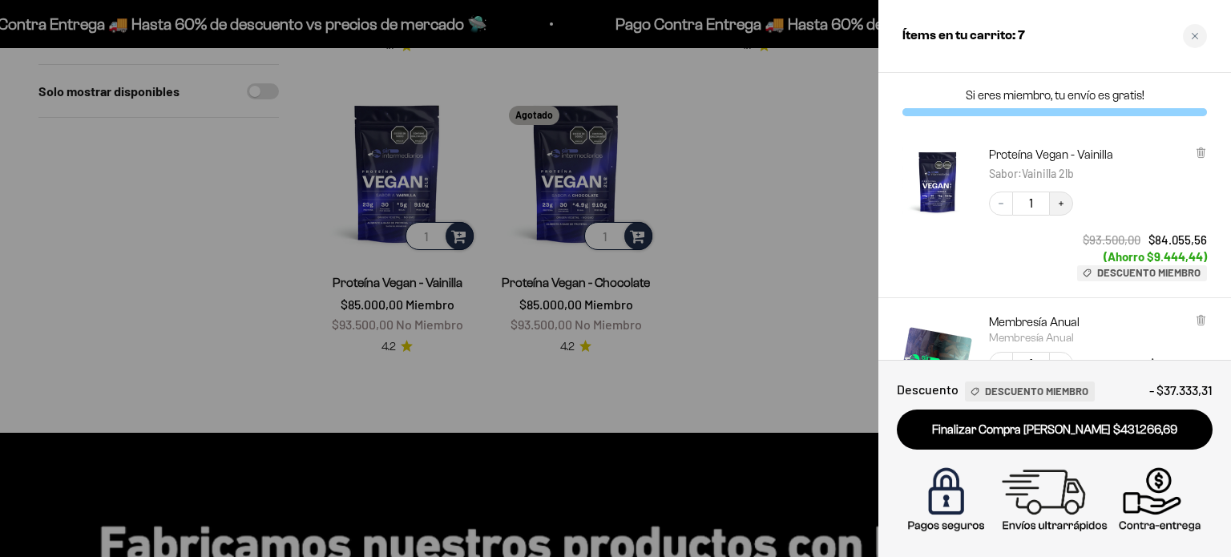
click at [1062, 207] on icon "Increase quantity" at bounding box center [1061, 204] width 10 height 10
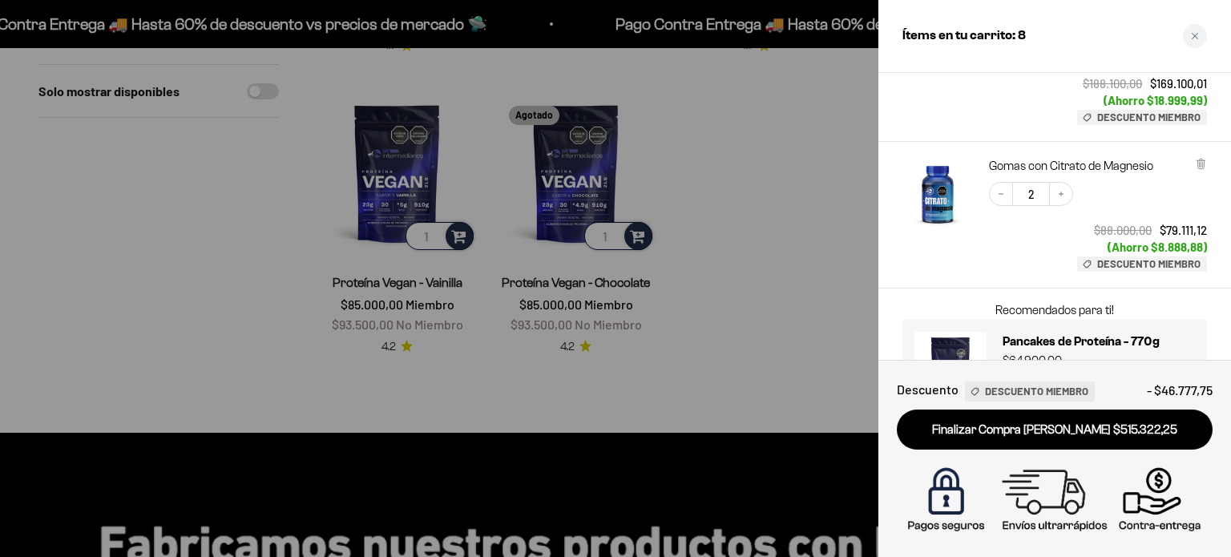
scroll to position [495, 0]
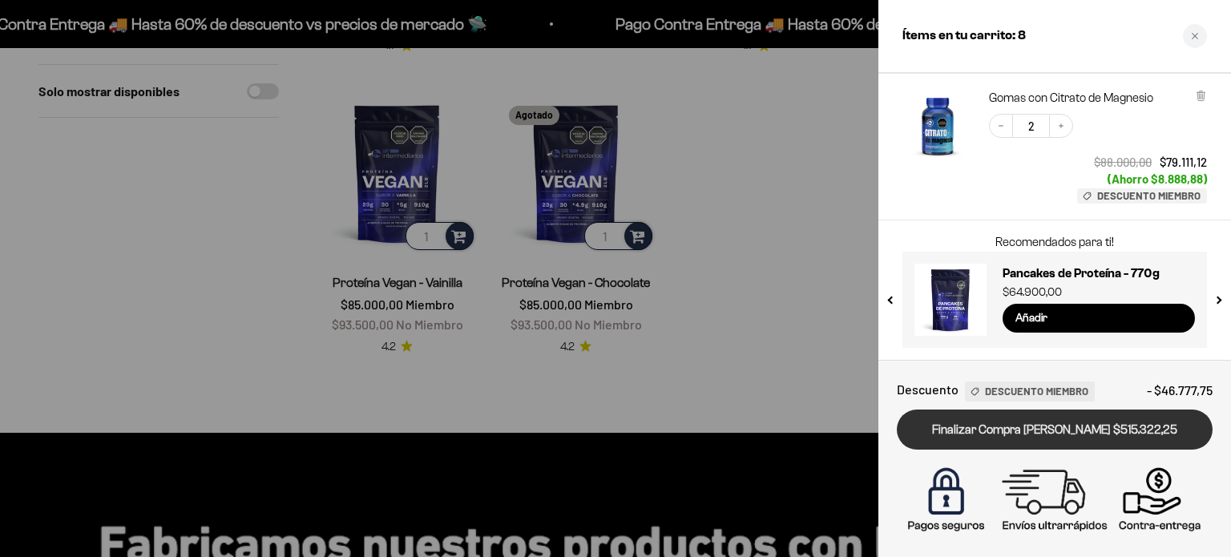
click at [1102, 426] on link "Finalizar Compra [PERSON_NAME] $515.322,25" at bounding box center [1055, 429] width 316 height 41
